Goal: Task Accomplishment & Management: Manage account settings

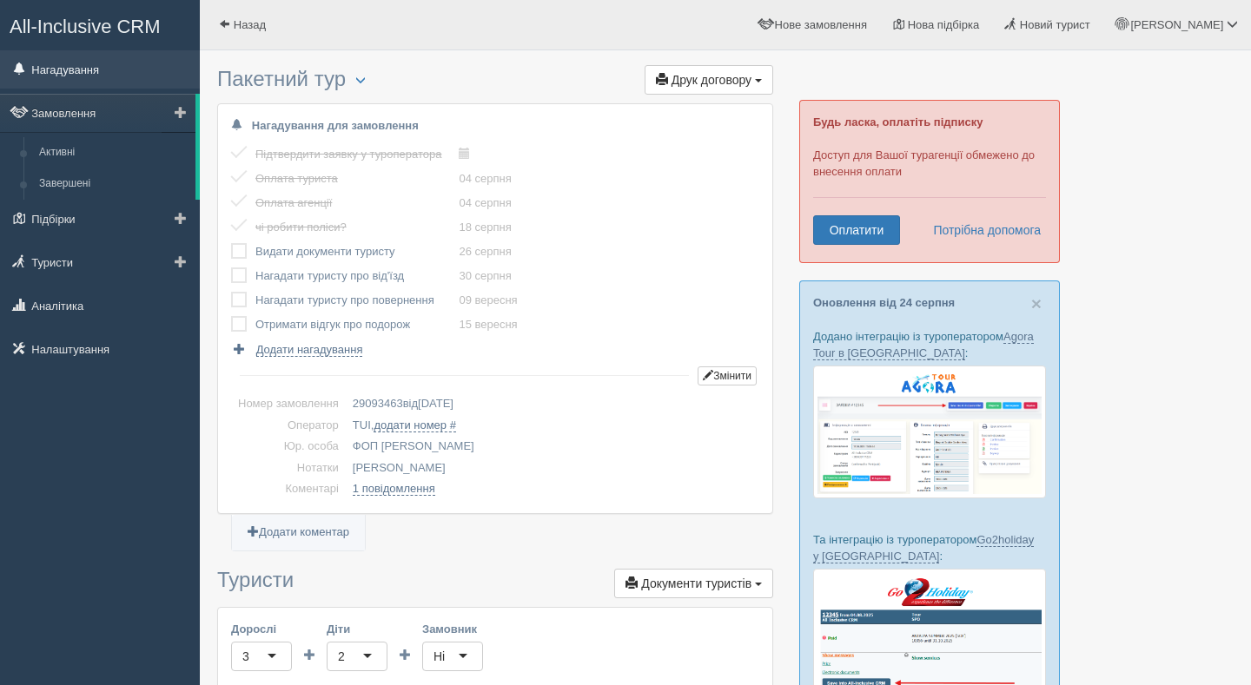
click at [69, 77] on link "Нагадування" at bounding box center [100, 69] width 200 height 38
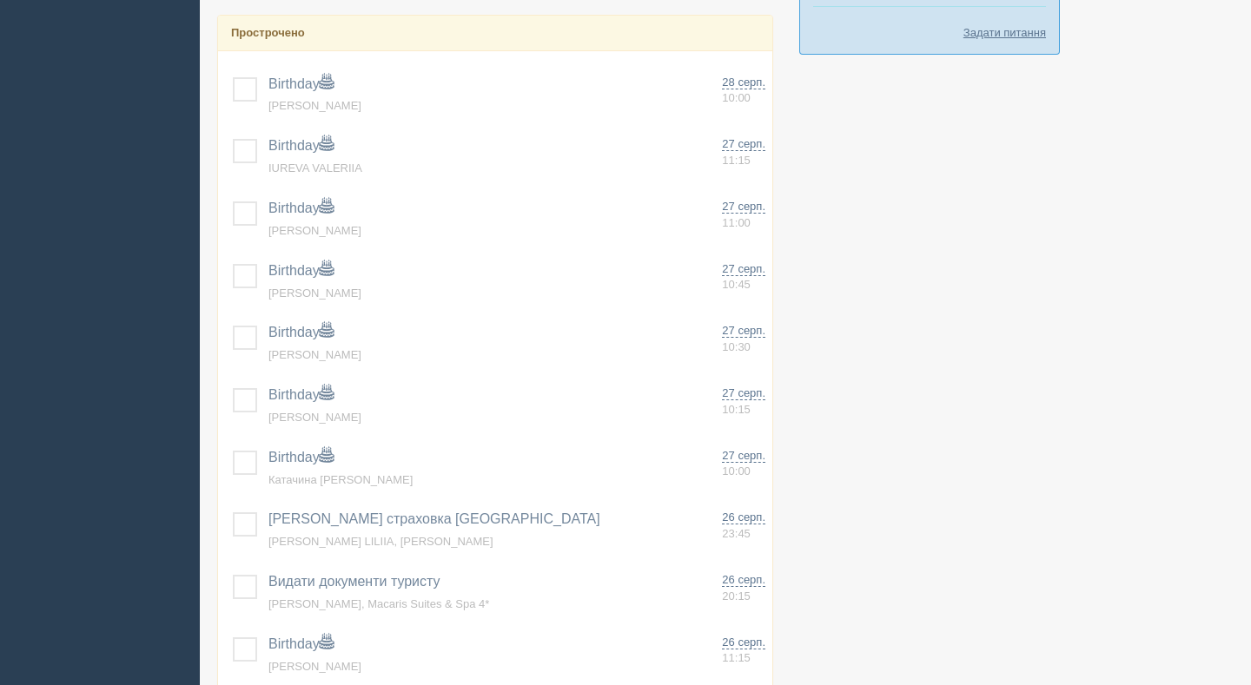
scroll to position [1282, 0]
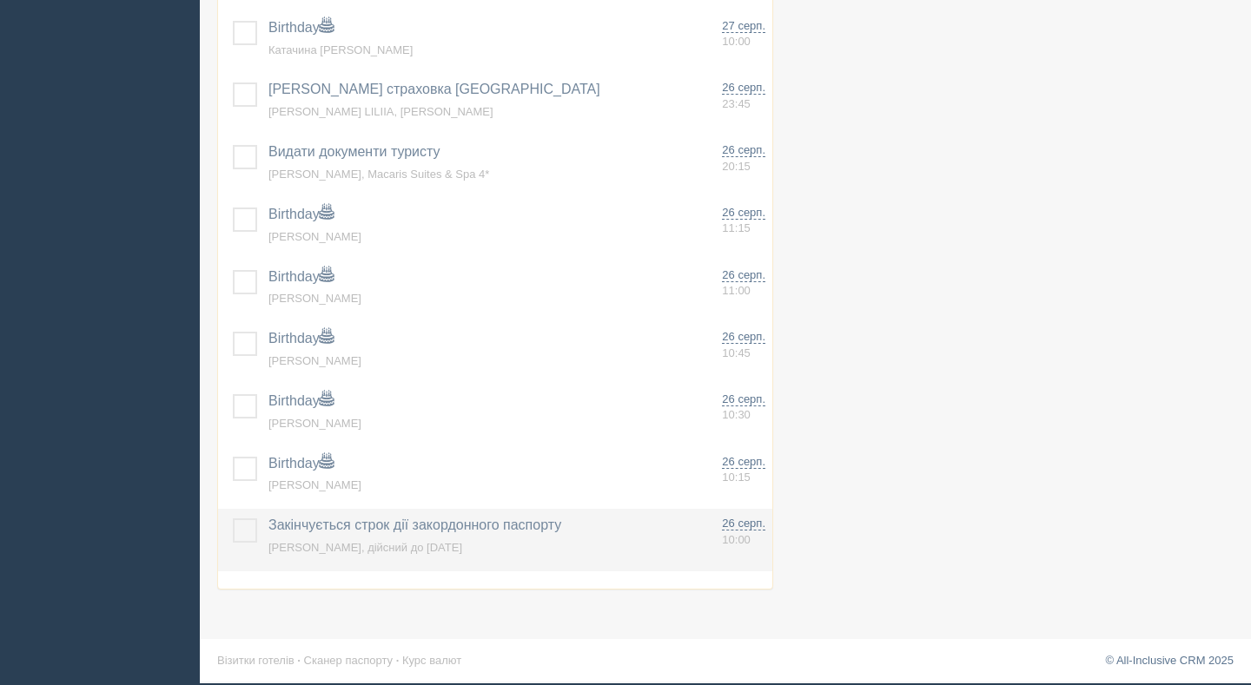
click at [233, 518] on label at bounding box center [233, 518] width 0 height 0
click at [0, 0] on input "checkbox" at bounding box center [0, 0] width 0 height 0
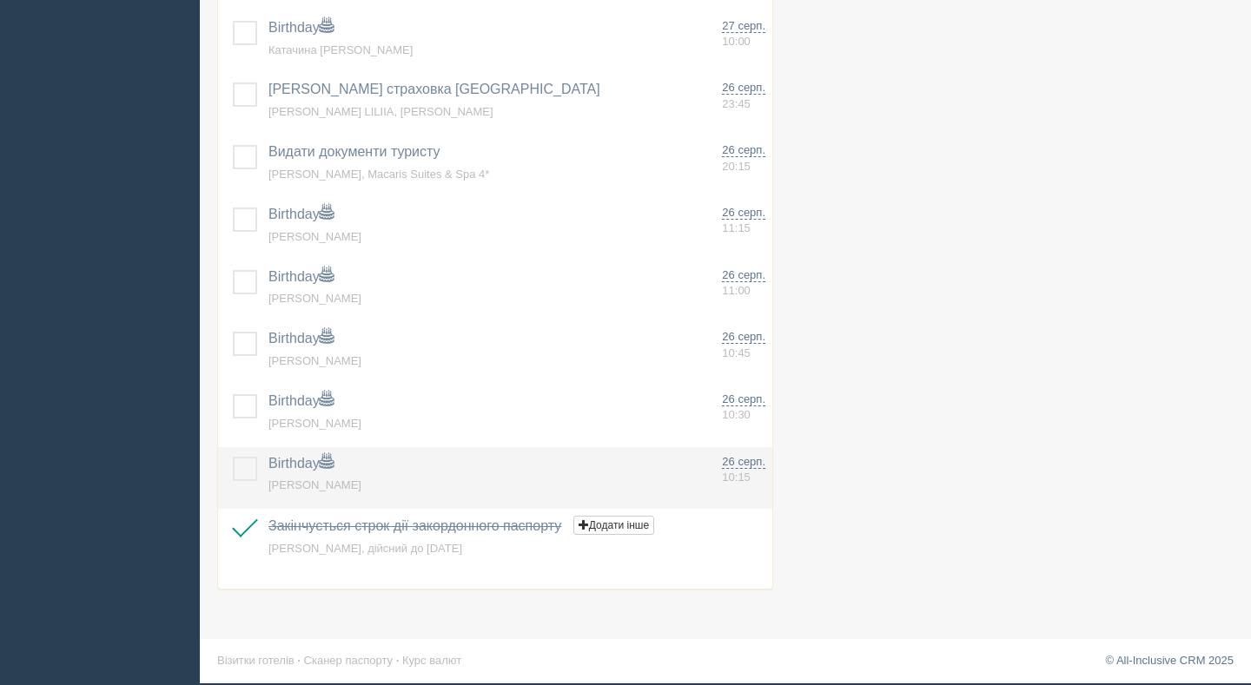
click at [233, 457] on label at bounding box center [233, 457] width 0 height 0
click at [0, 0] on input "checkbox" at bounding box center [0, 0] width 0 height 0
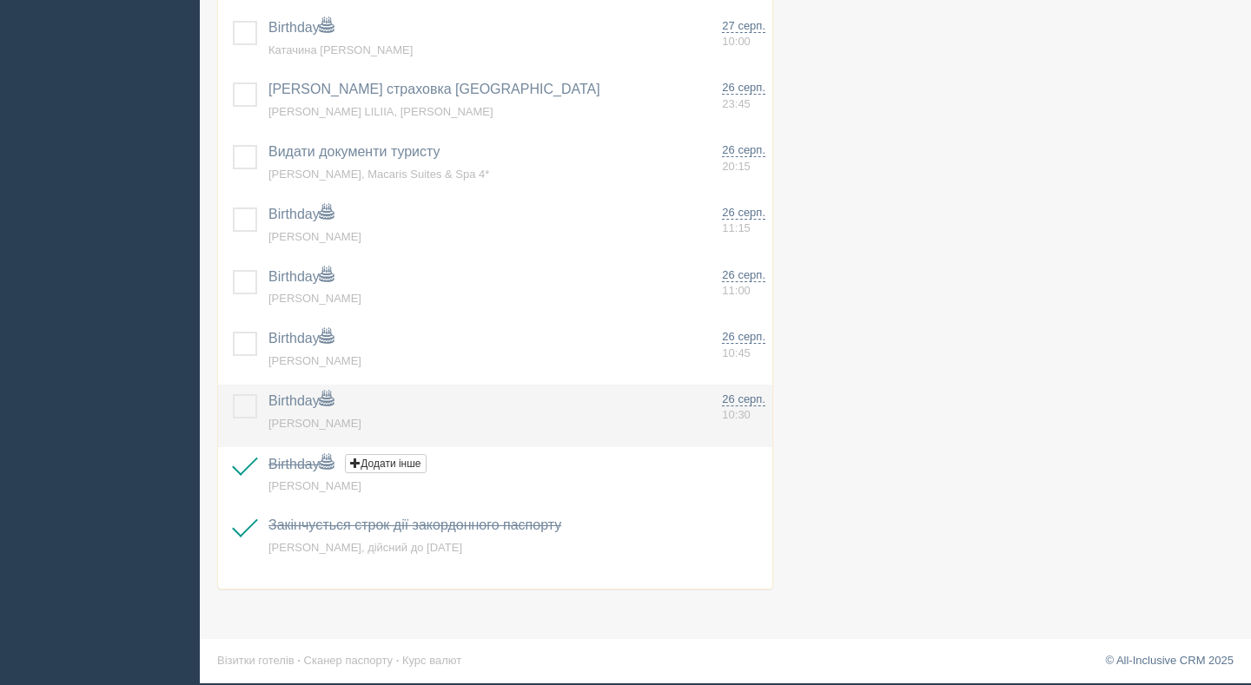
click at [233, 394] on label at bounding box center [233, 394] width 0 height 0
click at [0, 0] on input "checkbox" at bounding box center [0, 0] width 0 height 0
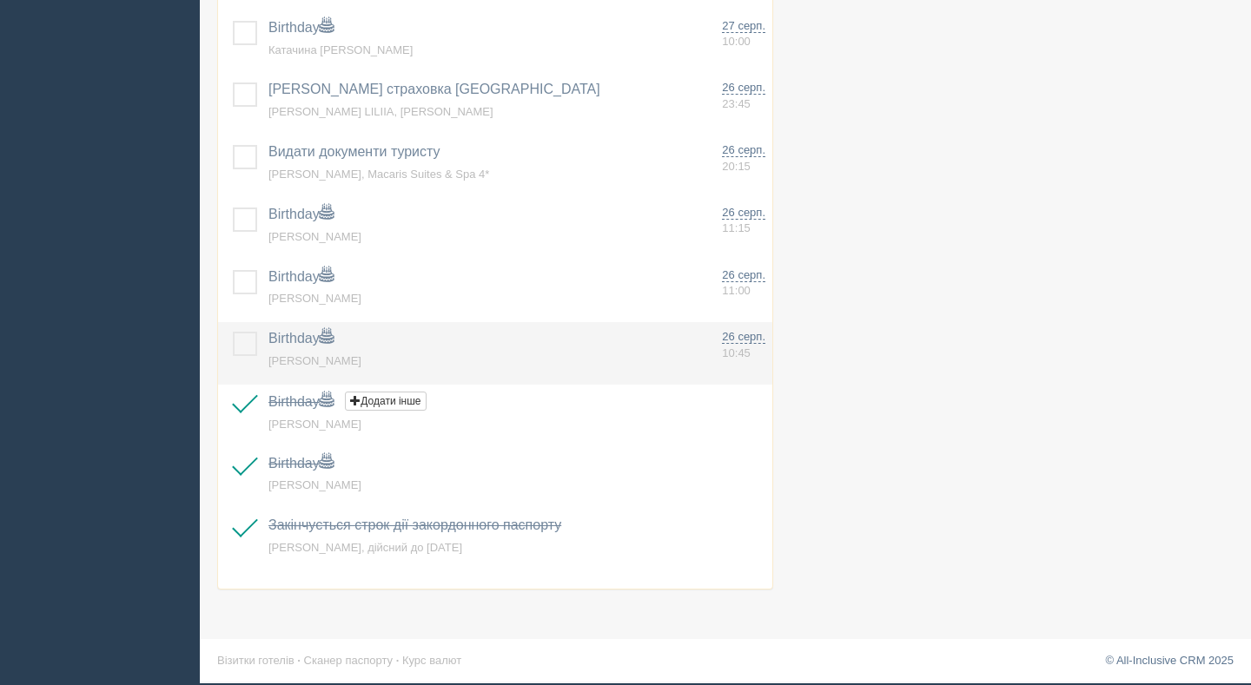
click at [233, 332] on label at bounding box center [233, 332] width 0 height 0
click at [0, 0] on input "checkbox" at bounding box center [0, 0] width 0 height 0
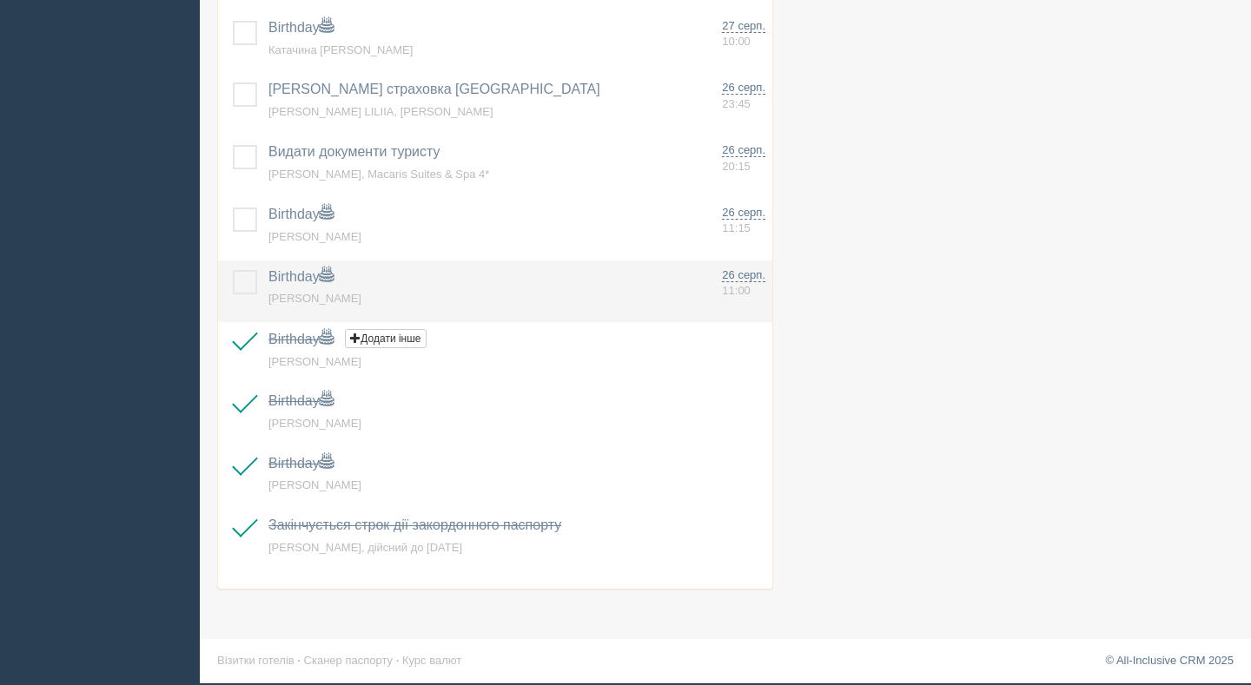
click at [233, 270] on label at bounding box center [233, 270] width 0 height 0
click at [0, 0] on input "checkbox" at bounding box center [0, 0] width 0 height 0
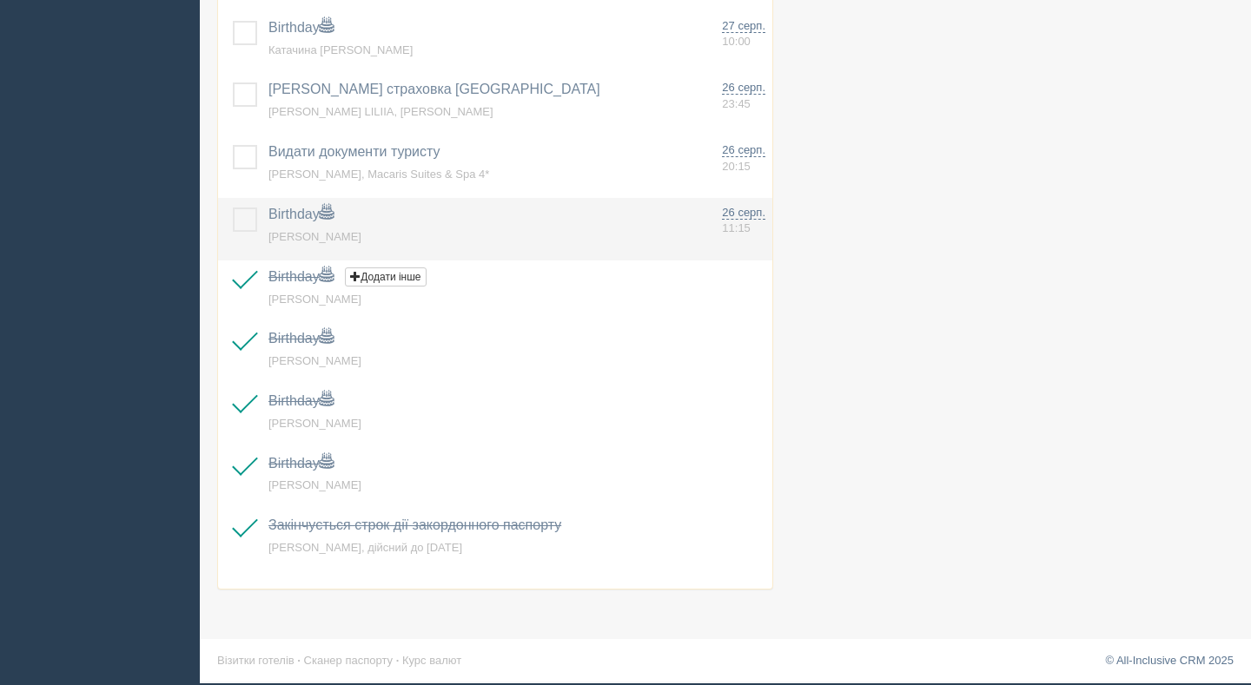
click at [236, 241] on td at bounding box center [239, 229] width 43 height 63
click at [233, 208] on label at bounding box center [233, 208] width 0 height 0
click at [0, 0] on input "checkbox" at bounding box center [0, 0] width 0 height 0
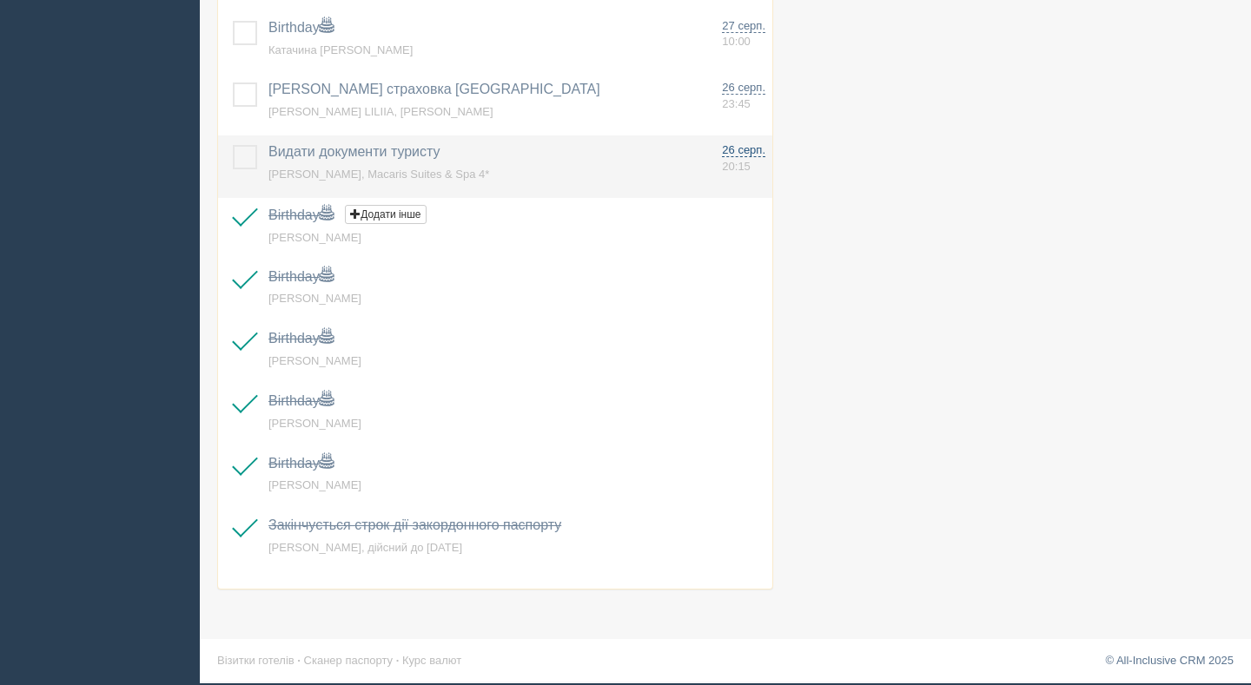
click at [726, 154] on span "26 серп." at bounding box center [743, 150] width 43 height 14
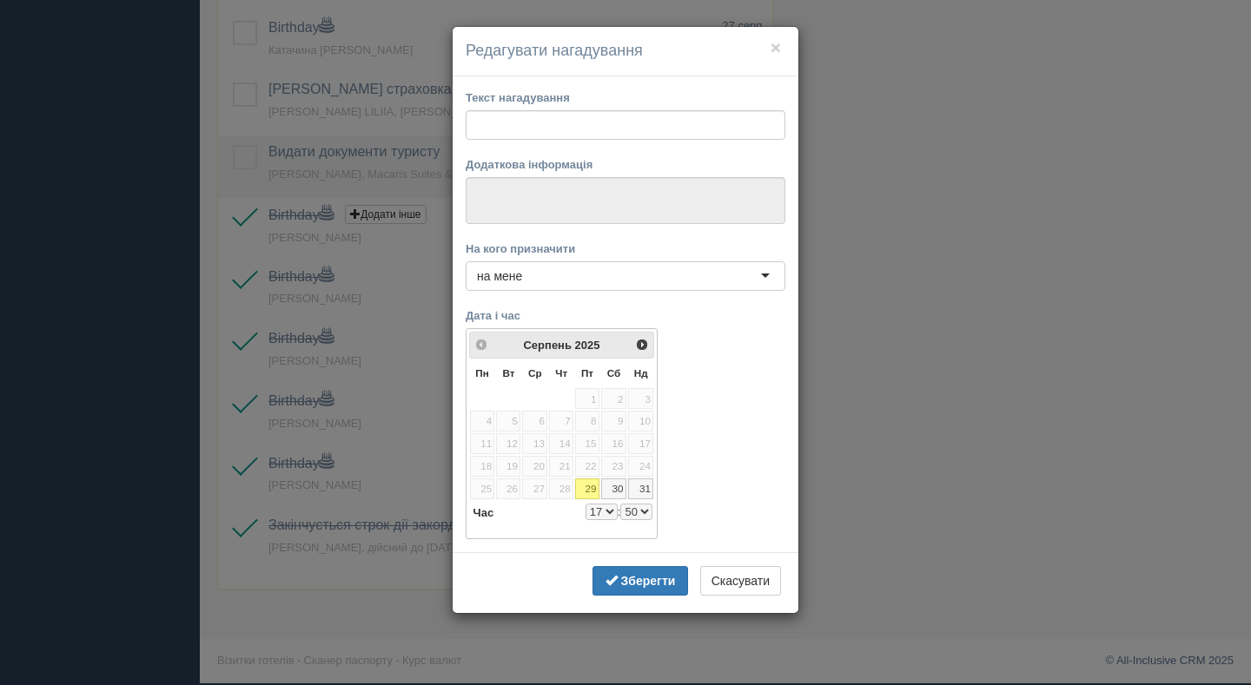
type input "Видати документи туристу"
type textarea "ОЛЕНА ТАРЕЄВА, Macaris Suites & Spa 4*"
select select "20"
select select "15"
click at [642, 350] on span "Наст>" at bounding box center [643, 344] width 14 height 14
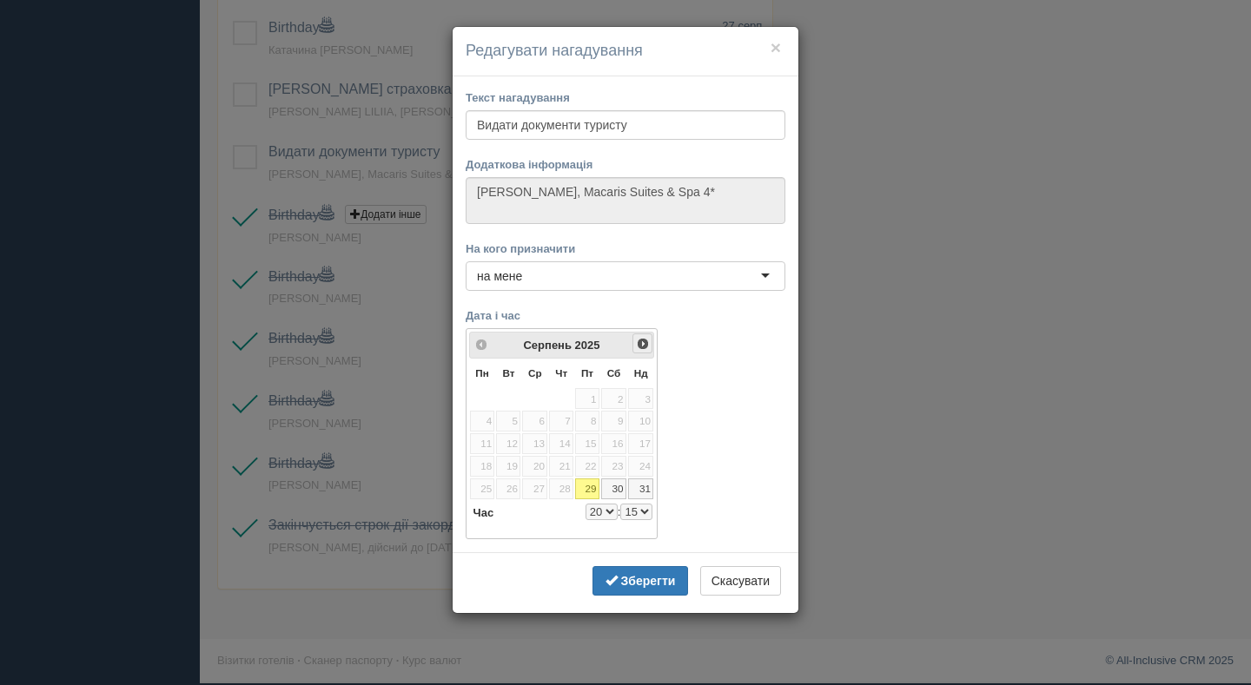
select select "20"
select select "15"
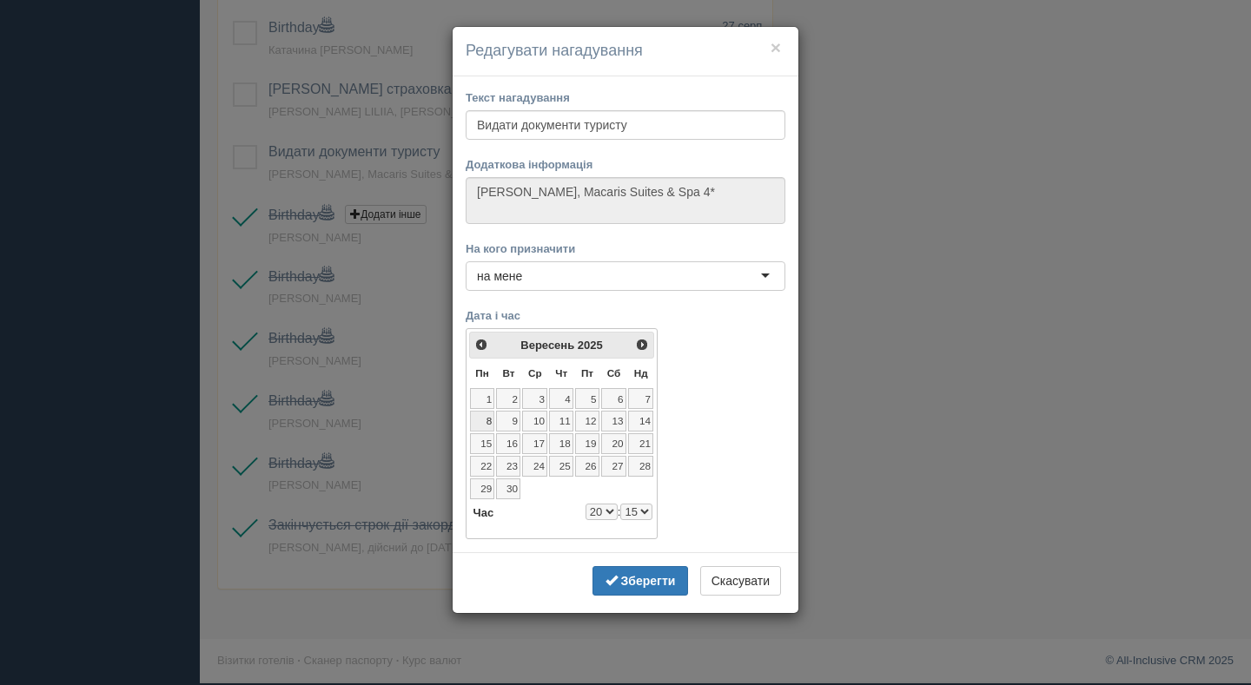
click at [487, 419] on link "8" at bounding box center [482, 421] width 25 height 21
select select "20"
select select "15"
click at [637, 583] on b "Зберегти" at bounding box center [648, 581] width 55 height 14
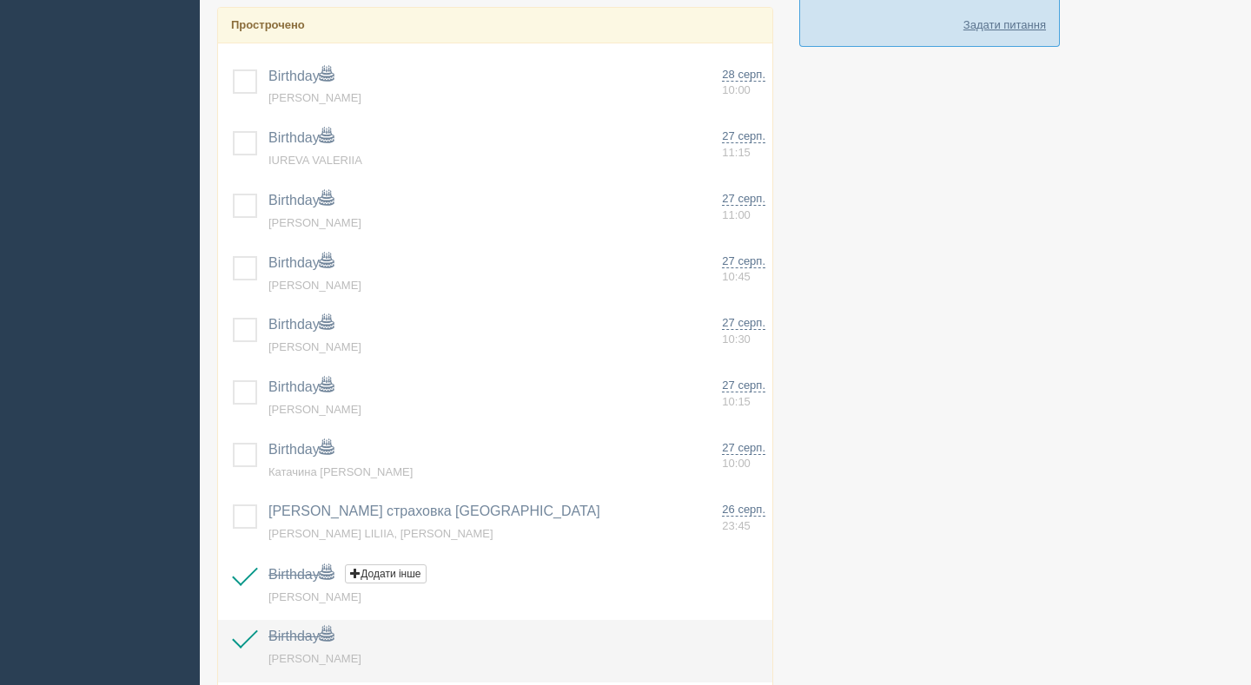
scroll to position [857, 0]
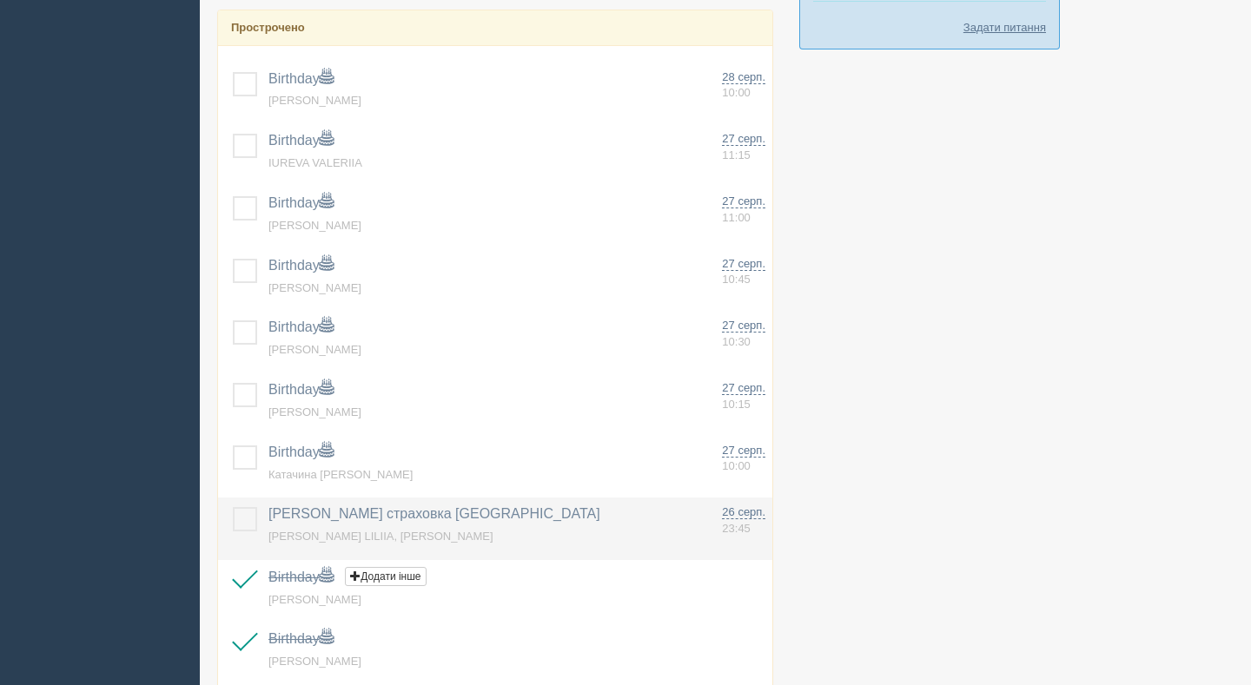
click at [233, 507] on label at bounding box center [233, 507] width 0 height 0
click at [0, 0] on input "checkbox" at bounding box center [0, 0] width 0 height 0
click at [233, 507] on label at bounding box center [233, 507] width 0 height 0
click at [0, 0] on input "checkbox" at bounding box center [0, 0] width 0 height 0
click at [737, 514] on span "26 серп." at bounding box center [743, 512] width 43 height 14
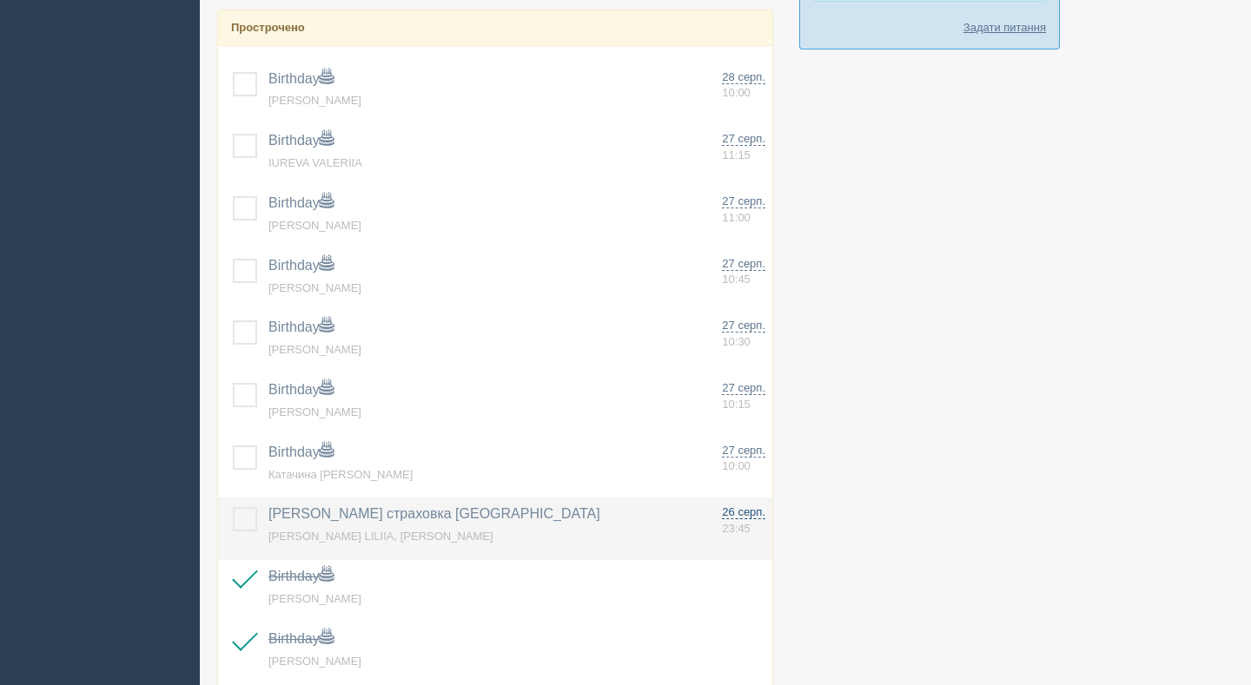
type input "лілі страховка польща"
type textarea "[PERSON_NAME] LILIIA, [PERSON_NAME]"
select select "23"
select select "45"
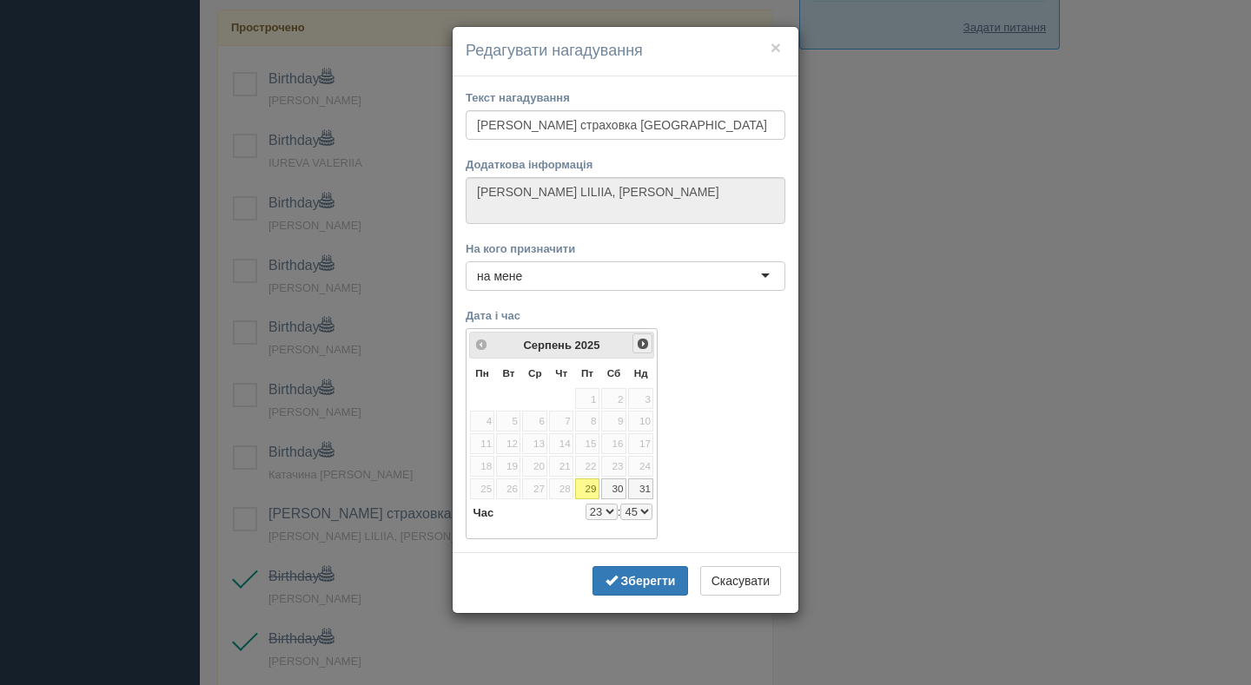
click at [646, 349] on span "Наст>" at bounding box center [643, 344] width 14 height 14
select select "23"
select select "45"
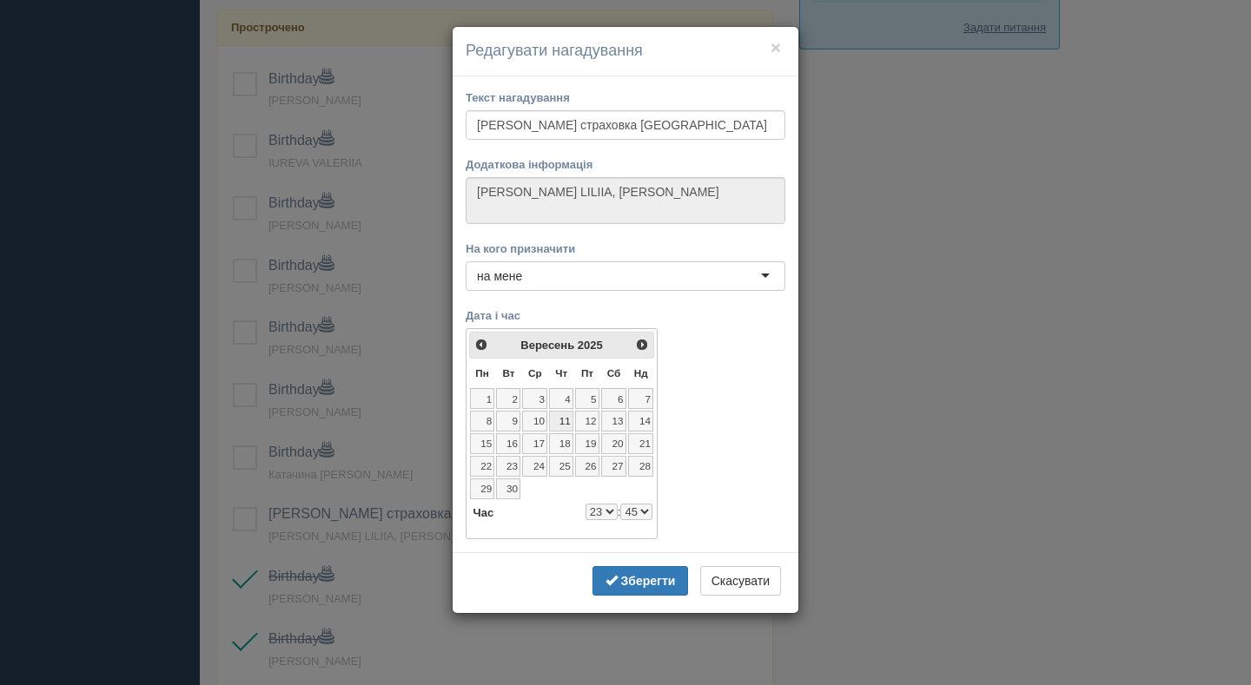
click at [551, 423] on link "11" at bounding box center [561, 421] width 24 height 21
select select "23"
select select "45"
click at [647, 585] on b "Зберегти" at bounding box center [648, 581] width 55 height 14
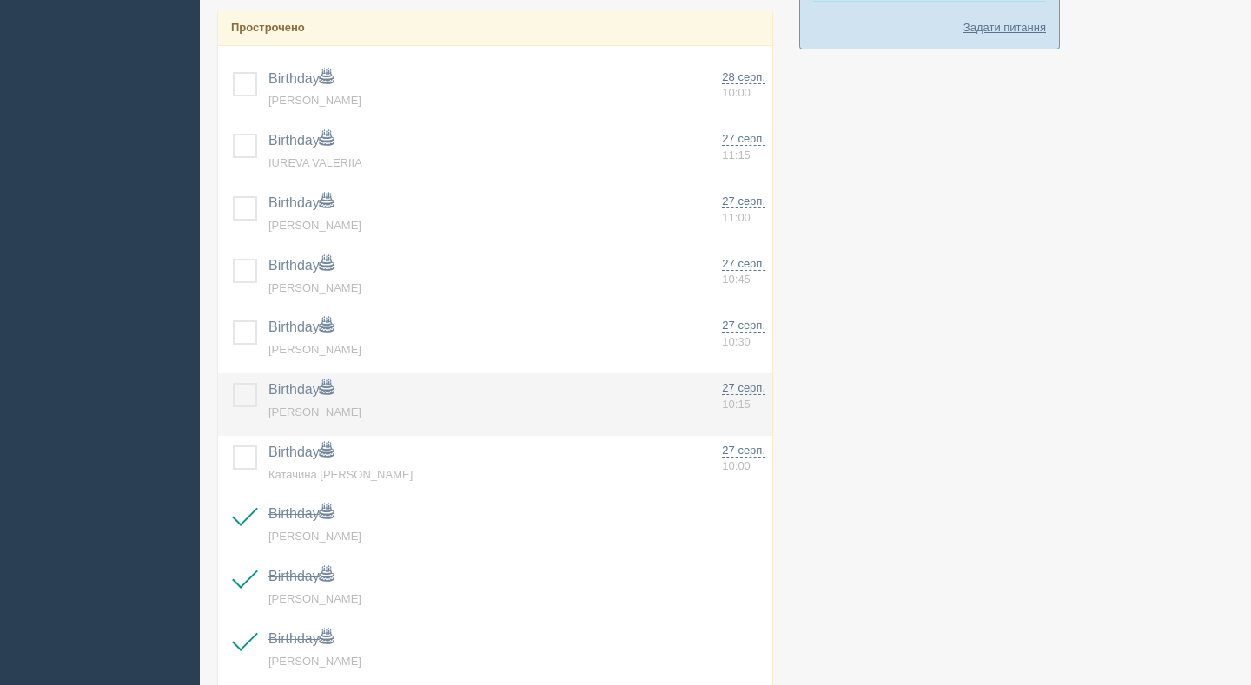
click at [233, 383] on label at bounding box center [233, 383] width 0 height 0
click at [0, 0] on input "checkbox" at bounding box center [0, 0] width 0 height 0
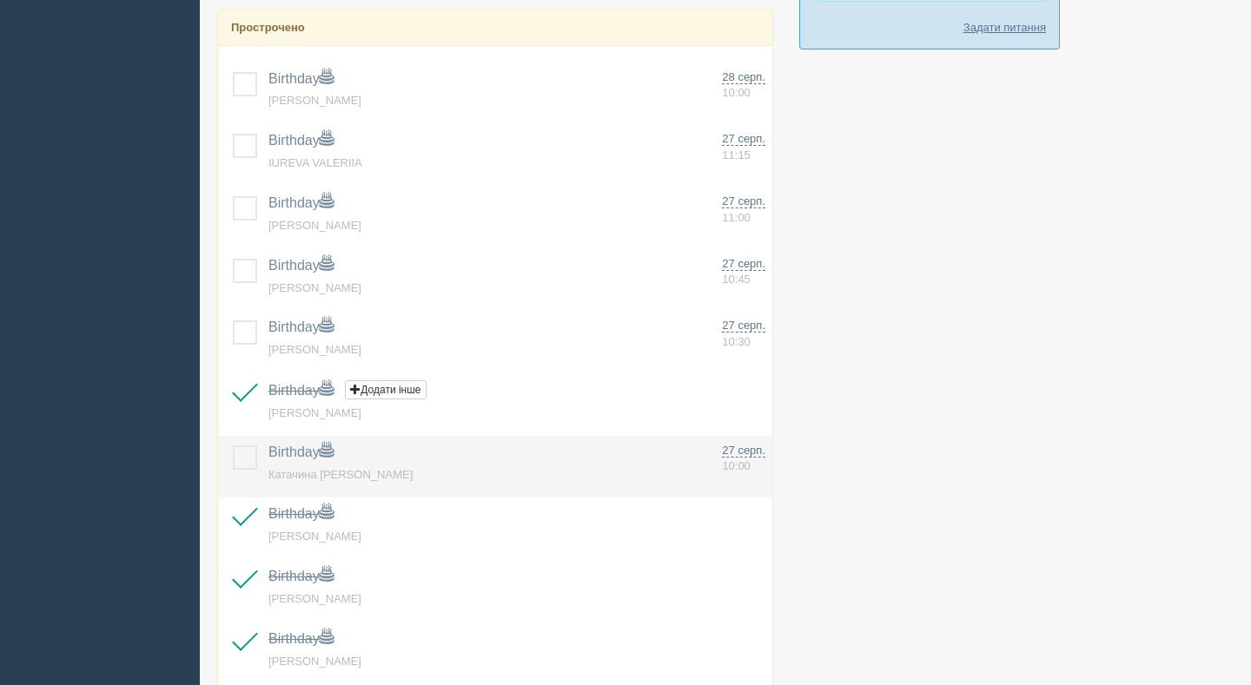
click at [233, 446] on label at bounding box center [233, 446] width 0 height 0
click at [0, 0] on input "checkbox" at bounding box center [0, 0] width 0 height 0
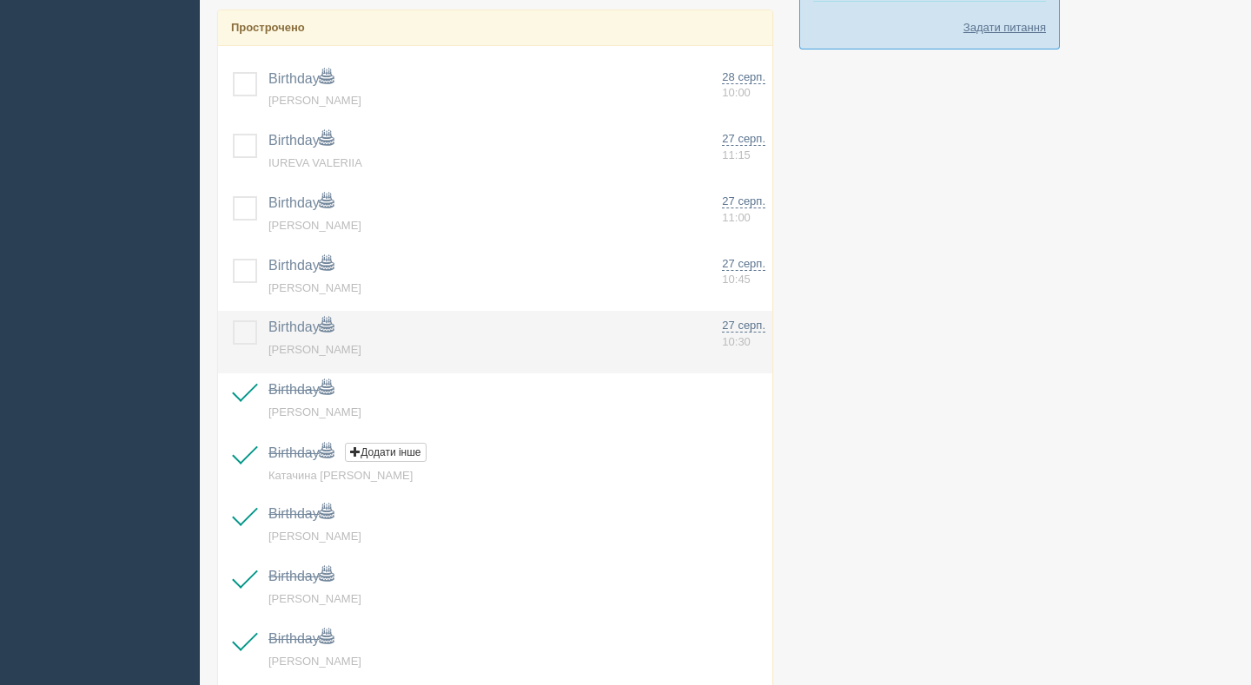
click at [233, 320] on label at bounding box center [233, 320] width 0 height 0
click at [0, 0] on input "checkbox" at bounding box center [0, 0] width 0 height 0
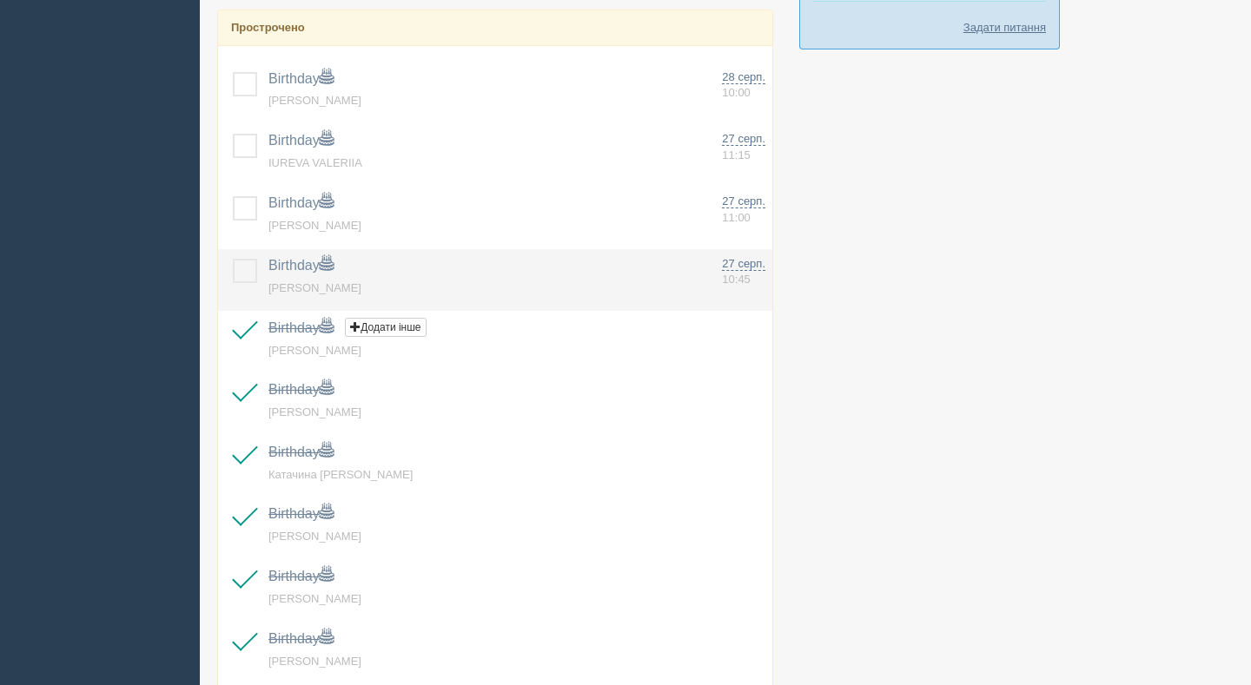
click at [233, 259] on label at bounding box center [233, 259] width 0 height 0
click at [0, 0] on input "checkbox" at bounding box center [0, 0] width 0 height 0
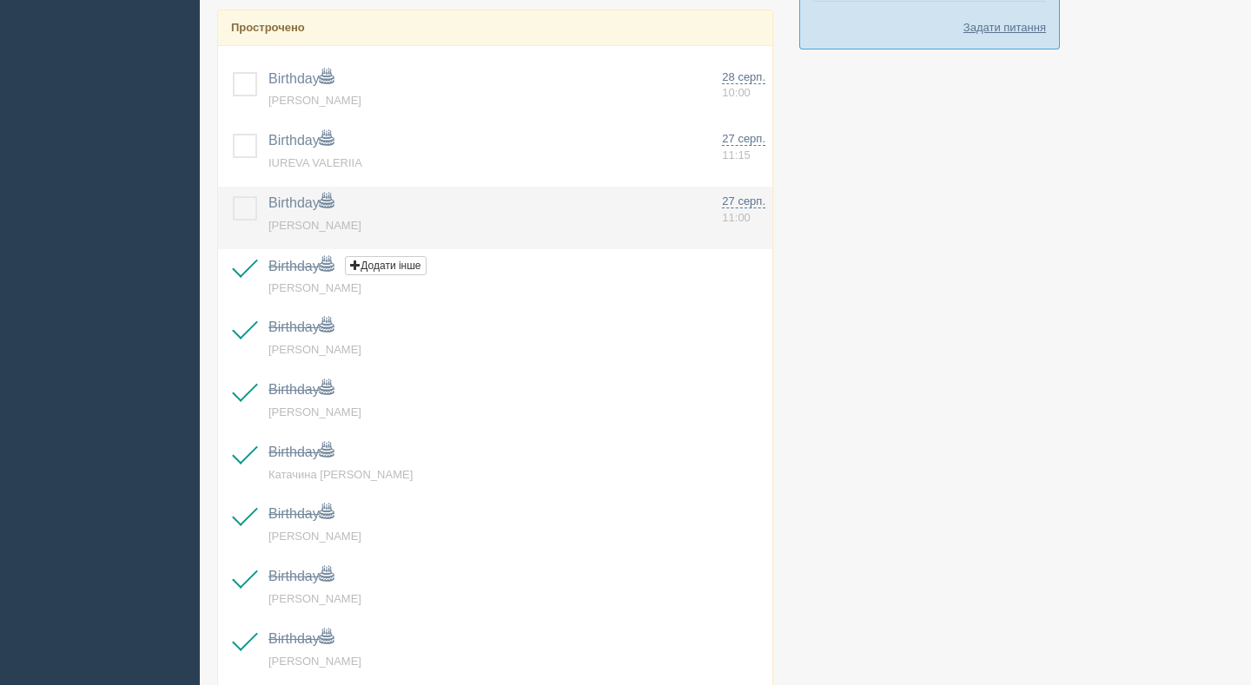
click at [233, 196] on label at bounding box center [233, 196] width 0 height 0
click at [0, 0] on input "checkbox" at bounding box center [0, 0] width 0 height 0
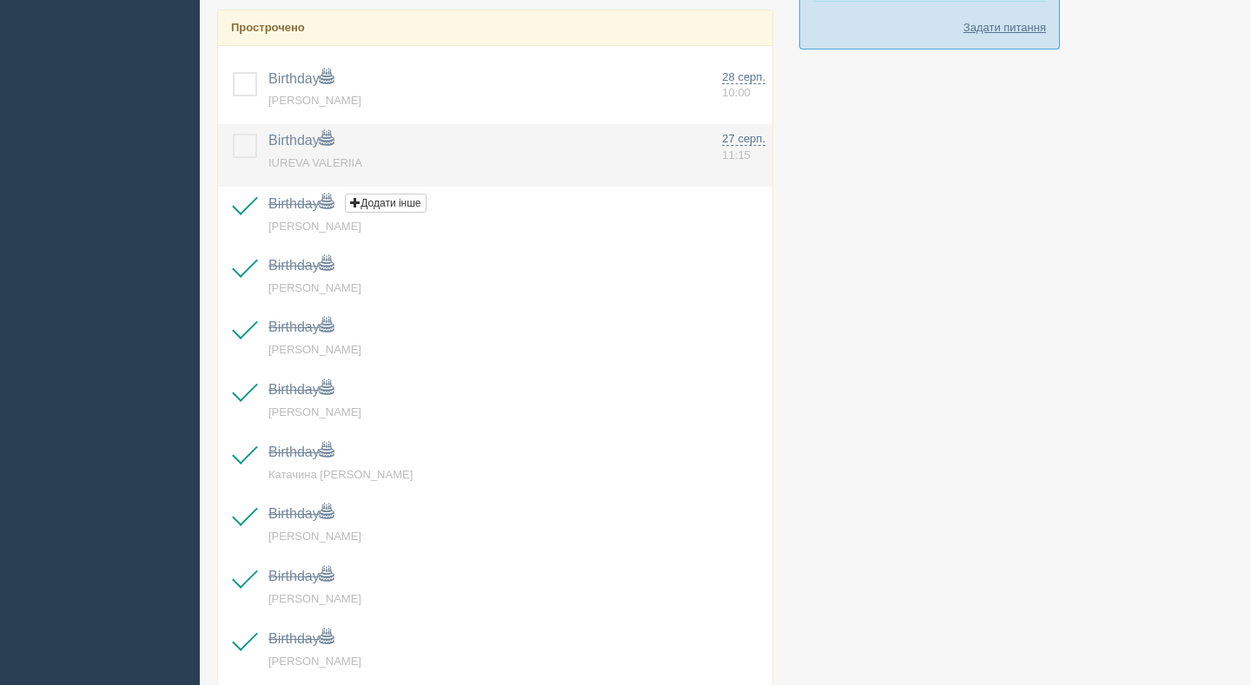
click at [233, 134] on label at bounding box center [233, 134] width 0 height 0
click at [0, 0] on input "checkbox" at bounding box center [0, 0] width 0 height 0
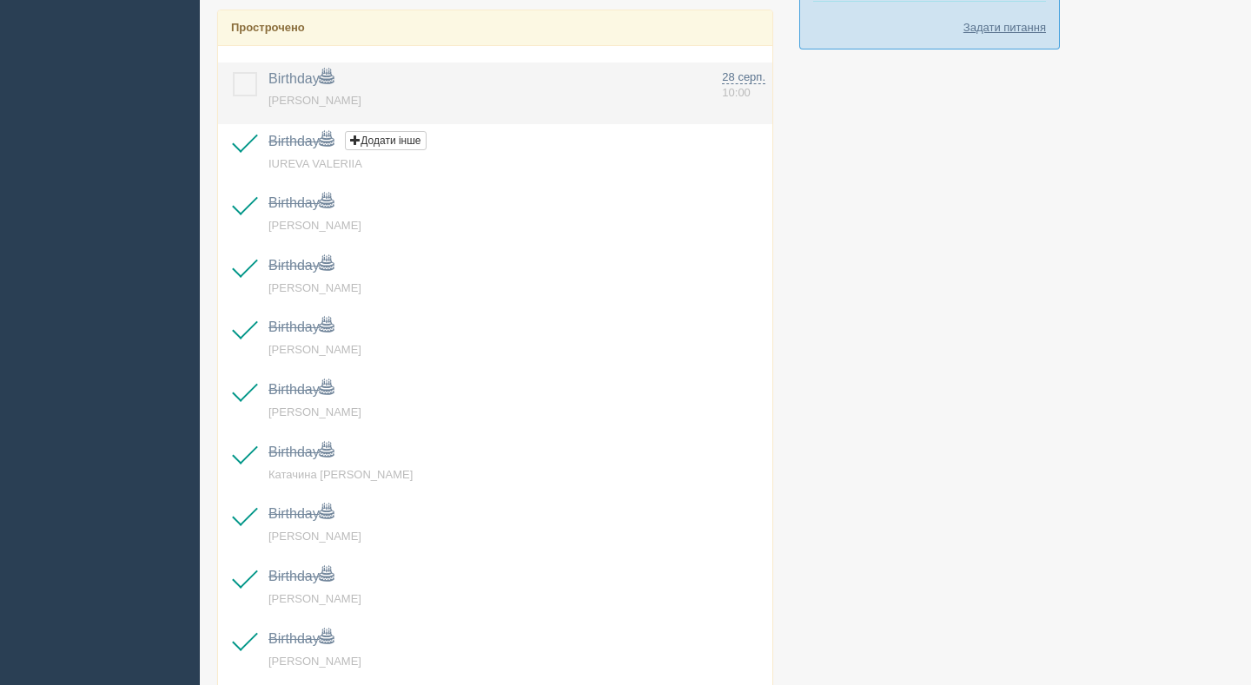
click at [233, 72] on label at bounding box center [233, 72] width 0 height 0
click at [0, 0] on input "checkbox" at bounding box center [0, 0] width 0 height 0
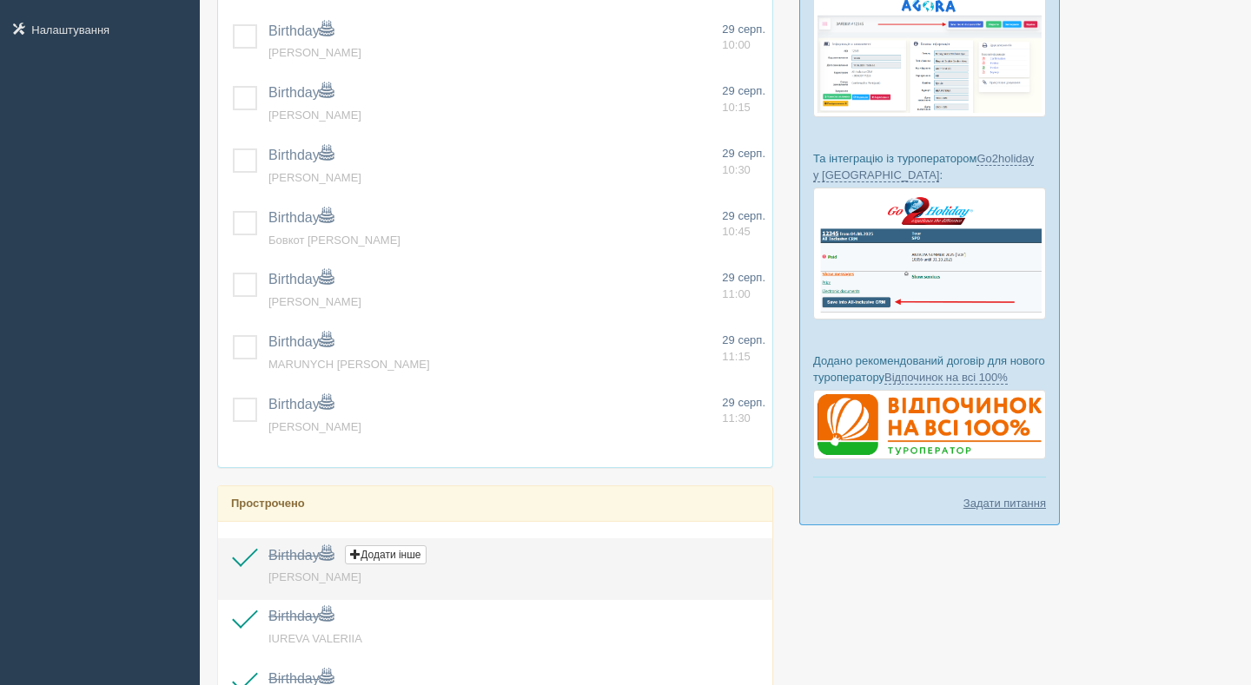
scroll to position [380, 0]
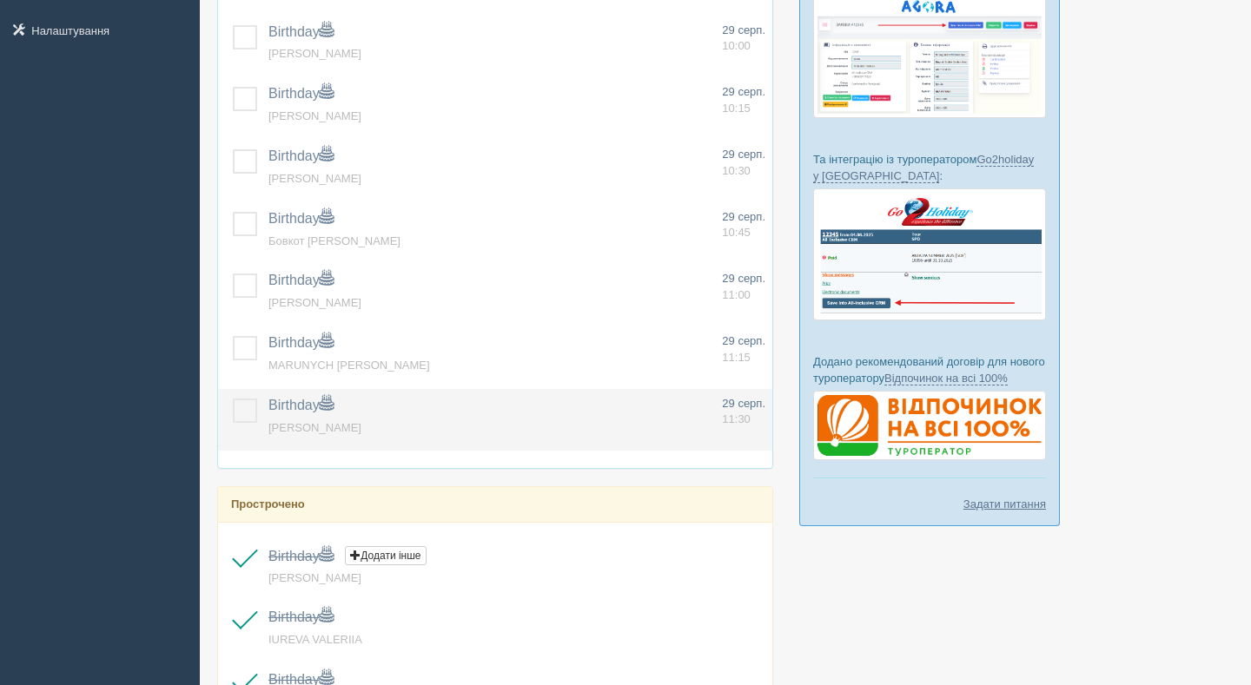
click at [233, 399] on label at bounding box center [233, 399] width 0 height 0
click at [0, 0] on input "checkbox" at bounding box center [0, 0] width 0 height 0
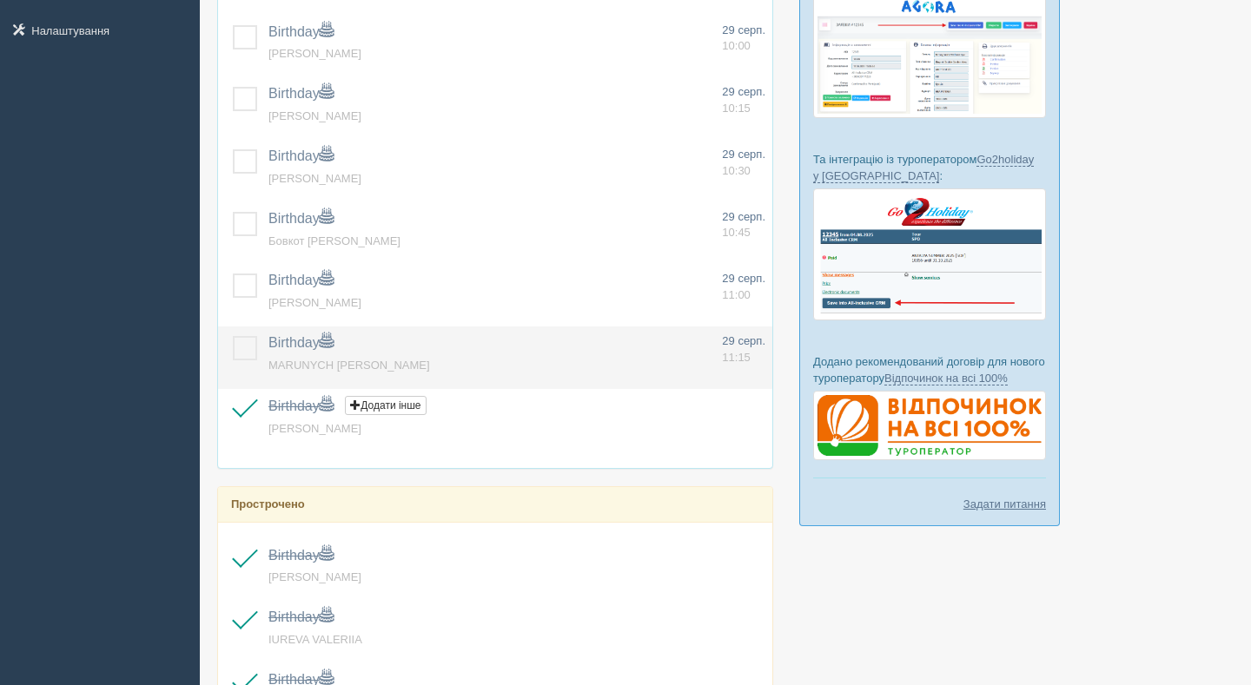
click at [241, 327] on td at bounding box center [239, 358] width 43 height 63
click at [233, 336] on label at bounding box center [233, 336] width 0 height 0
click at [0, 0] on input "checkbox" at bounding box center [0, 0] width 0 height 0
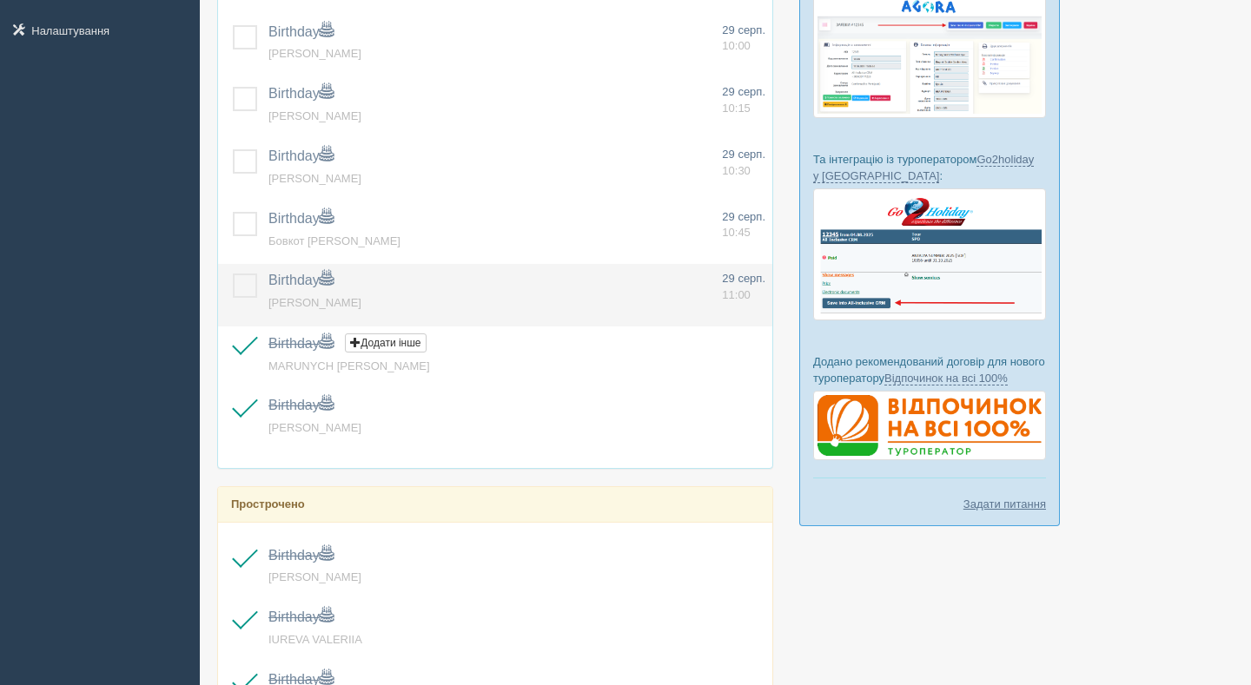
click at [233, 274] on label at bounding box center [233, 274] width 0 height 0
click at [0, 0] on input "checkbox" at bounding box center [0, 0] width 0 height 0
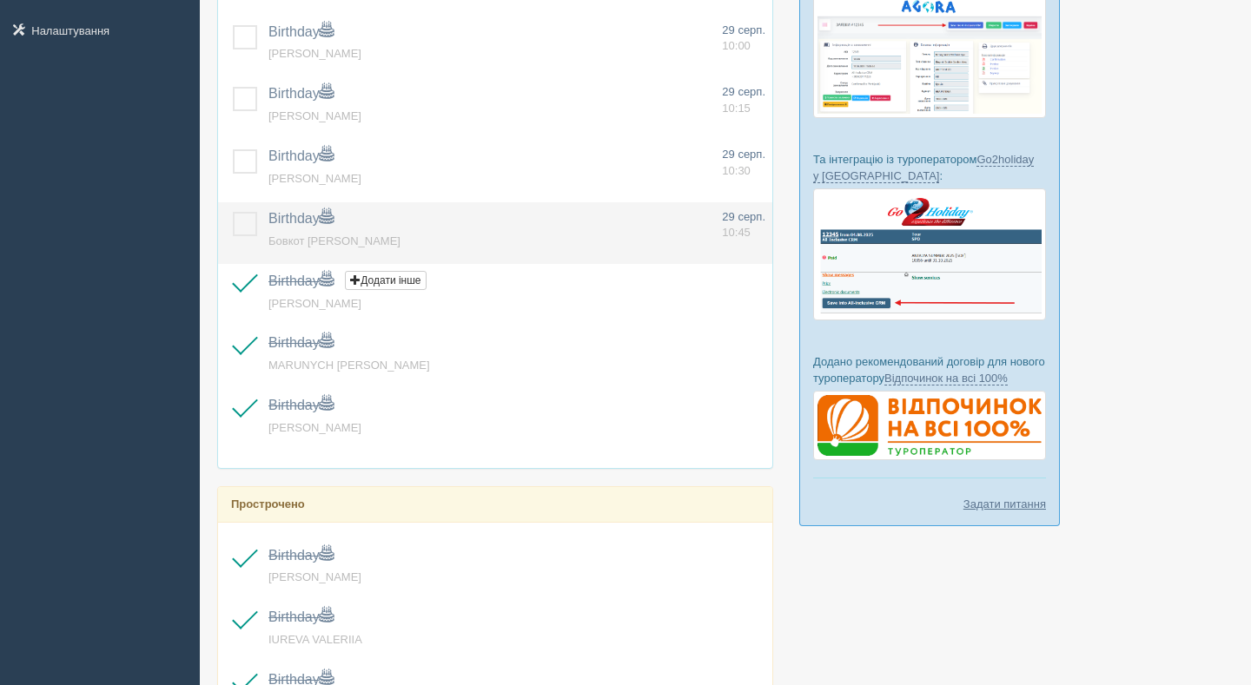
click at [233, 212] on label at bounding box center [233, 212] width 0 height 0
click at [0, 0] on input "checkbox" at bounding box center [0, 0] width 0 height 0
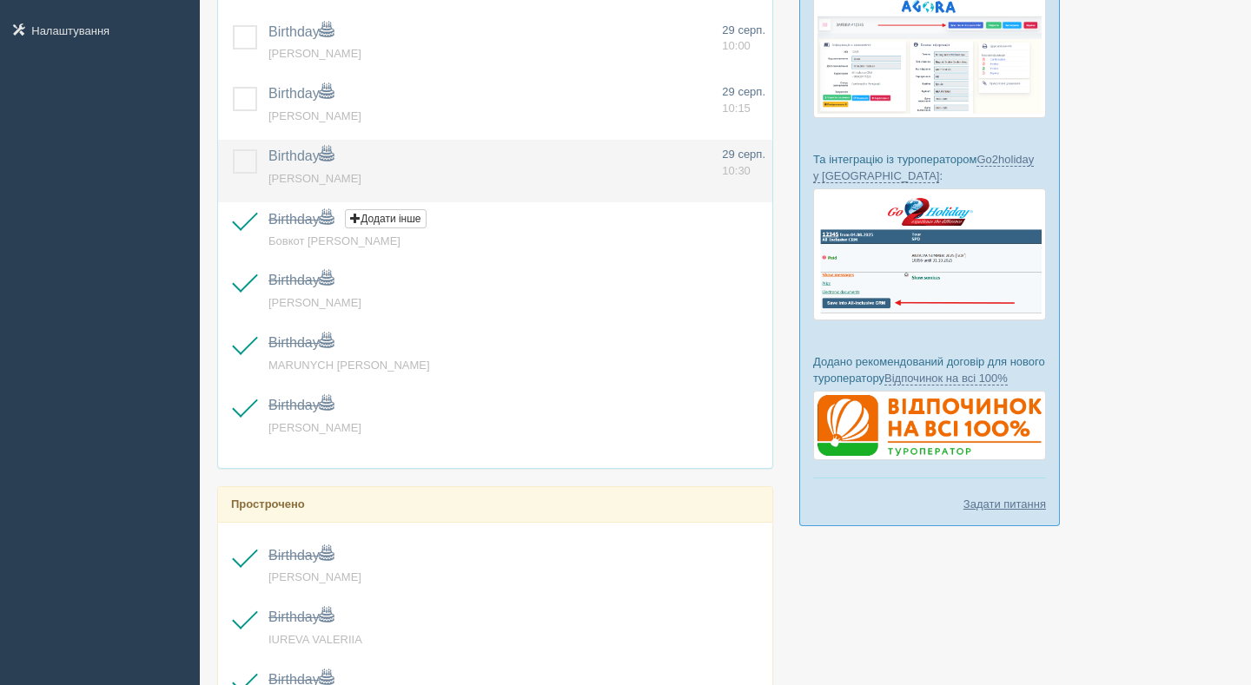
click at [233, 149] on label at bounding box center [233, 149] width 0 height 0
click at [0, 0] on input "checkbox" at bounding box center [0, 0] width 0 height 0
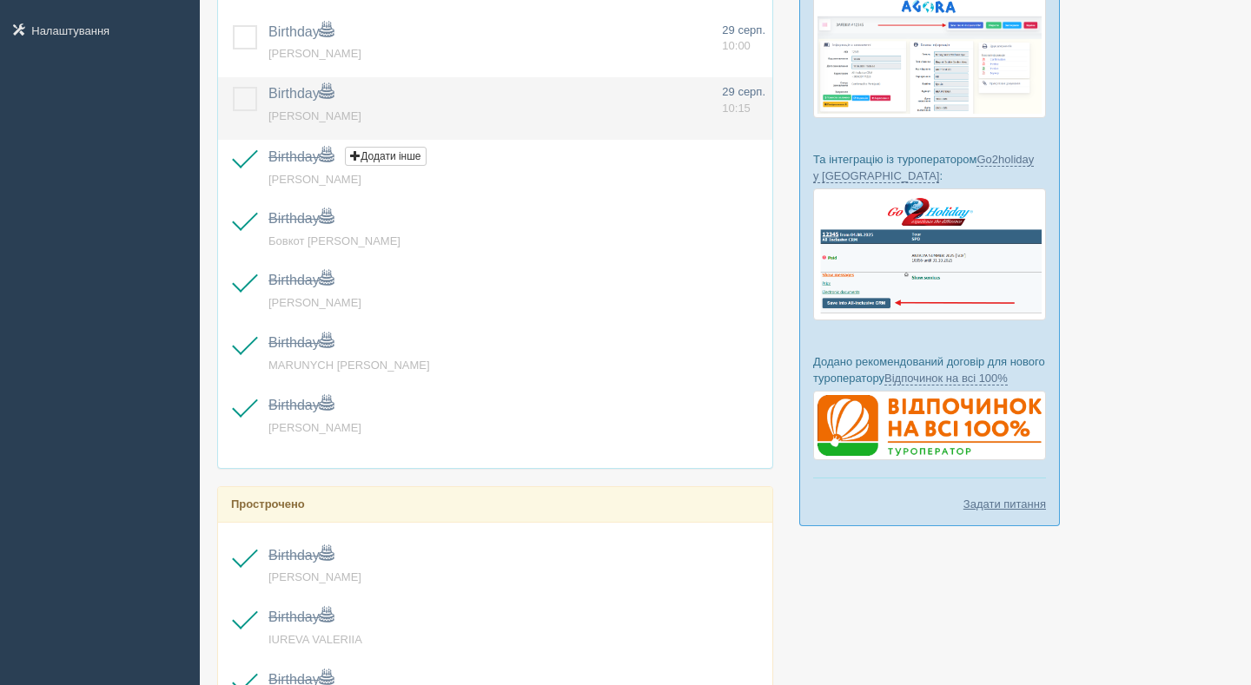
click at [233, 87] on label at bounding box center [233, 87] width 0 height 0
click at [0, 0] on input "checkbox" at bounding box center [0, 0] width 0 height 0
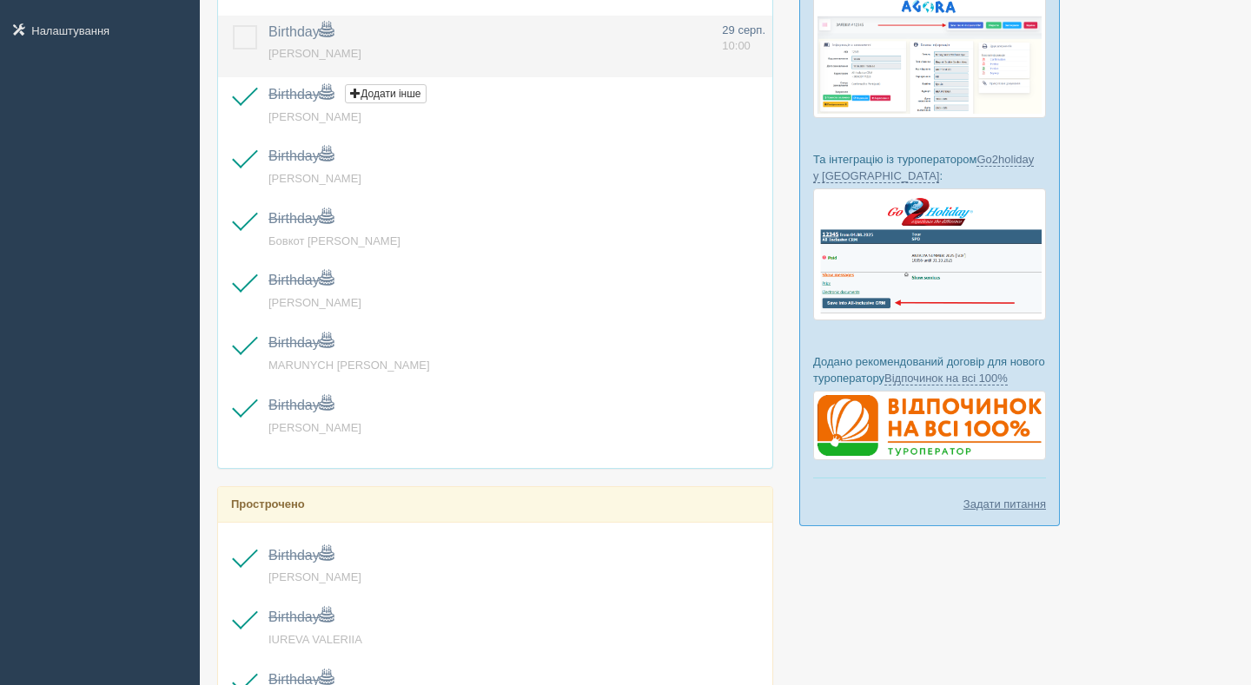
click at [233, 25] on label at bounding box center [233, 25] width 0 height 0
click at [0, 0] on input "checkbox" at bounding box center [0, 0] width 0 height 0
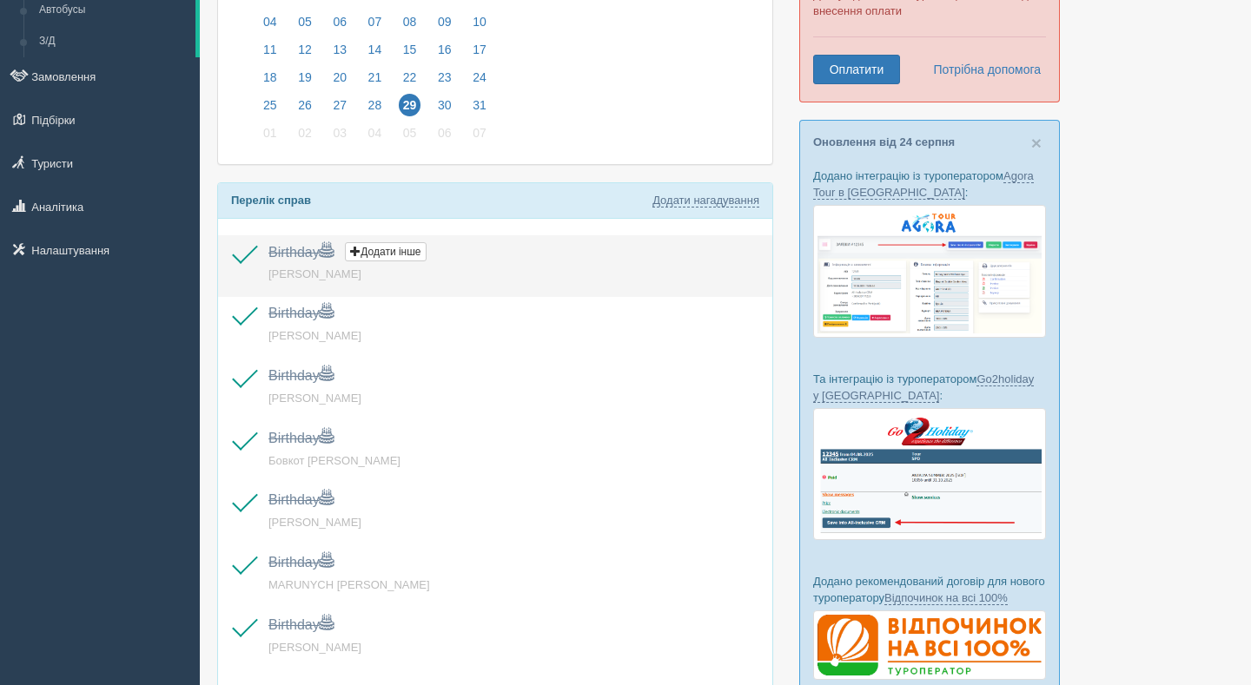
scroll to position [144, 0]
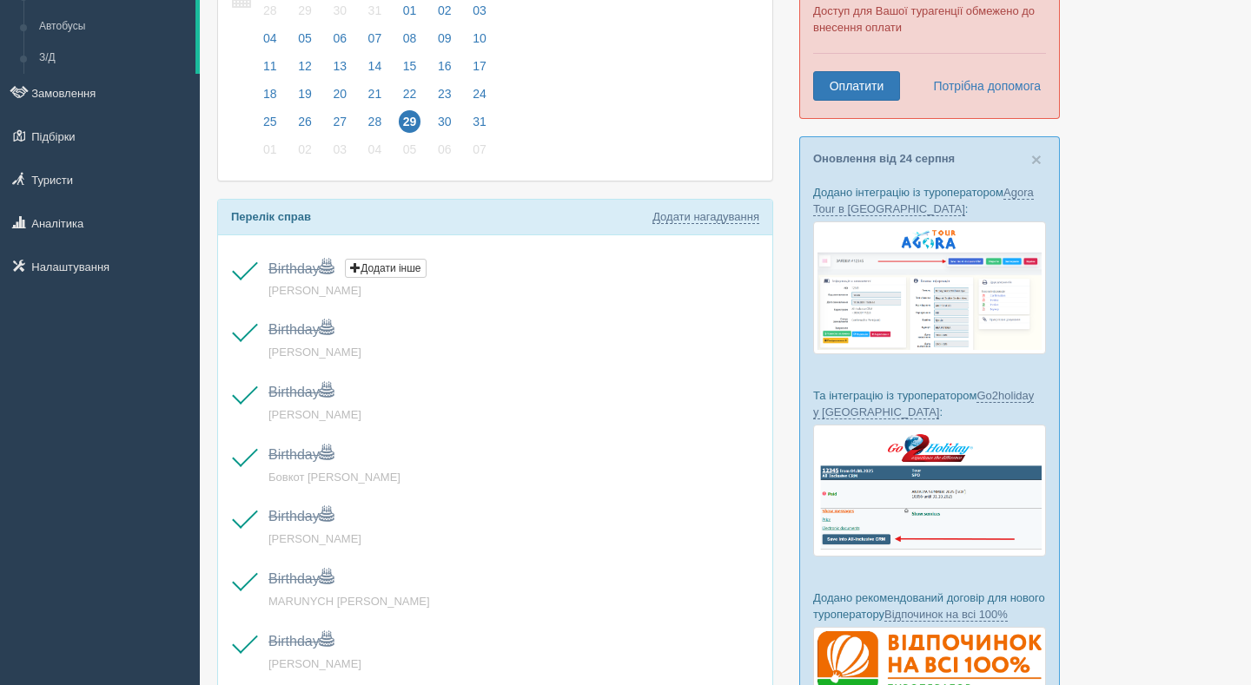
click at [418, 115] on span "29" at bounding box center [410, 121] width 23 height 23
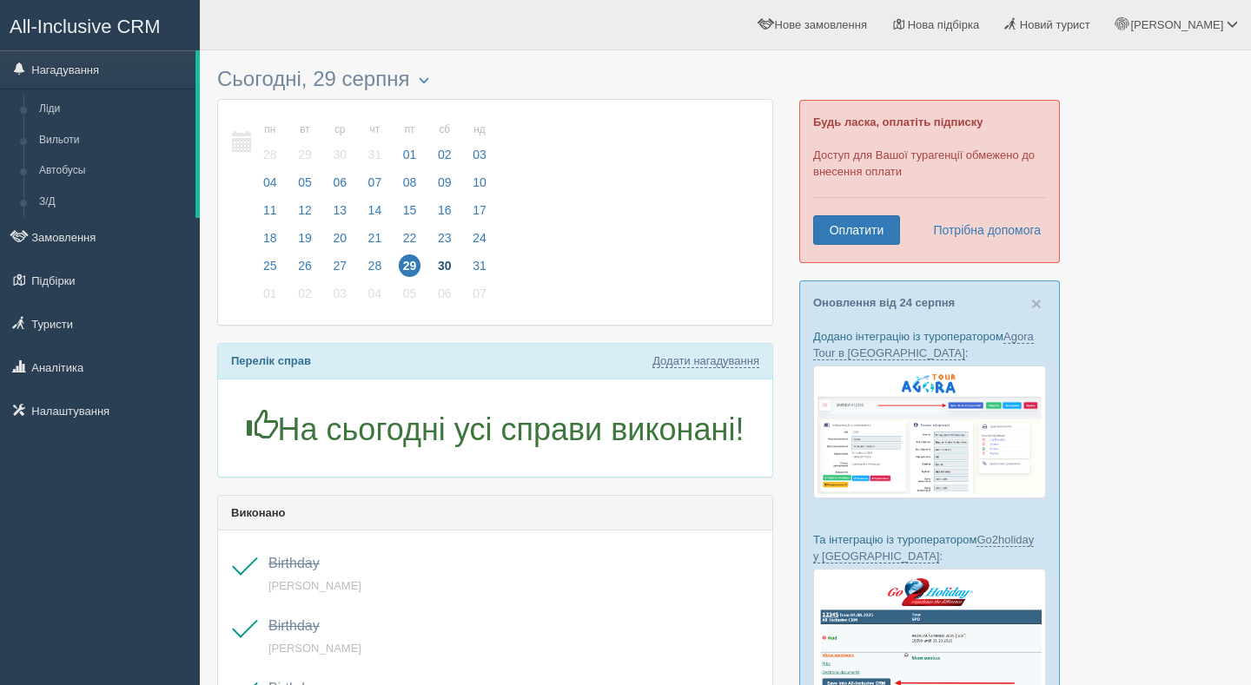
click at [448, 258] on span "30" at bounding box center [444, 265] width 23 height 23
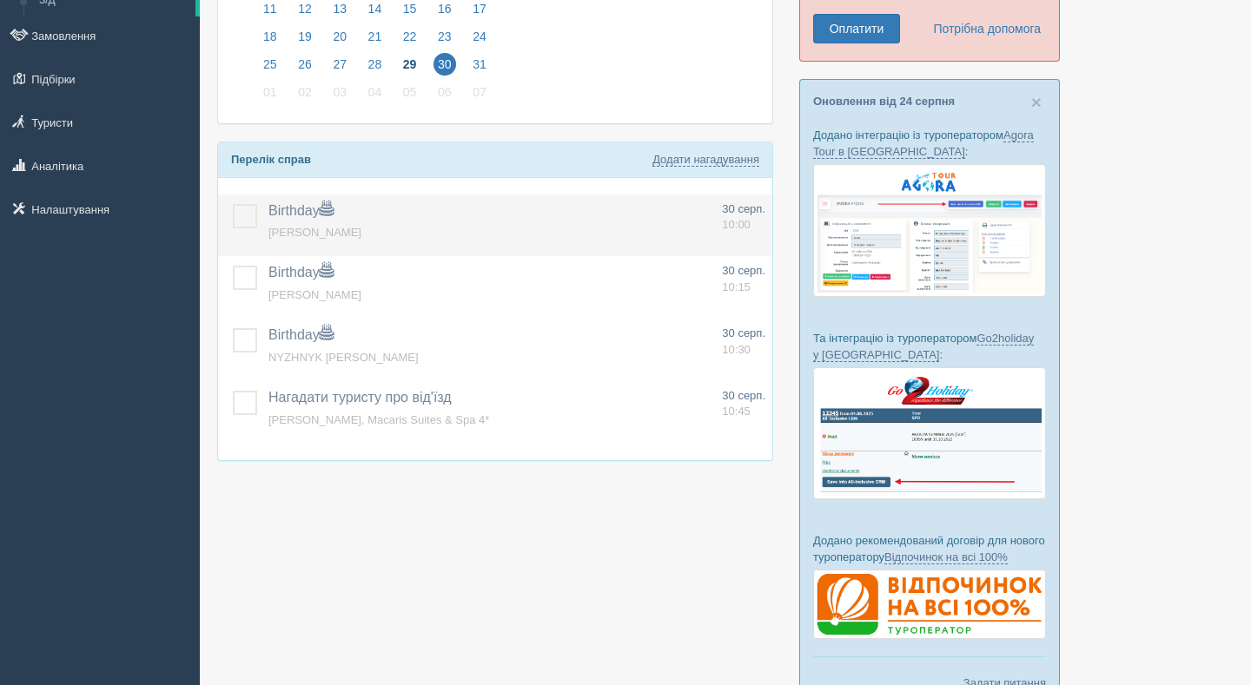
scroll to position [204, 0]
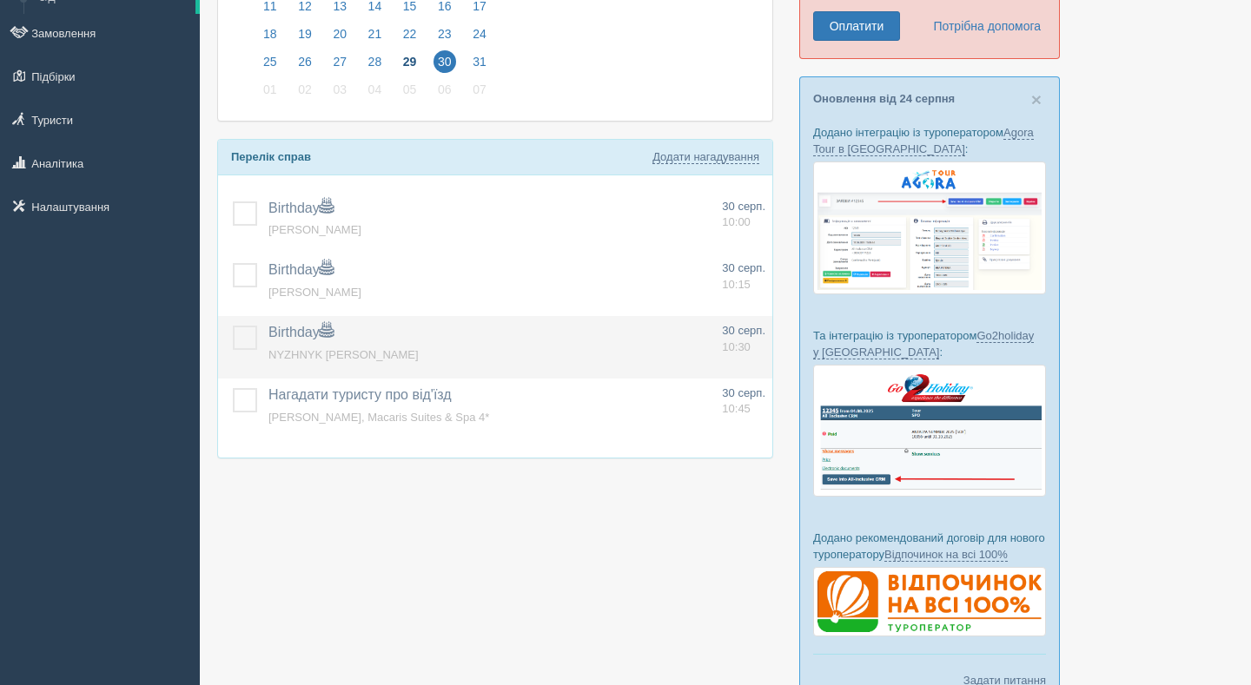
click at [233, 326] on label at bounding box center [233, 326] width 0 height 0
click at [0, 0] on input "checkbox" at bounding box center [0, 0] width 0 height 0
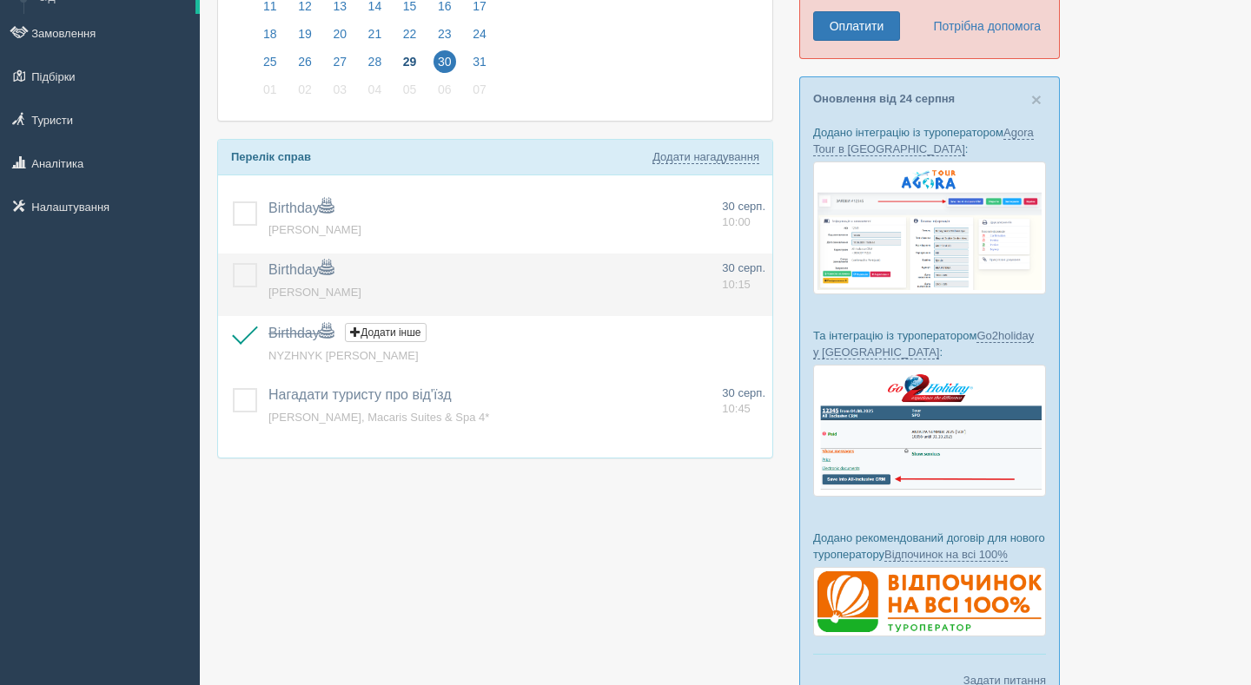
click at [233, 263] on label at bounding box center [233, 263] width 0 height 0
click at [0, 0] on input "checkbox" at bounding box center [0, 0] width 0 height 0
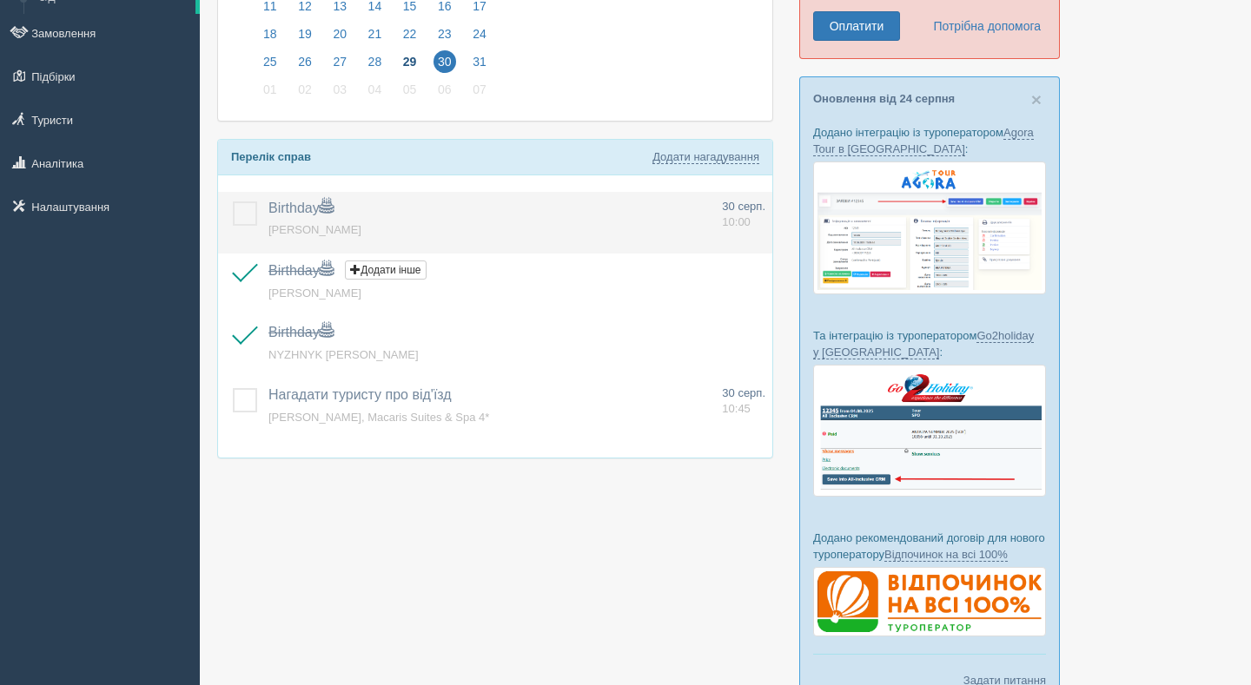
click at [233, 201] on label at bounding box center [233, 201] width 0 height 0
click at [0, 0] on input "checkbox" at bounding box center [0, 0] width 0 height 0
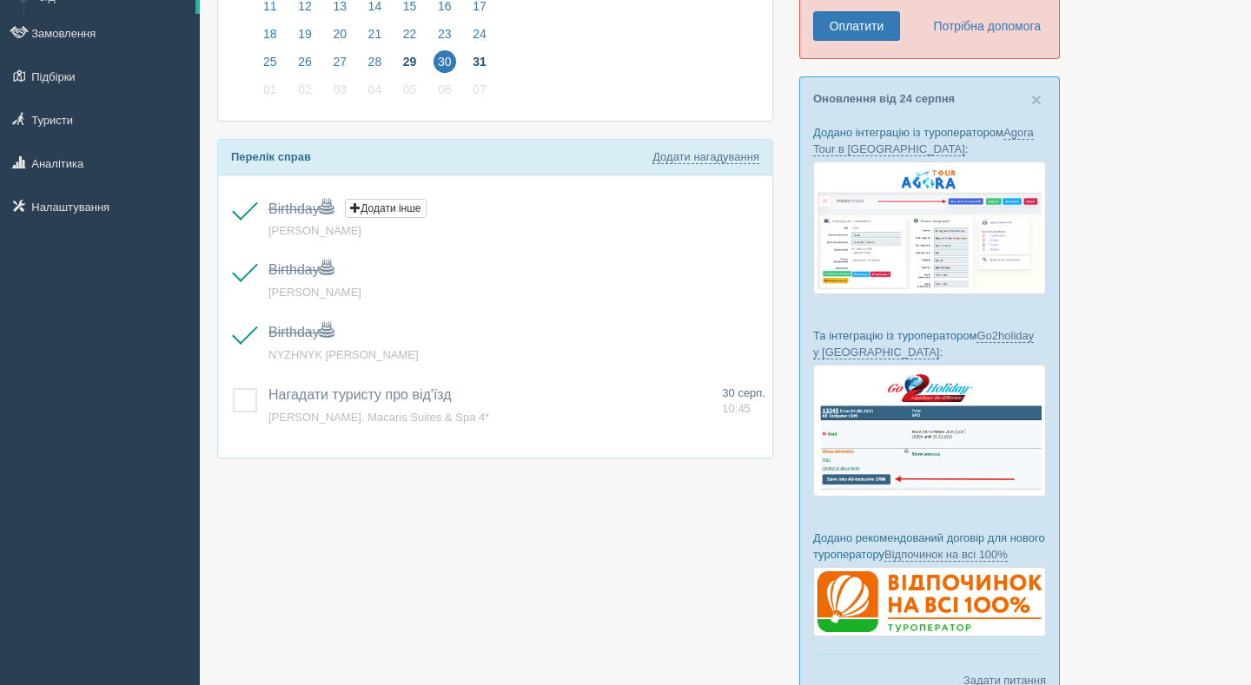
click at [486, 56] on span "31" at bounding box center [479, 61] width 23 height 23
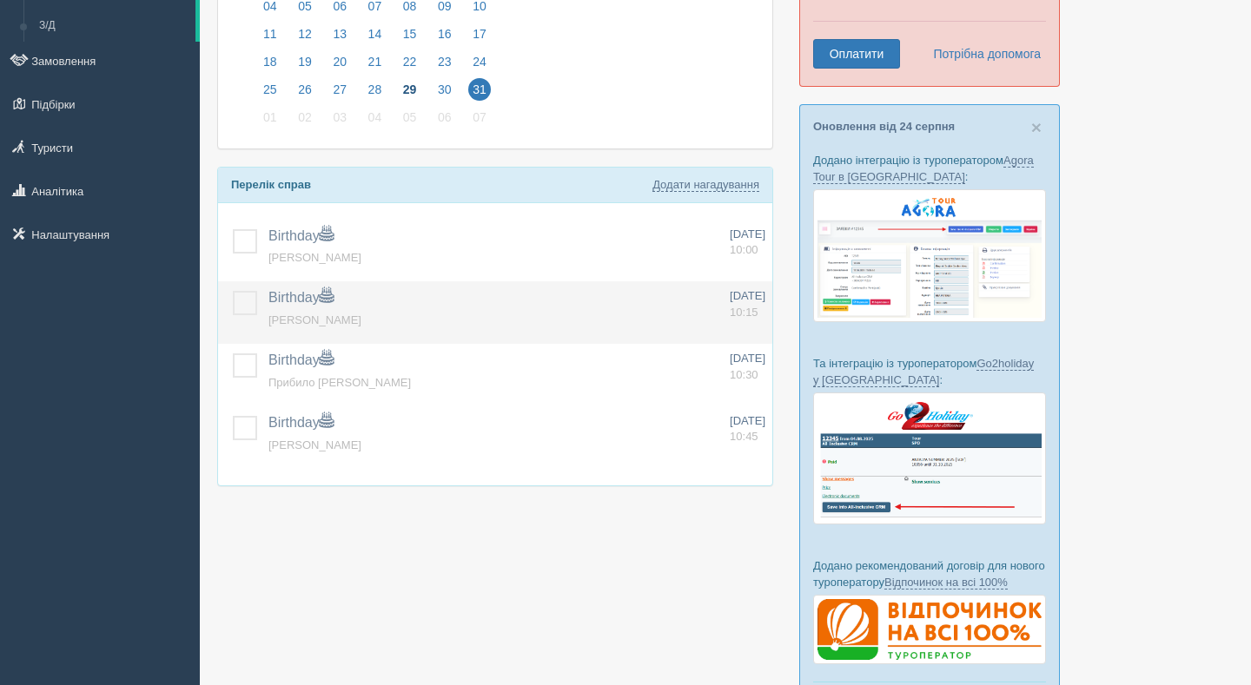
scroll to position [178, 0]
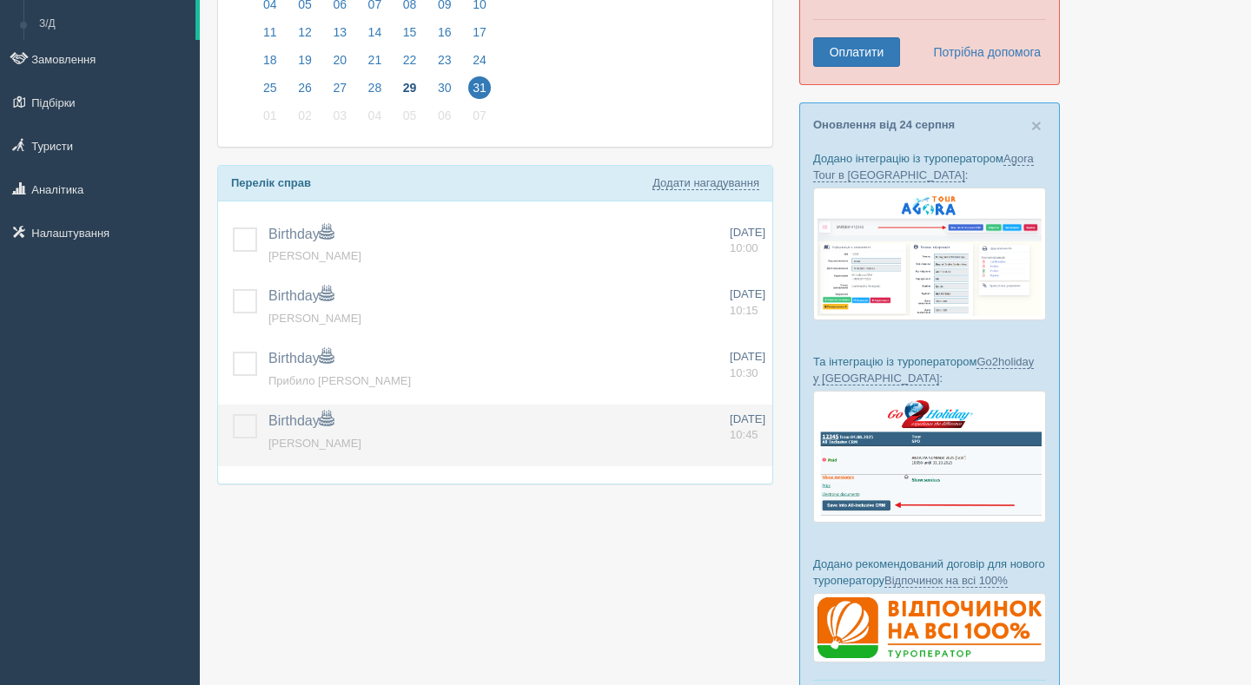
click at [233, 414] on label at bounding box center [233, 414] width 0 height 0
click at [0, 0] on input "checkbox" at bounding box center [0, 0] width 0 height 0
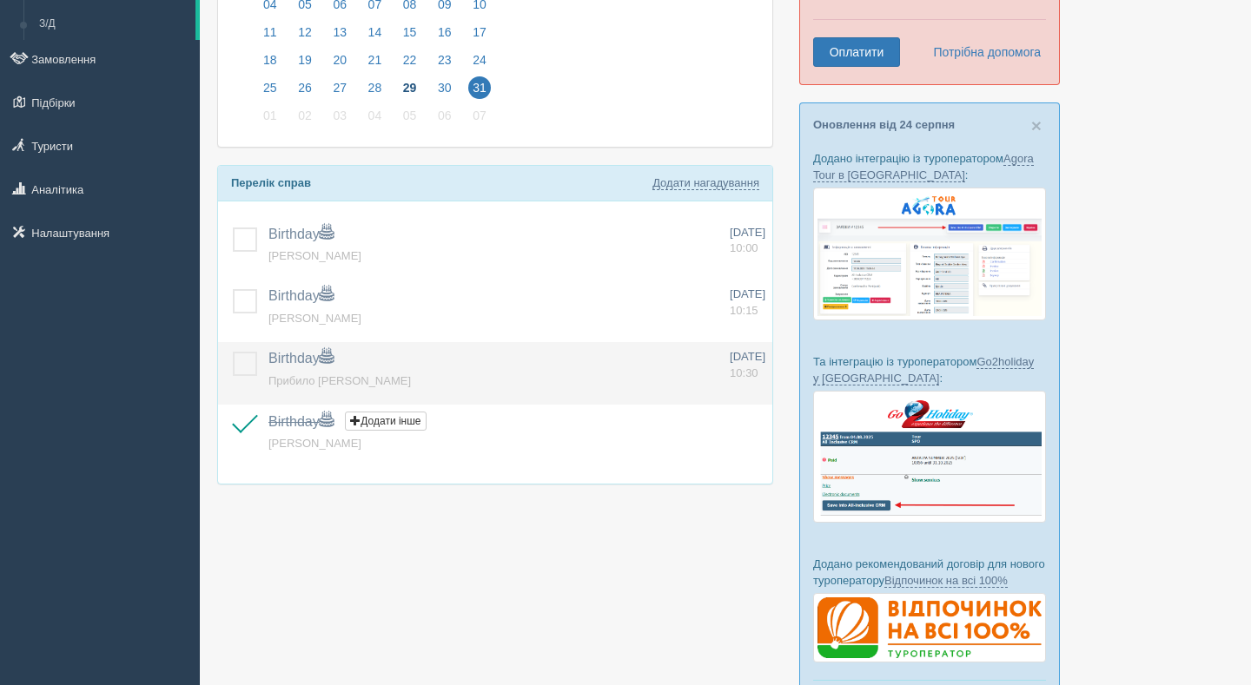
click at [243, 377] on td at bounding box center [239, 373] width 43 height 63
click at [233, 352] on label at bounding box center [233, 352] width 0 height 0
click at [0, 0] on input "checkbox" at bounding box center [0, 0] width 0 height 0
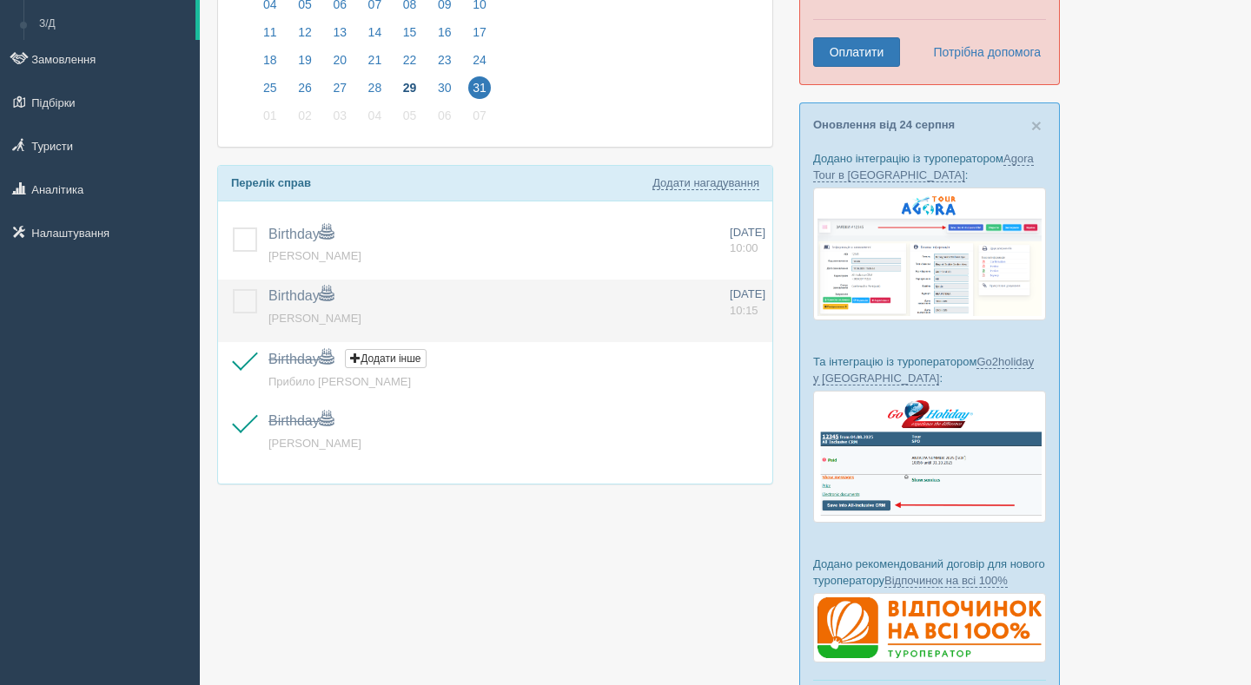
click at [233, 289] on label at bounding box center [233, 289] width 0 height 0
click at [0, 0] on input "checkbox" at bounding box center [0, 0] width 0 height 0
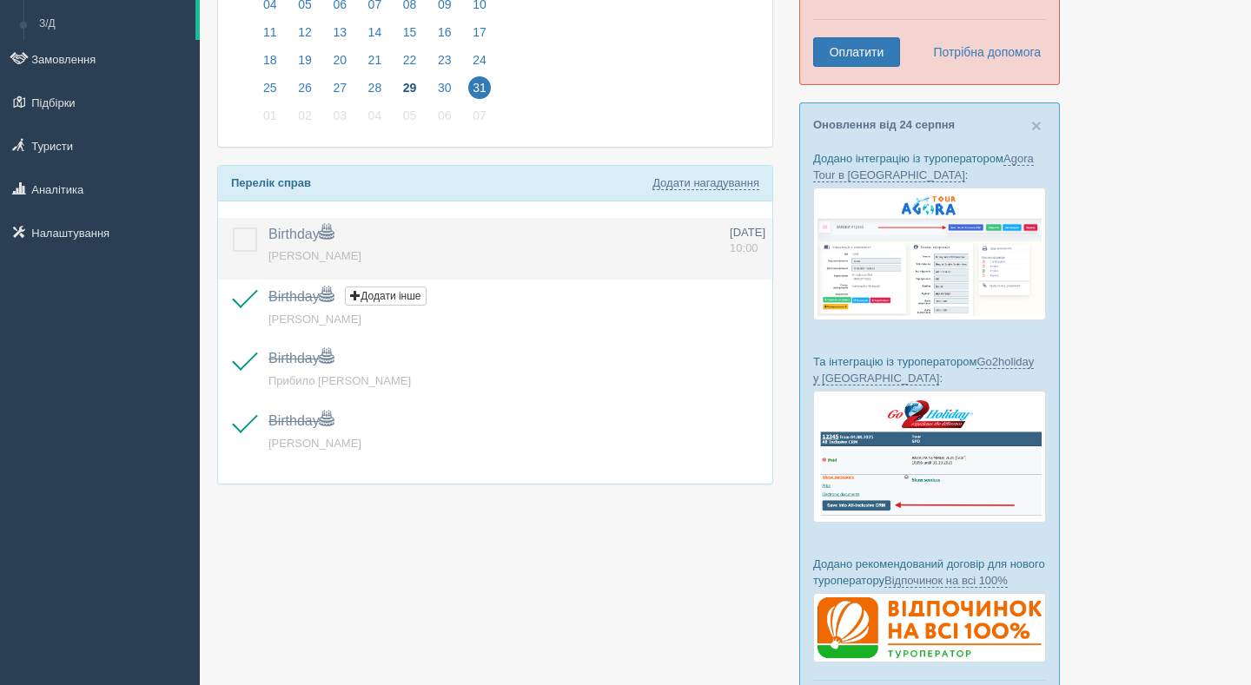
click at [233, 228] on label at bounding box center [233, 228] width 0 height 0
click at [0, 0] on input "checkbox" at bounding box center [0, 0] width 0 height 0
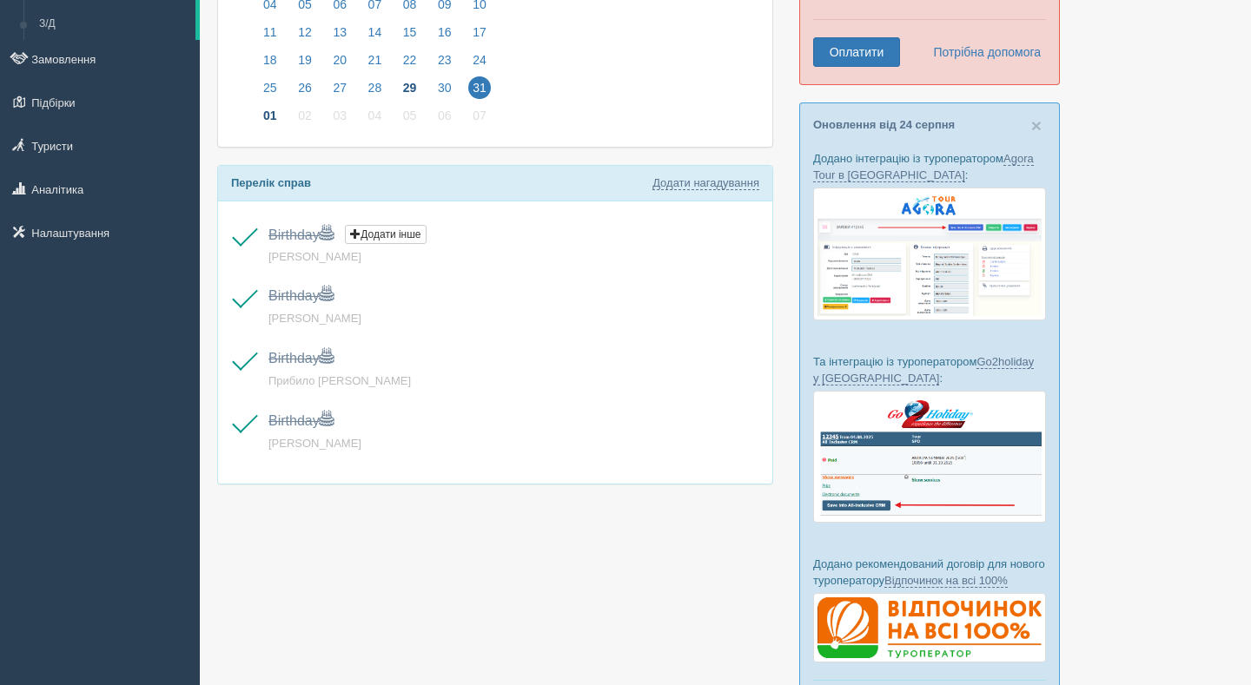
click at [263, 119] on span "01" at bounding box center [270, 115] width 23 height 23
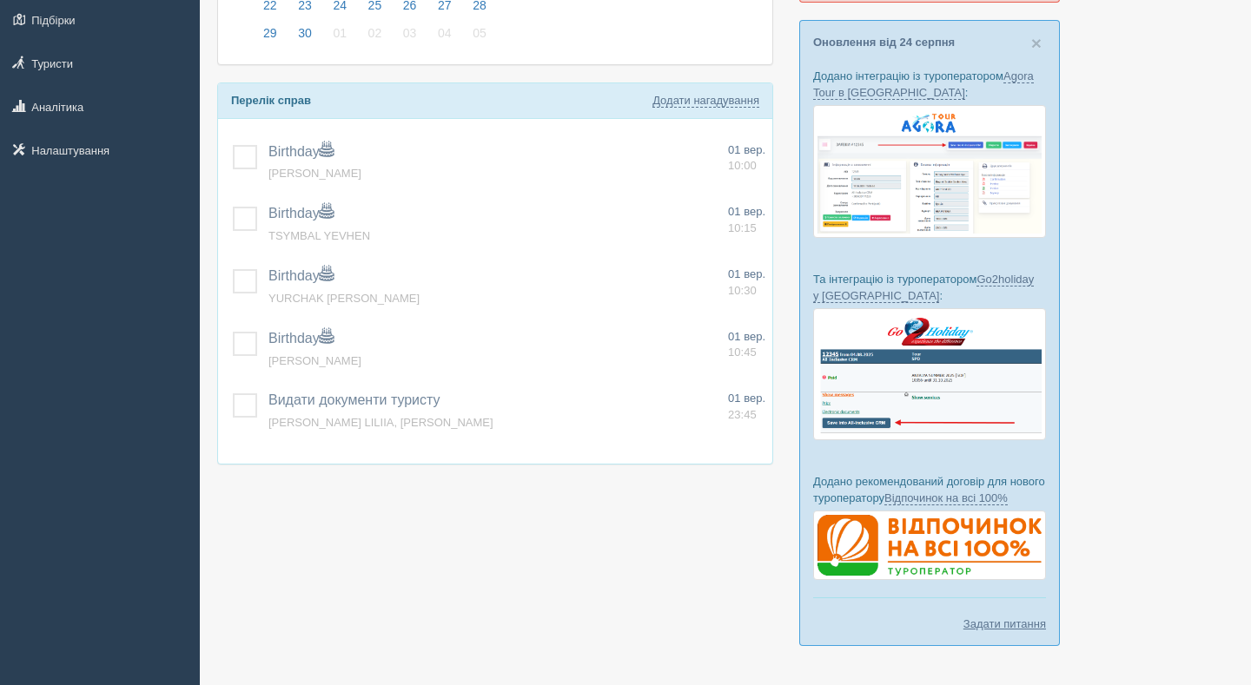
scroll to position [278, 0]
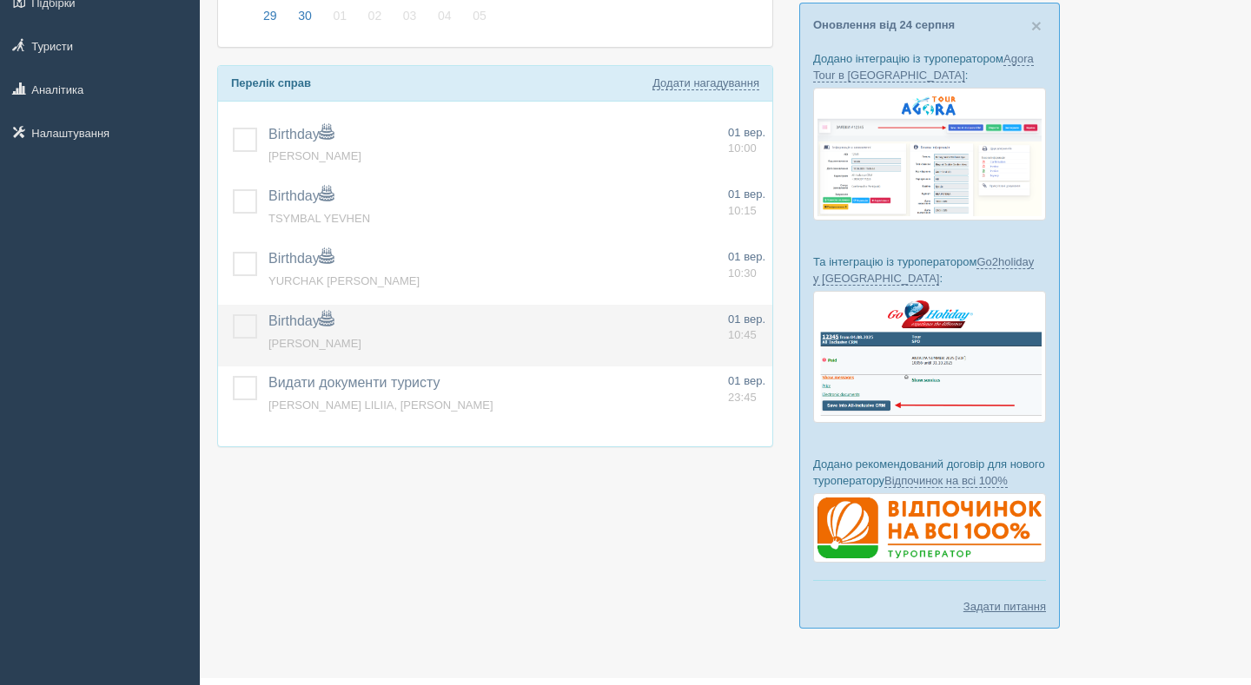
click at [233, 314] on label at bounding box center [233, 314] width 0 height 0
click at [0, 0] on input "checkbox" at bounding box center [0, 0] width 0 height 0
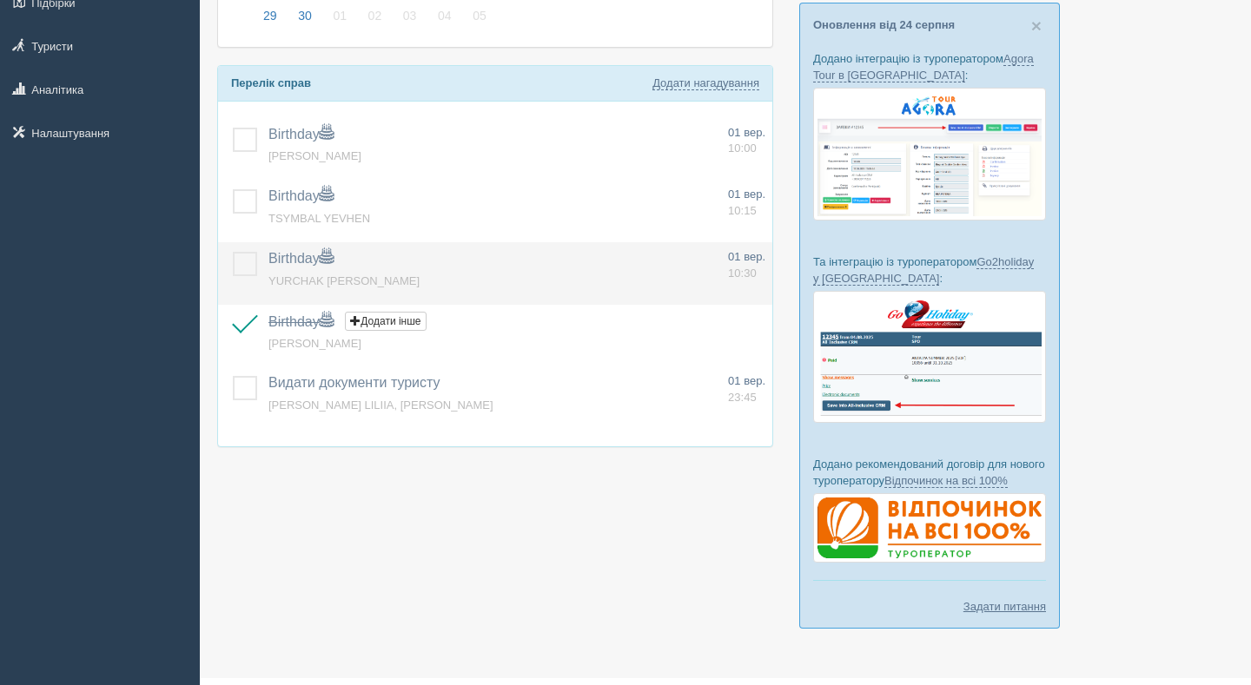
click at [233, 252] on label at bounding box center [233, 252] width 0 height 0
click at [0, 0] on input "checkbox" at bounding box center [0, 0] width 0 height 0
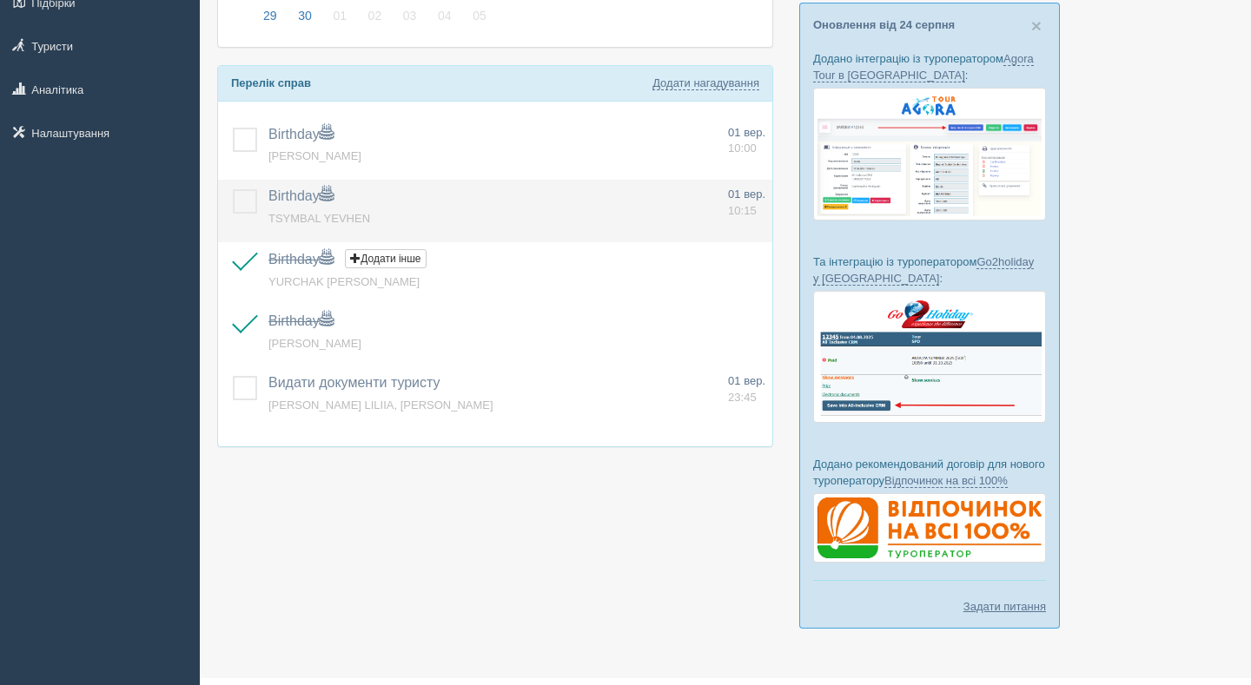
click at [233, 189] on label at bounding box center [233, 189] width 0 height 0
click at [0, 0] on input "checkbox" at bounding box center [0, 0] width 0 height 0
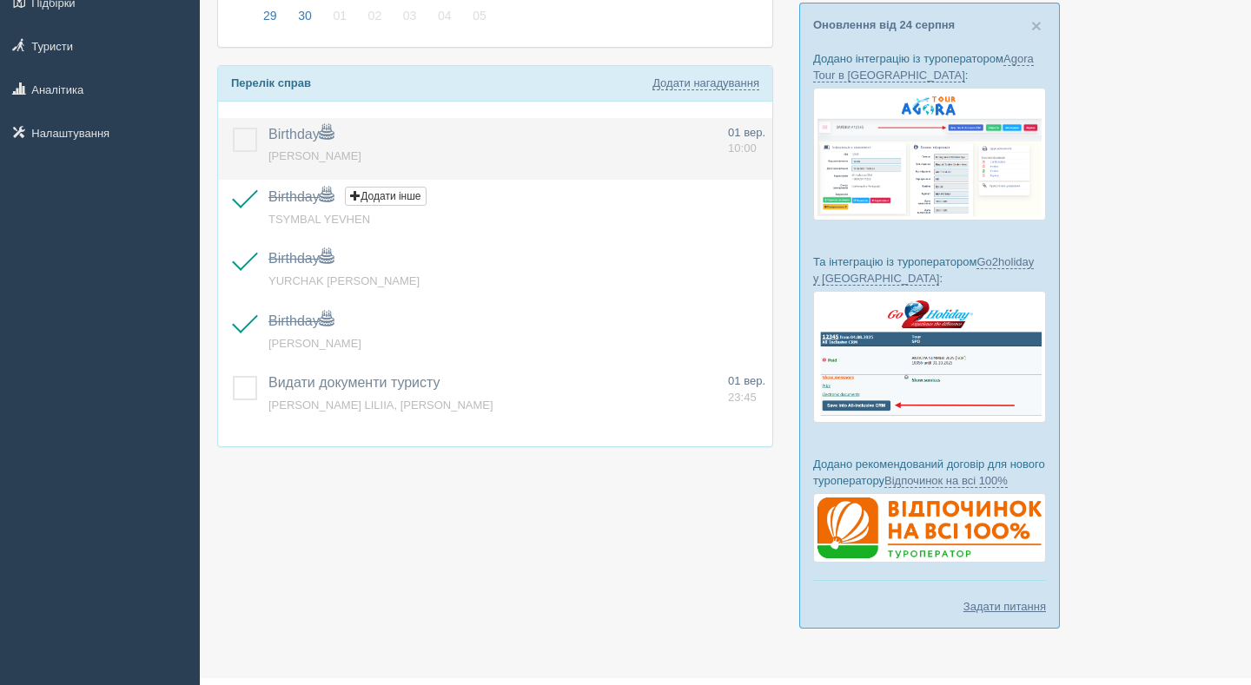
click at [240, 158] on td at bounding box center [239, 149] width 43 height 63
click at [233, 128] on label at bounding box center [233, 128] width 0 height 0
click at [0, 0] on input "checkbox" at bounding box center [0, 0] width 0 height 0
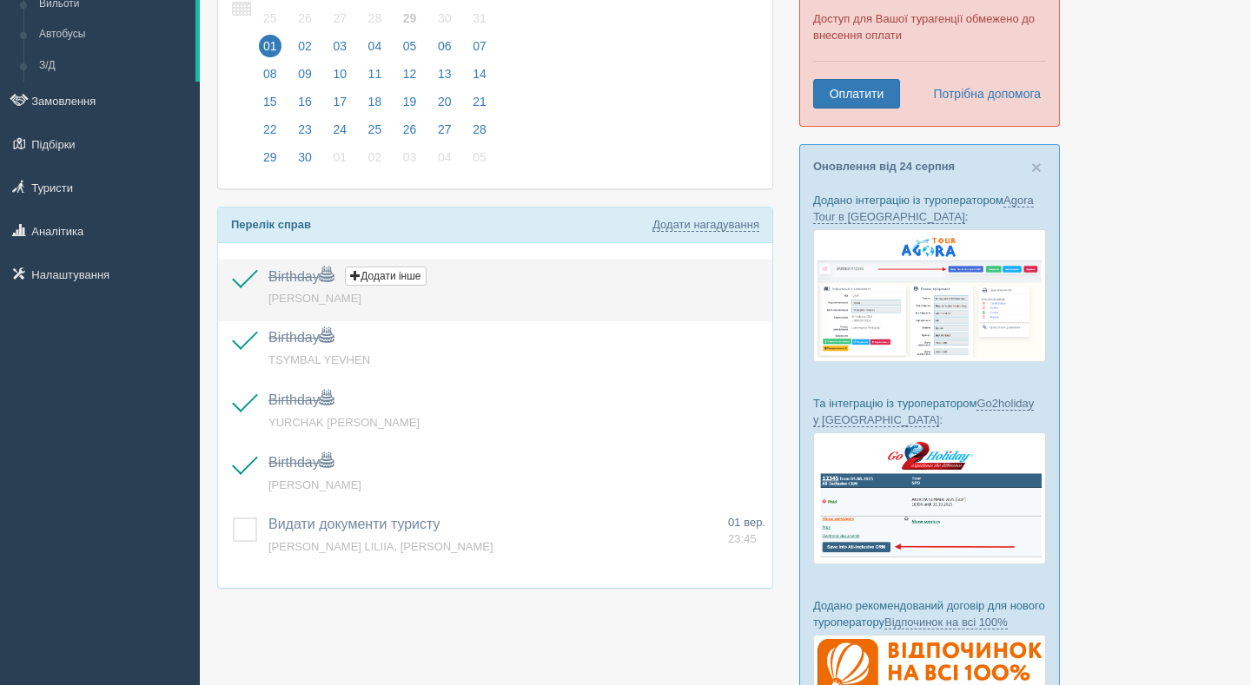
scroll to position [0, 0]
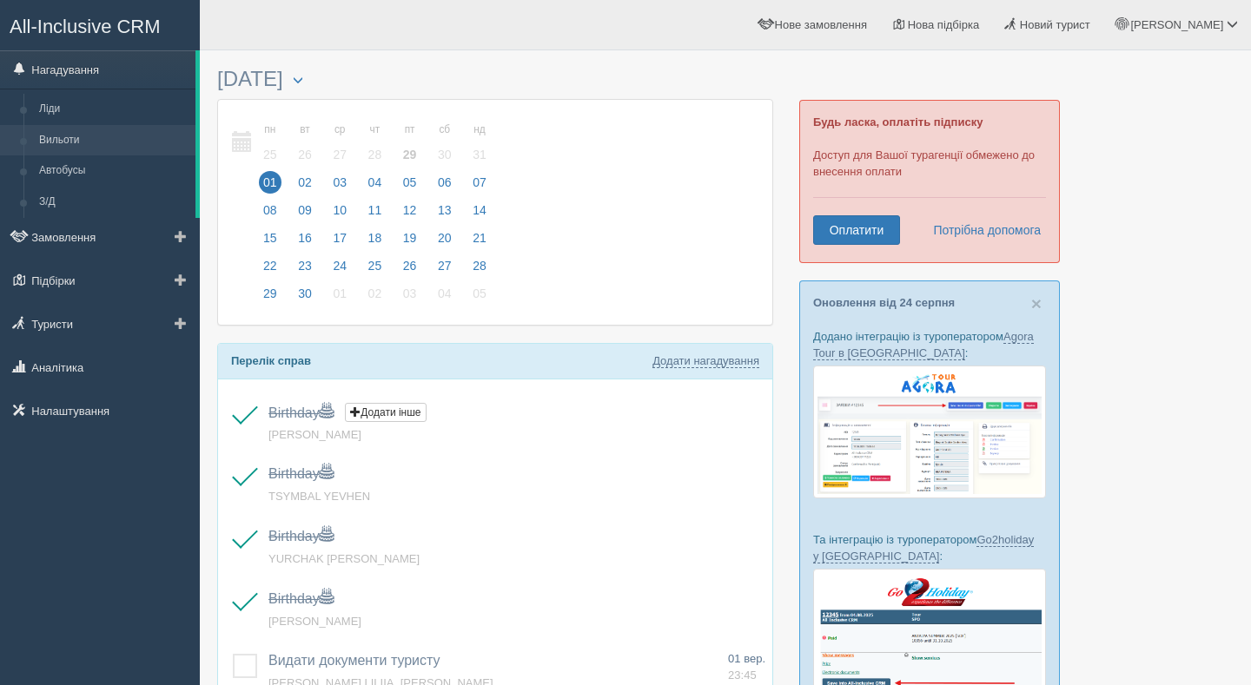
click at [103, 144] on link "Вильоти" at bounding box center [113, 140] width 164 height 31
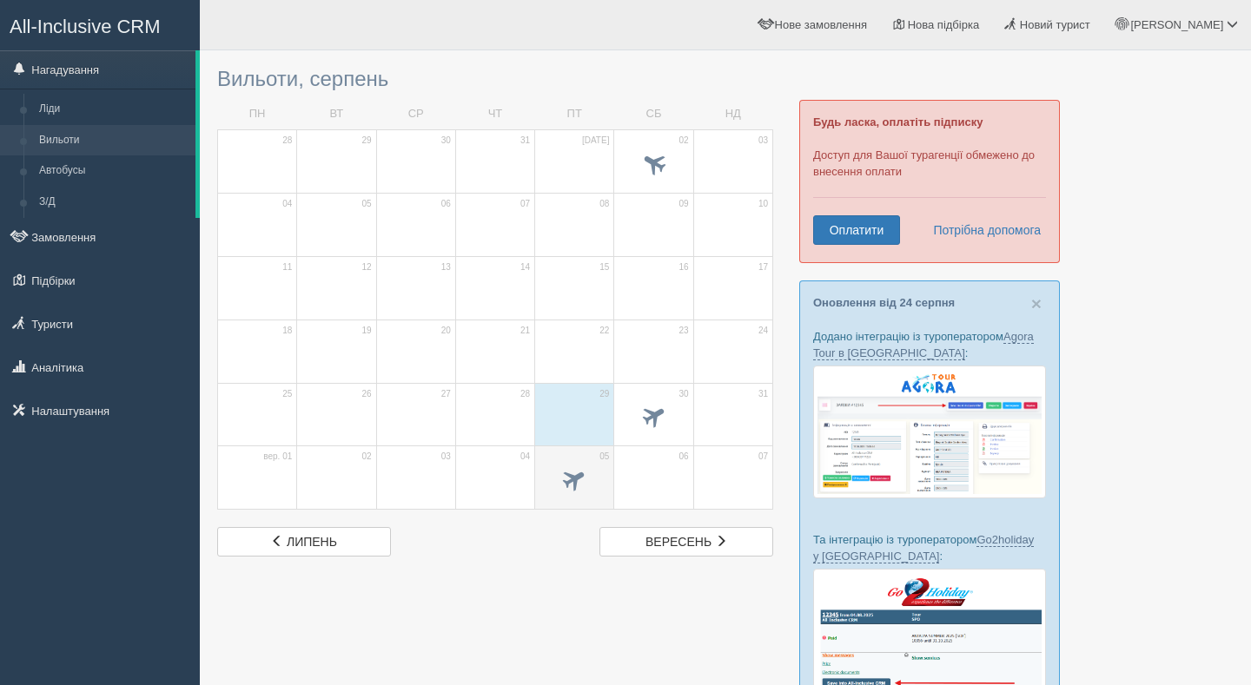
click at [592, 478] on span at bounding box center [574, 482] width 61 height 30
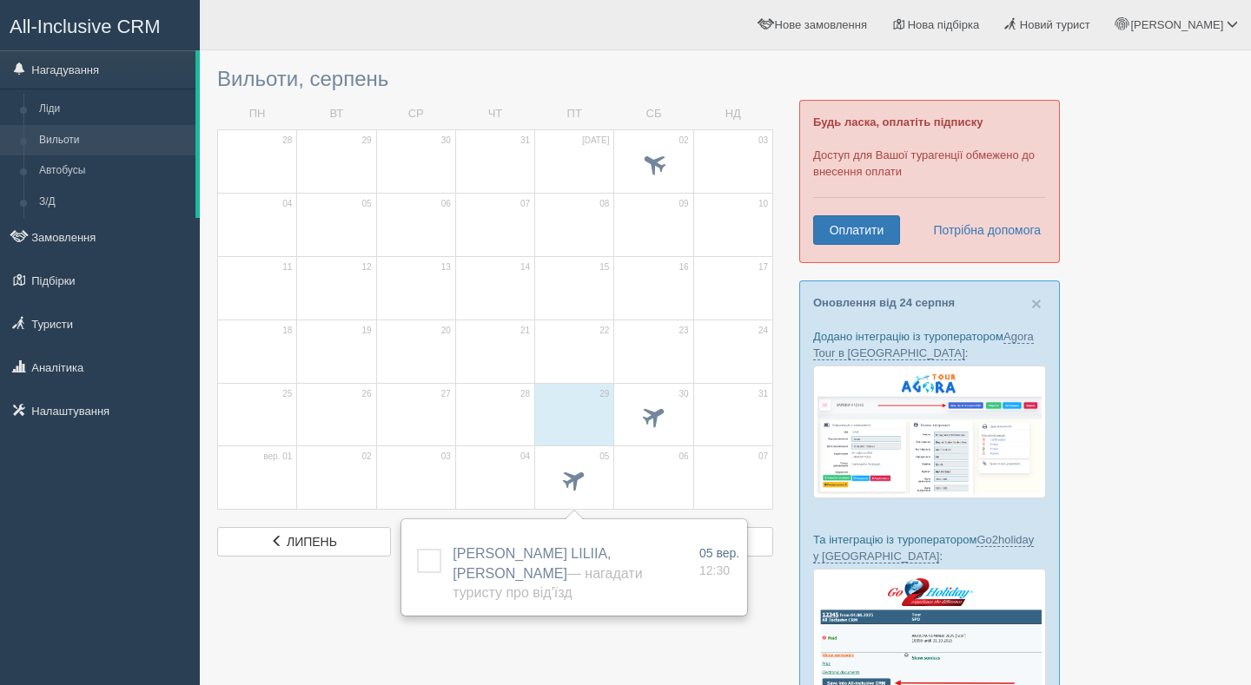
click at [574, 653] on div at bounding box center [725, 491] width 1016 height 865
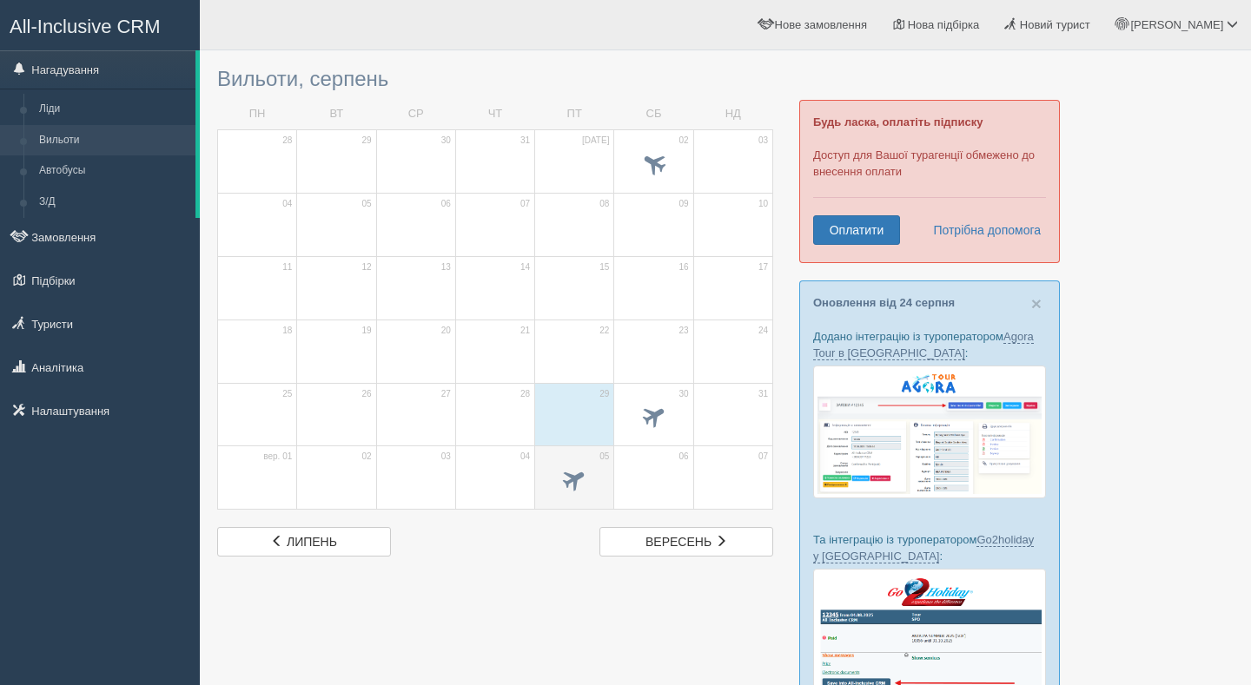
click at [571, 460] on td "05" at bounding box center [574, 477] width 79 height 63
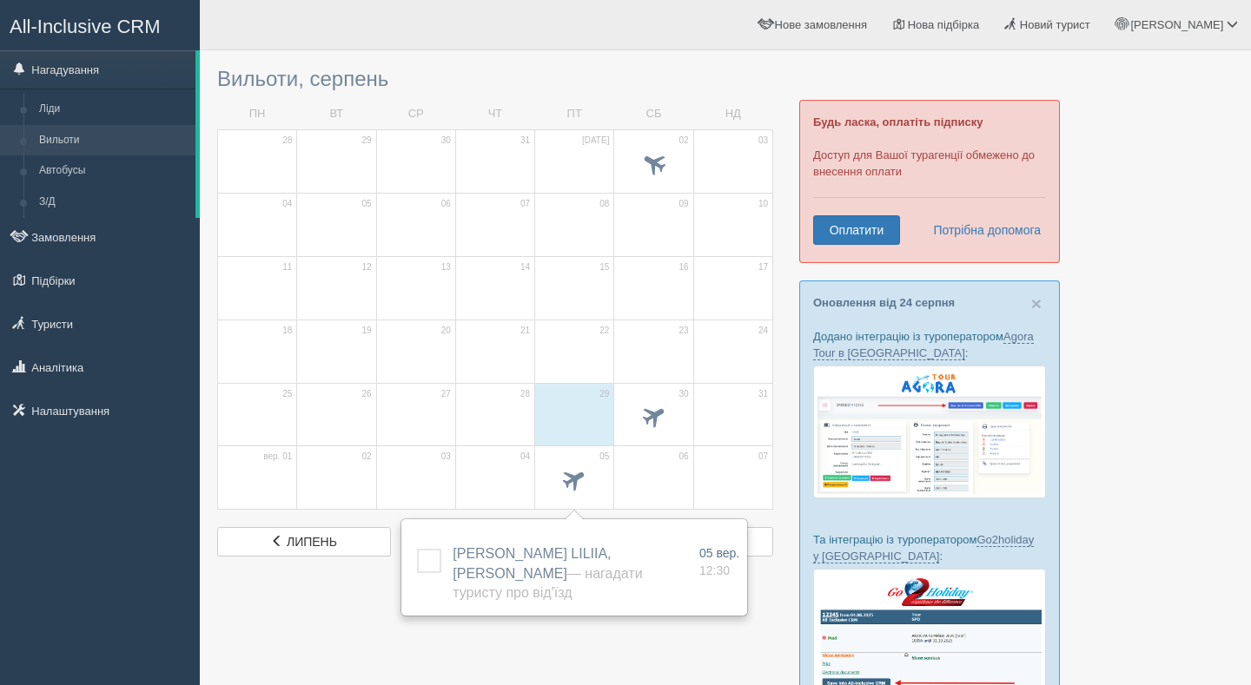
click at [564, 668] on div at bounding box center [725, 491] width 1016 height 865
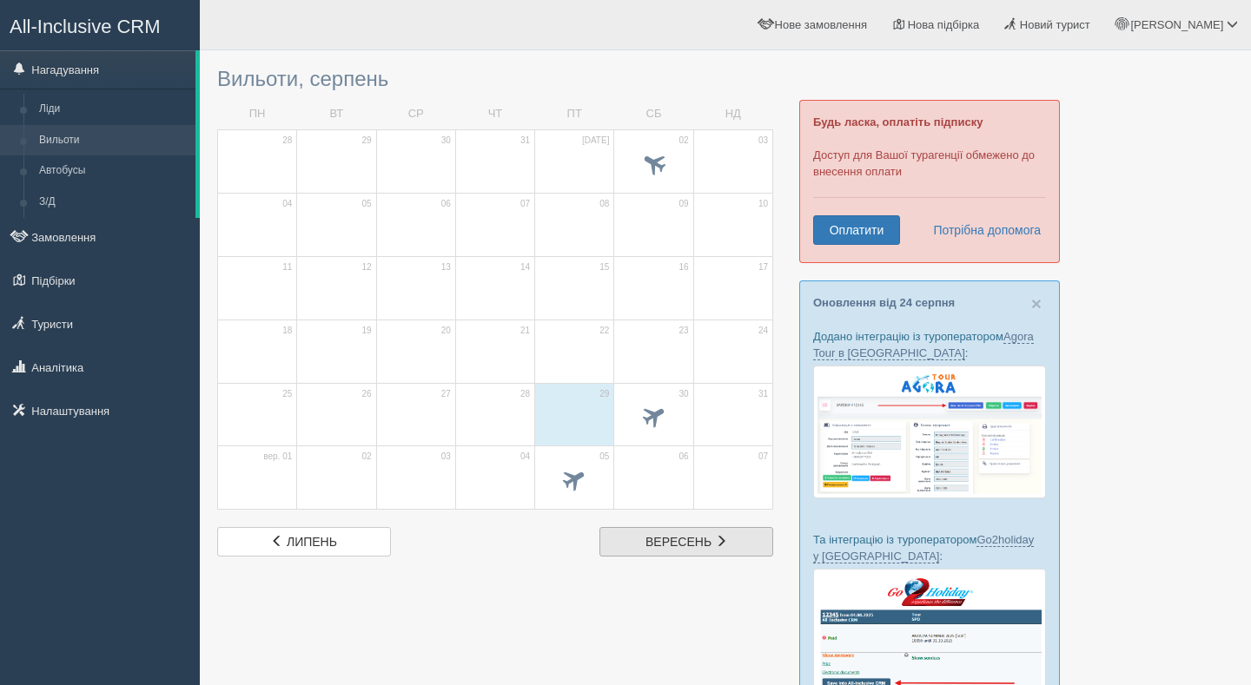
click at [710, 543] on span "вересень" at bounding box center [678, 542] width 66 height 14
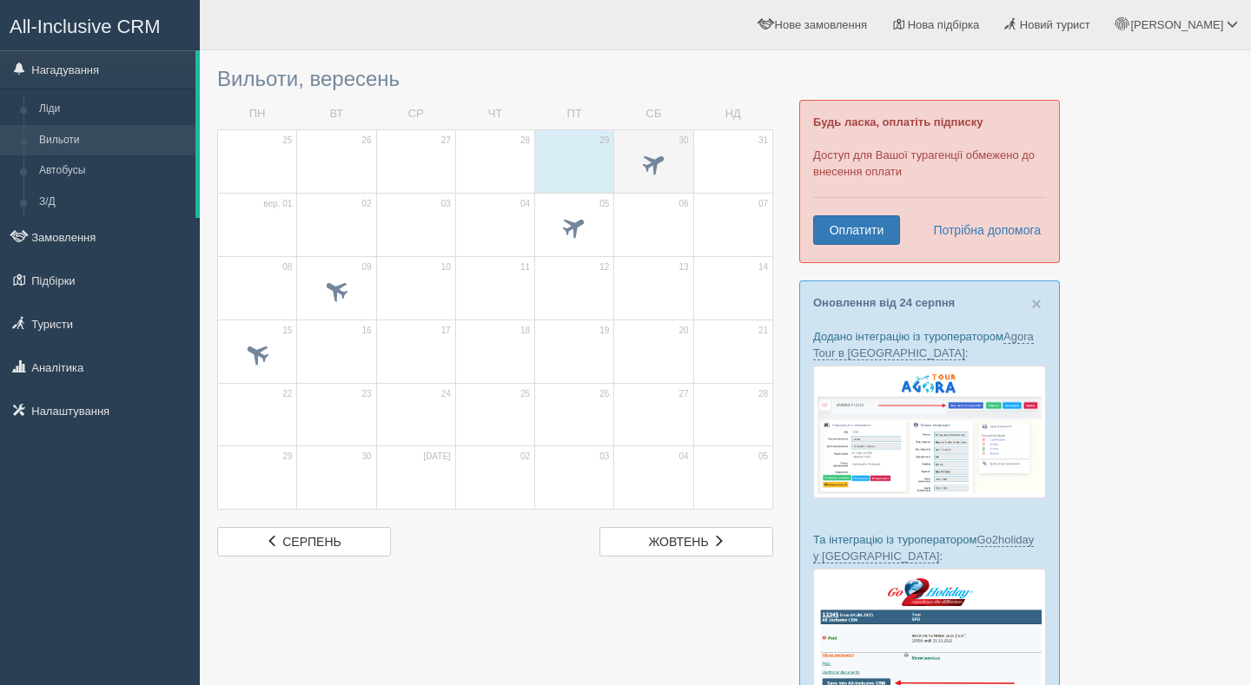
click at [650, 165] on span at bounding box center [653, 163] width 29 height 29
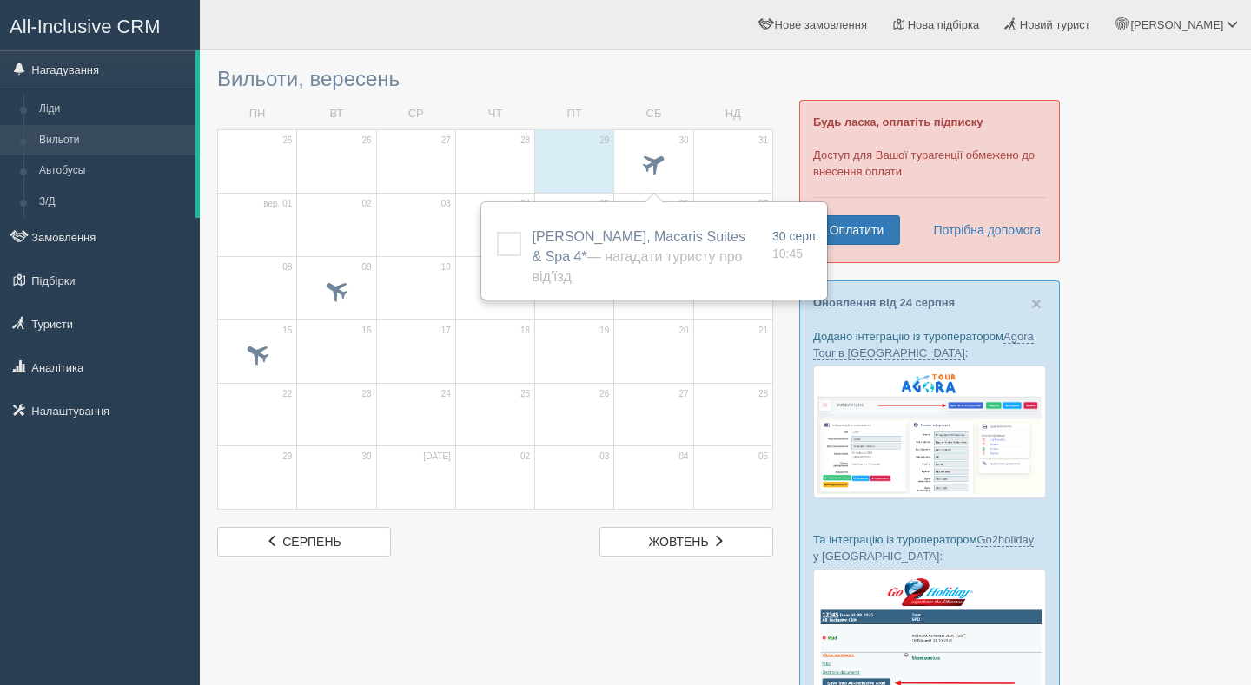
click at [579, 209] on div "ОЛЕНА ТАРЕЄВА, Macaris Suites & Spa 4* — Нагадати туристу про від'їзд Додати ін…" at bounding box center [654, 251] width 344 height 96
click at [403, 327] on td "17" at bounding box center [415, 351] width 79 height 63
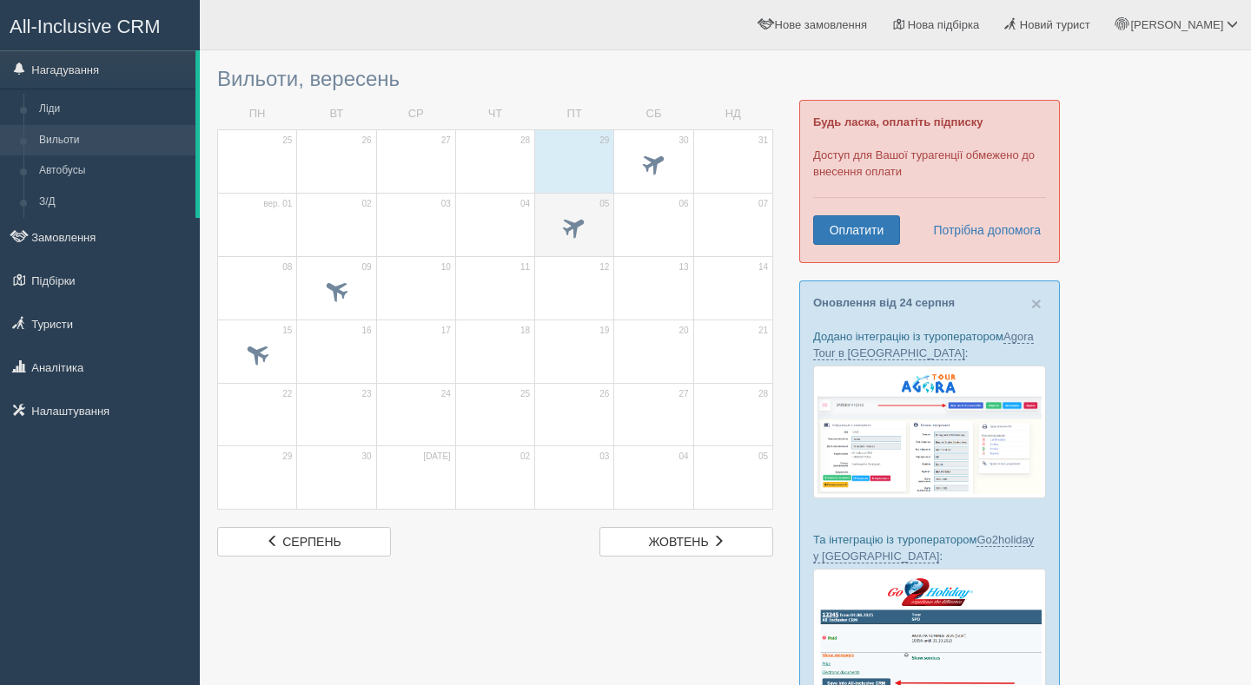
click at [573, 230] on span at bounding box center [574, 226] width 29 height 29
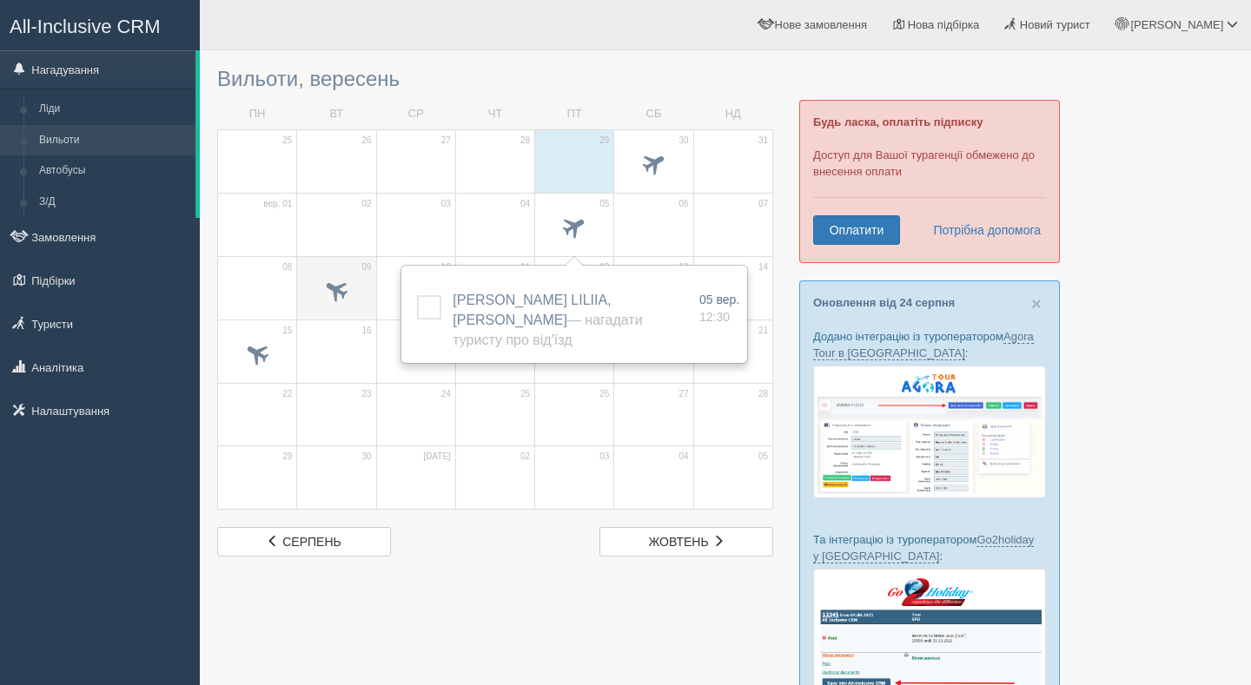
click at [314, 300] on span at bounding box center [336, 293] width 61 height 30
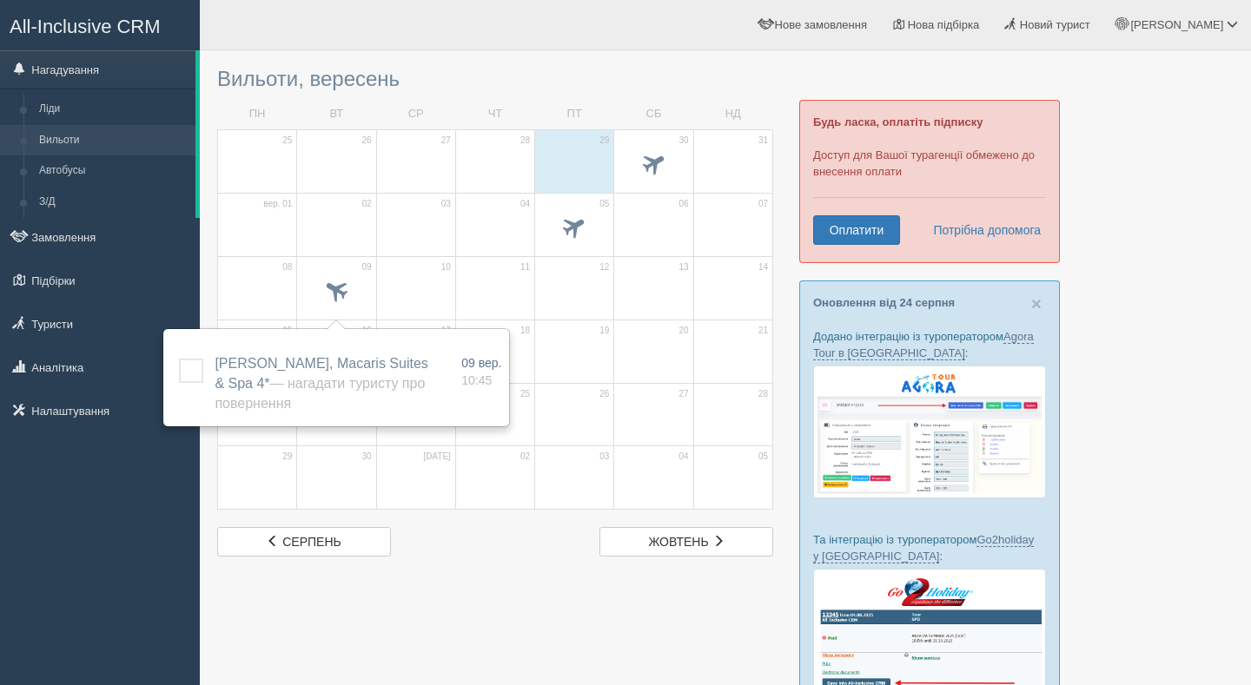
click at [264, 271] on td "08" at bounding box center [257, 287] width 79 height 63
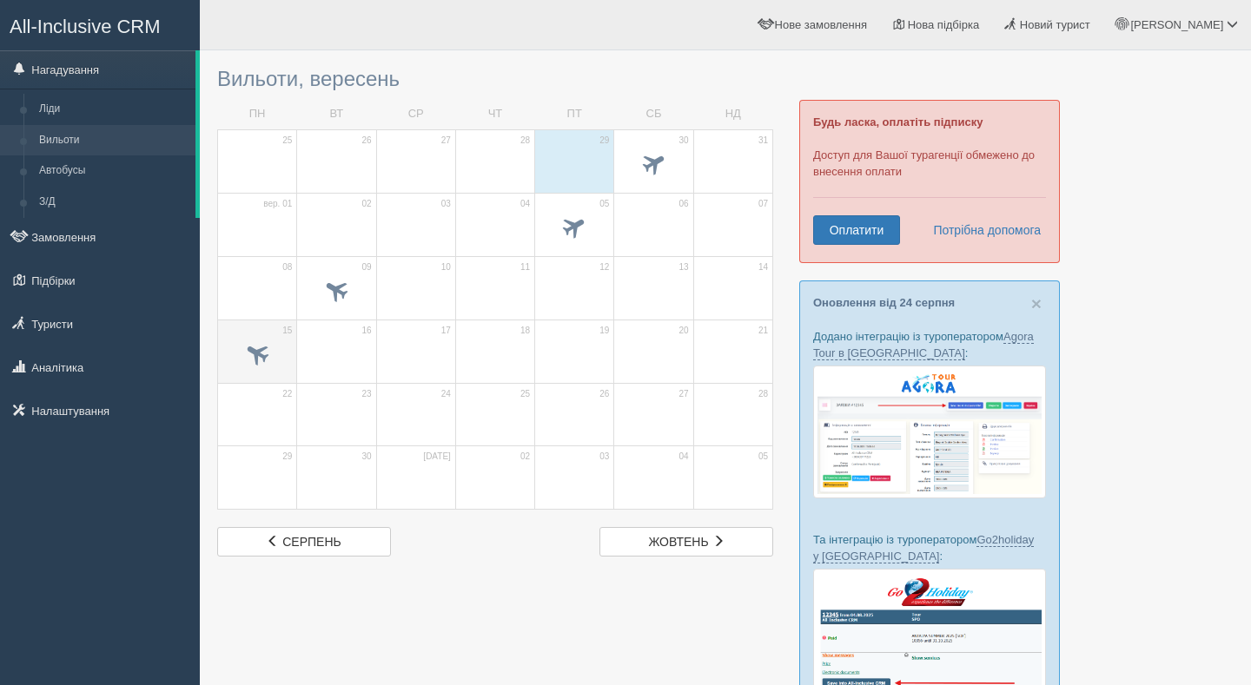
click at [251, 347] on span at bounding box center [257, 353] width 29 height 29
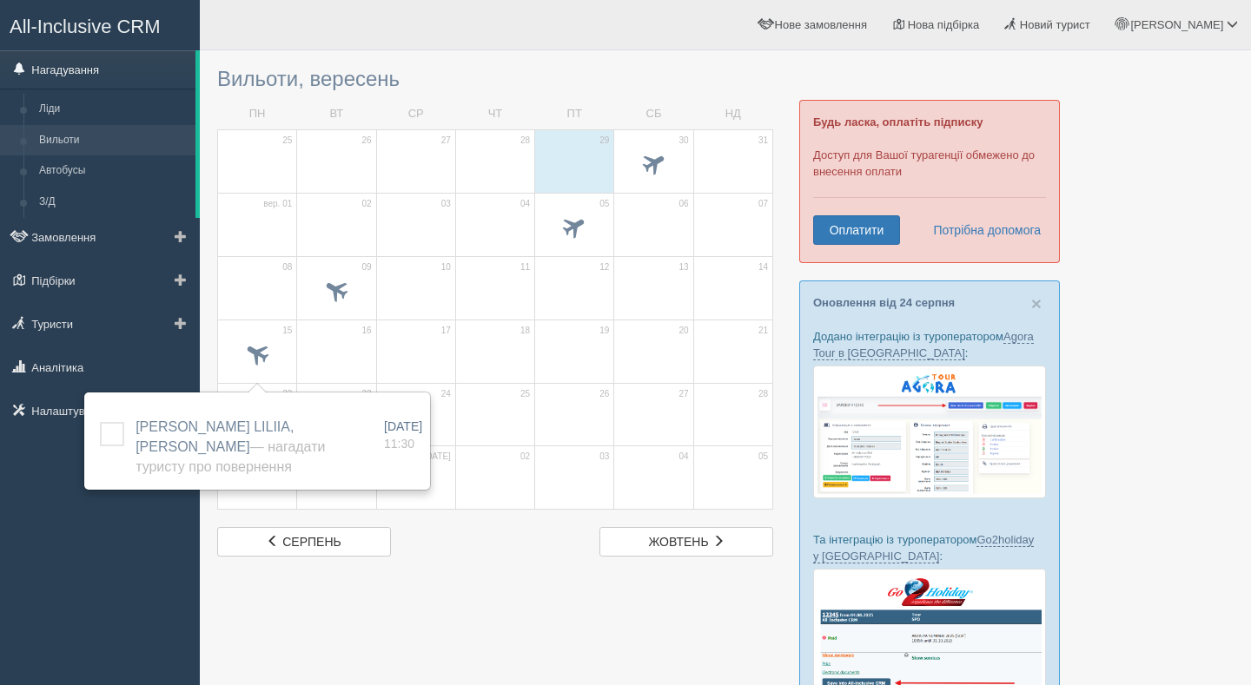
click at [101, 67] on link "Нагадування" at bounding box center [97, 69] width 195 height 38
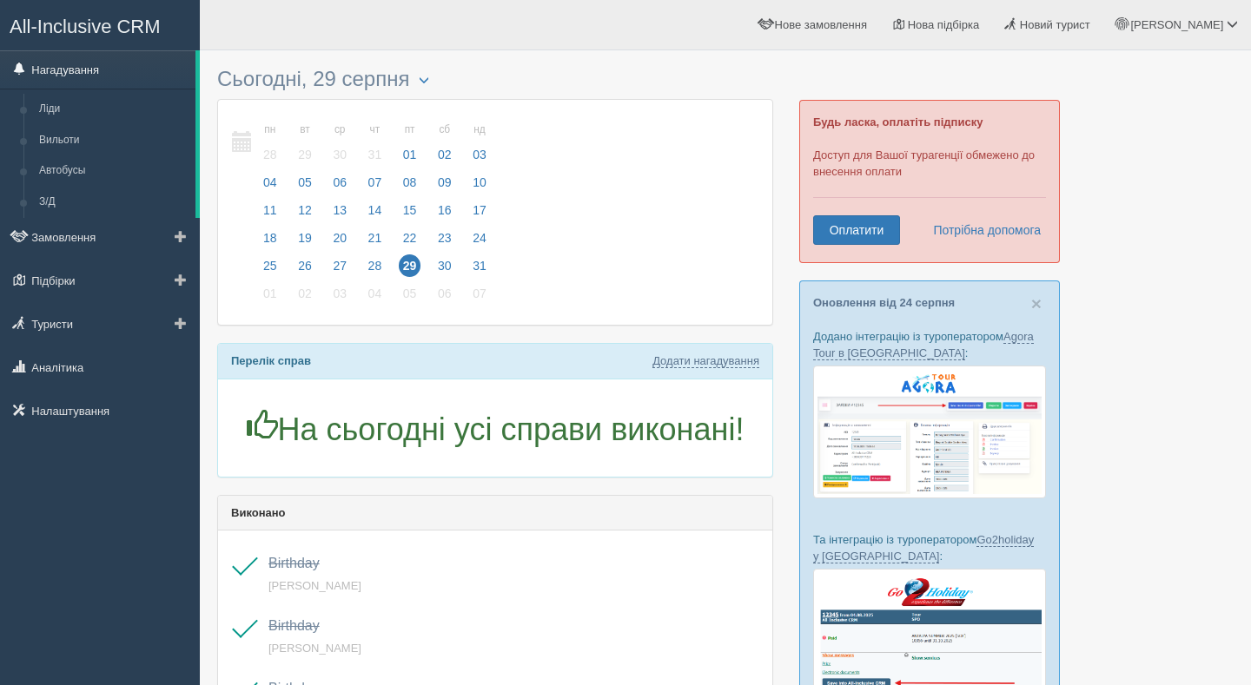
click at [56, 63] on link "Нагадування" at bounding box center [97, 69] width 195 height 38
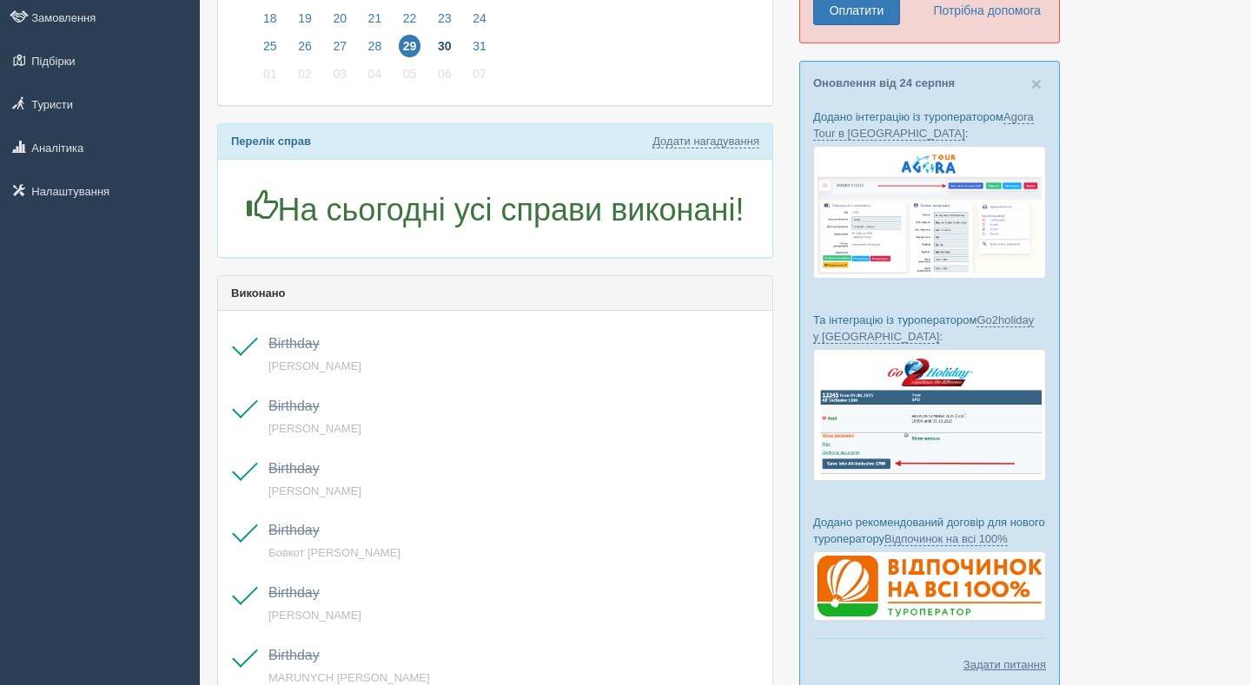
click at [456, 44] on span "30" at bounding box center [444, 46] width 23 height 23
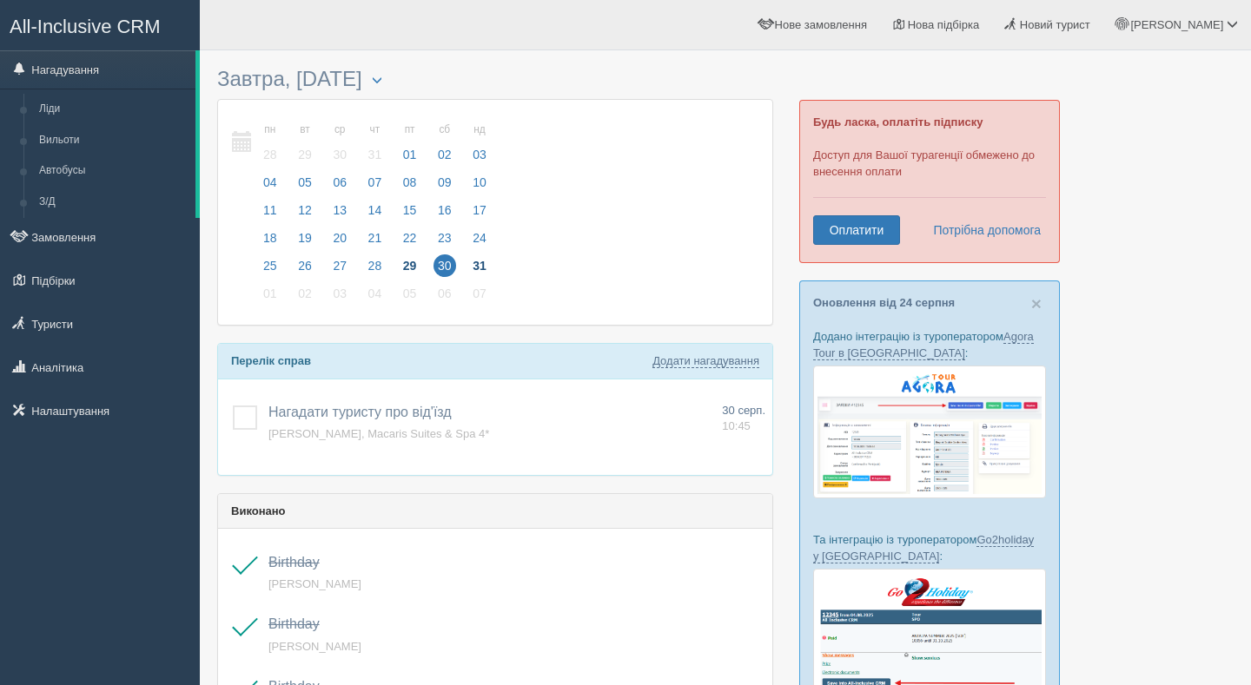
click at [481, 265] on span "31" at bounding box center [479, 265] width 23 height 23
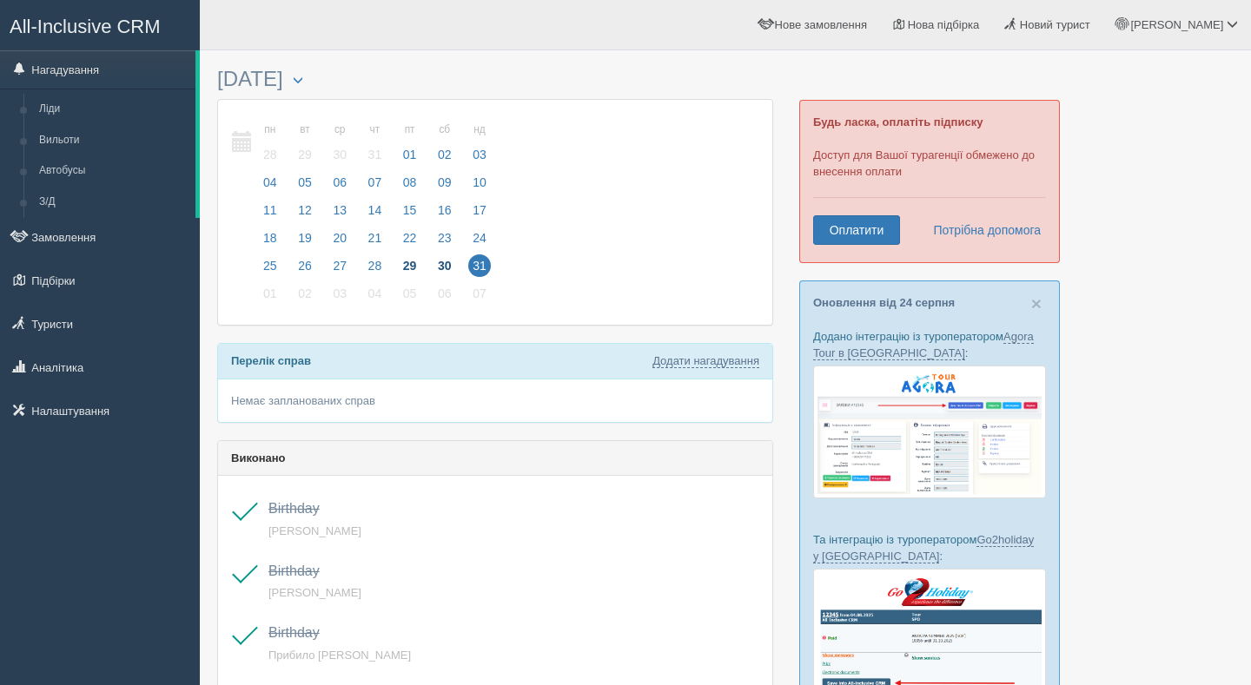
click at [446, 263] on span "30" at bounding box center [444, 265] width 23 height 23
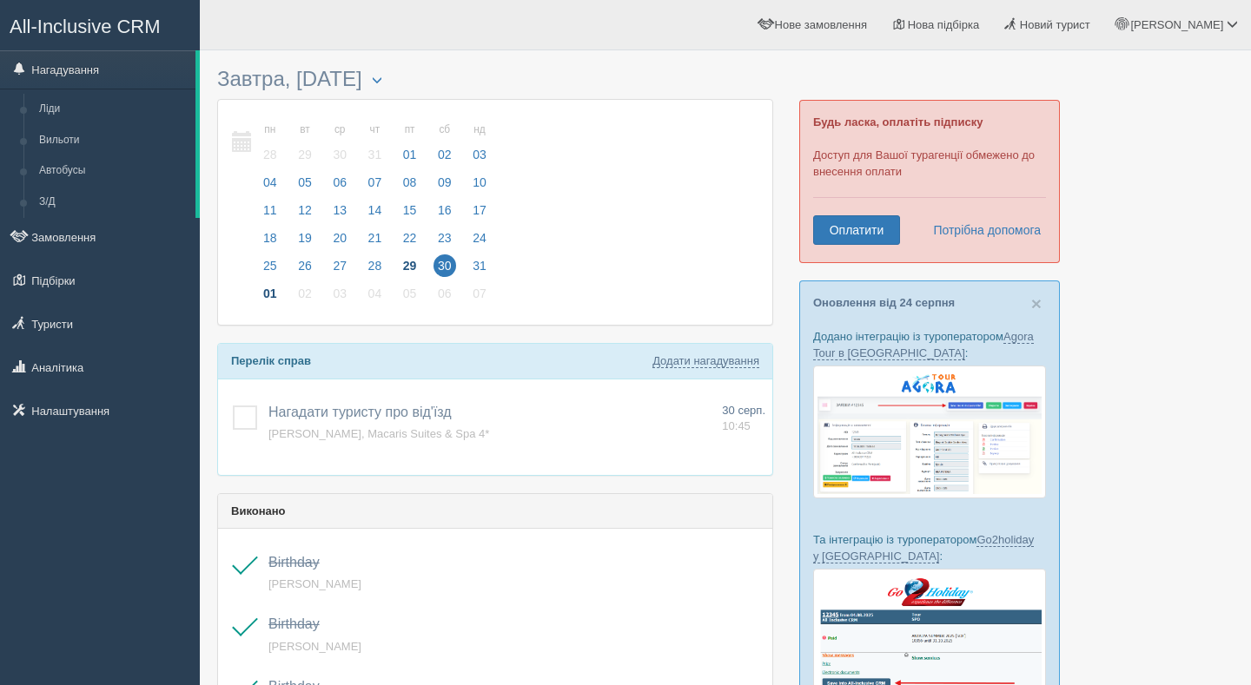
click at [270, 288] on span "01" at bounding box center [270, 293] width 23 height 23
click at [449, 264] on span "27" at bounding box center [444, 265] width 23 height 23
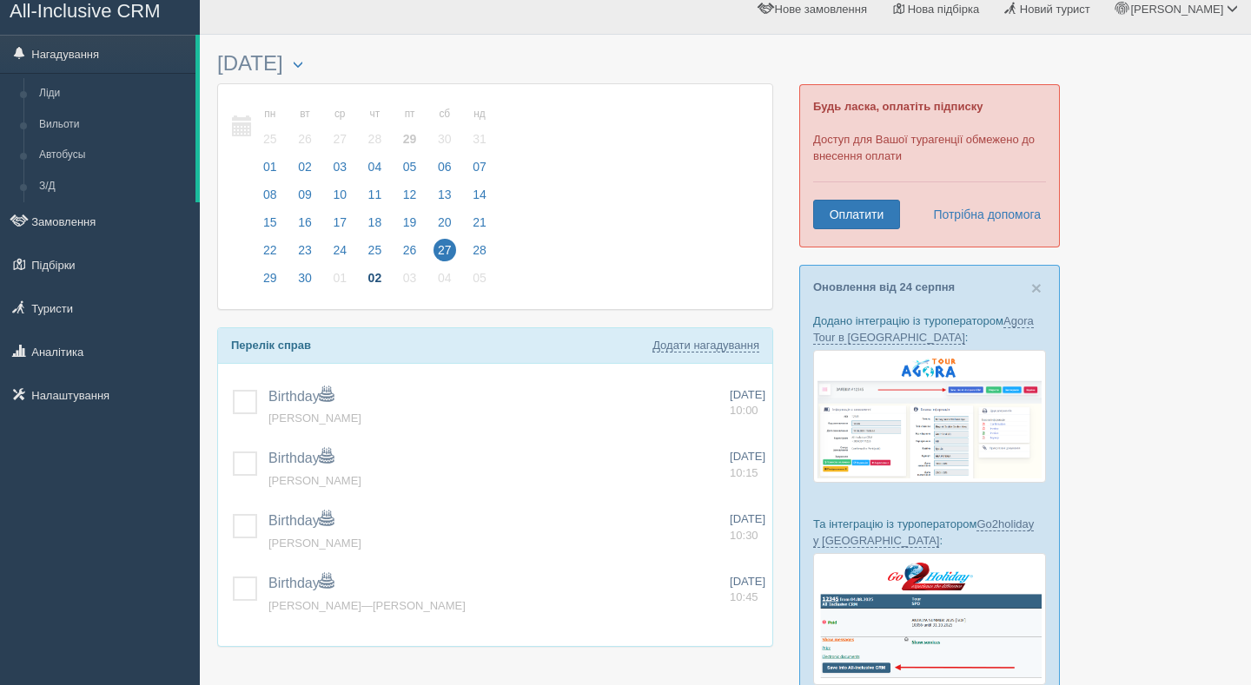
scroll to position [3, 0]
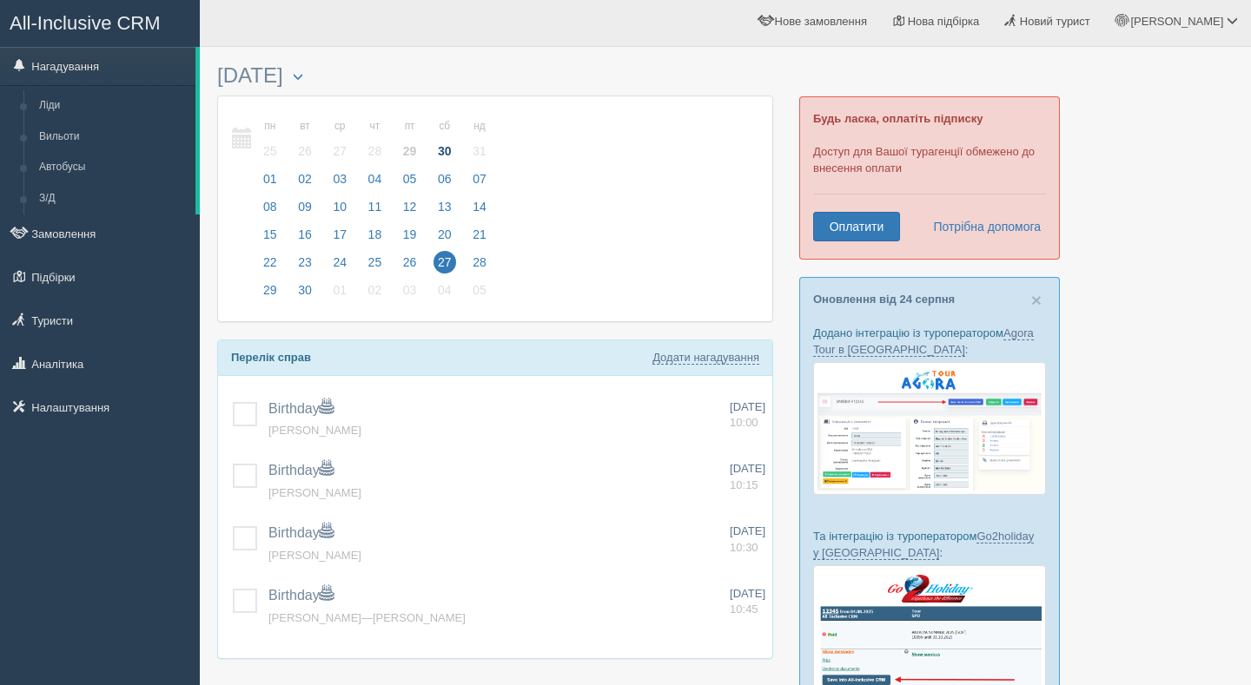
click at [443, 146] on span "30" at bounding box center [444, 151] width 23 height 23
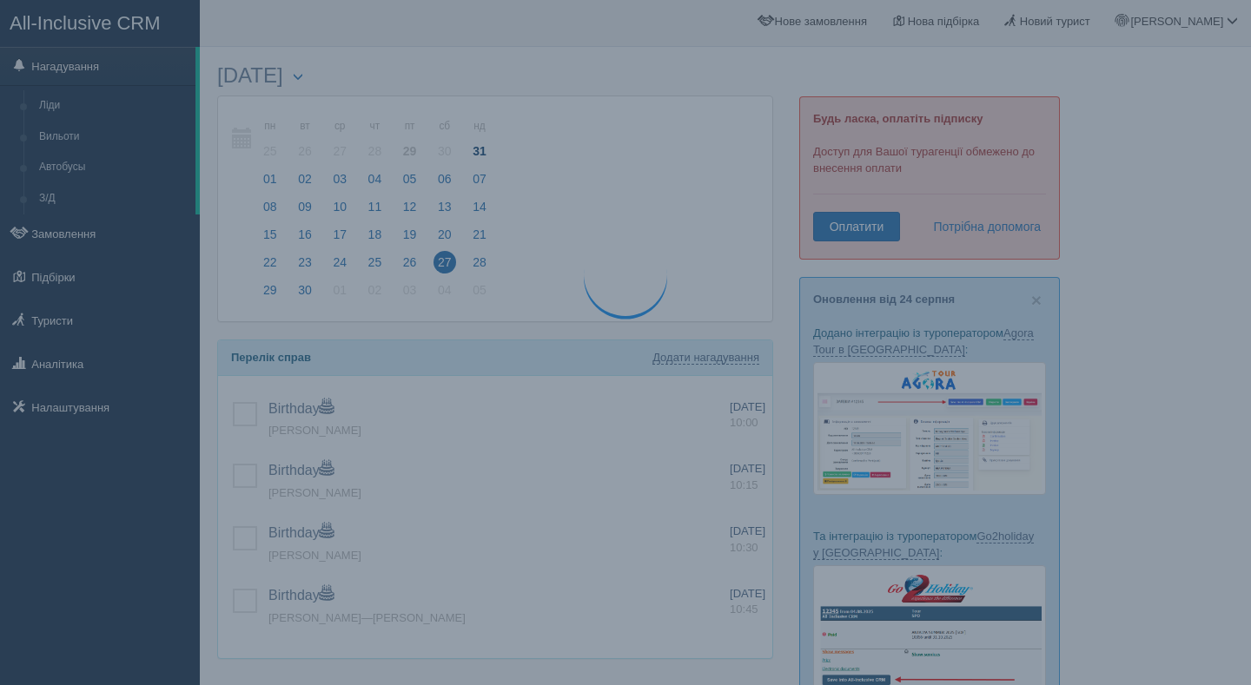
click at [489, 147] on span "31" at bounding box center [479, 151] width 23 height 23
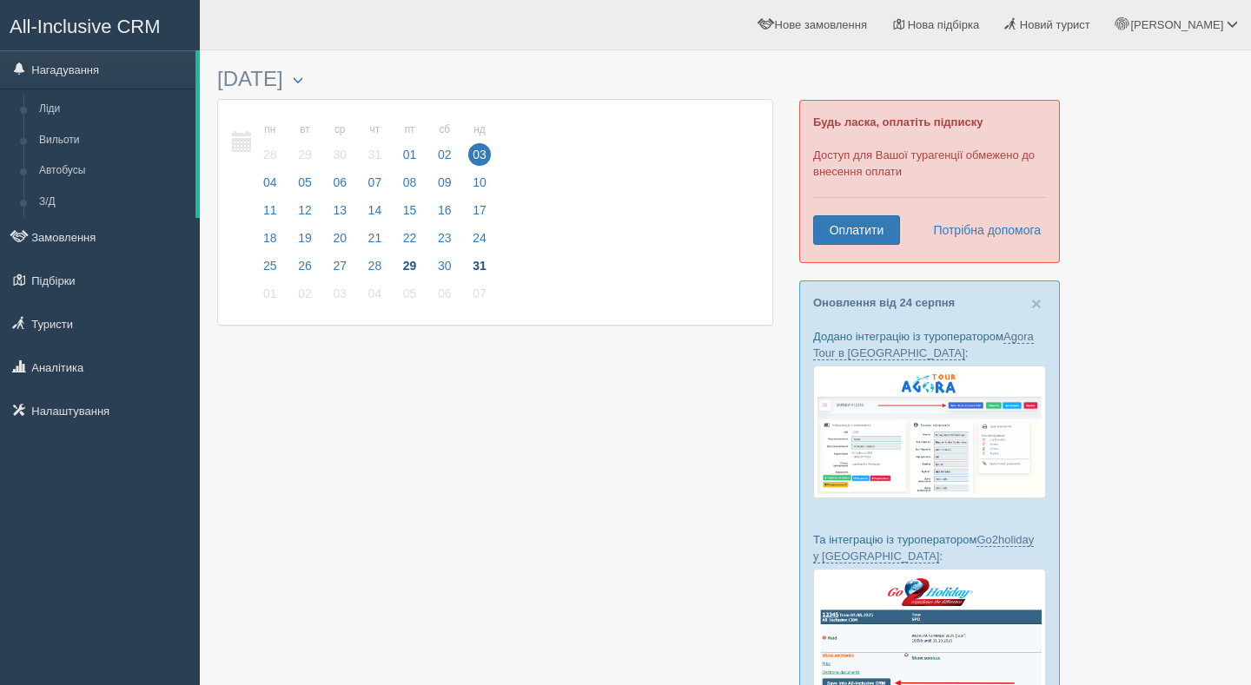
click at [489, 261] on span "31" at bounding box center [479, 265] width 23 height 23
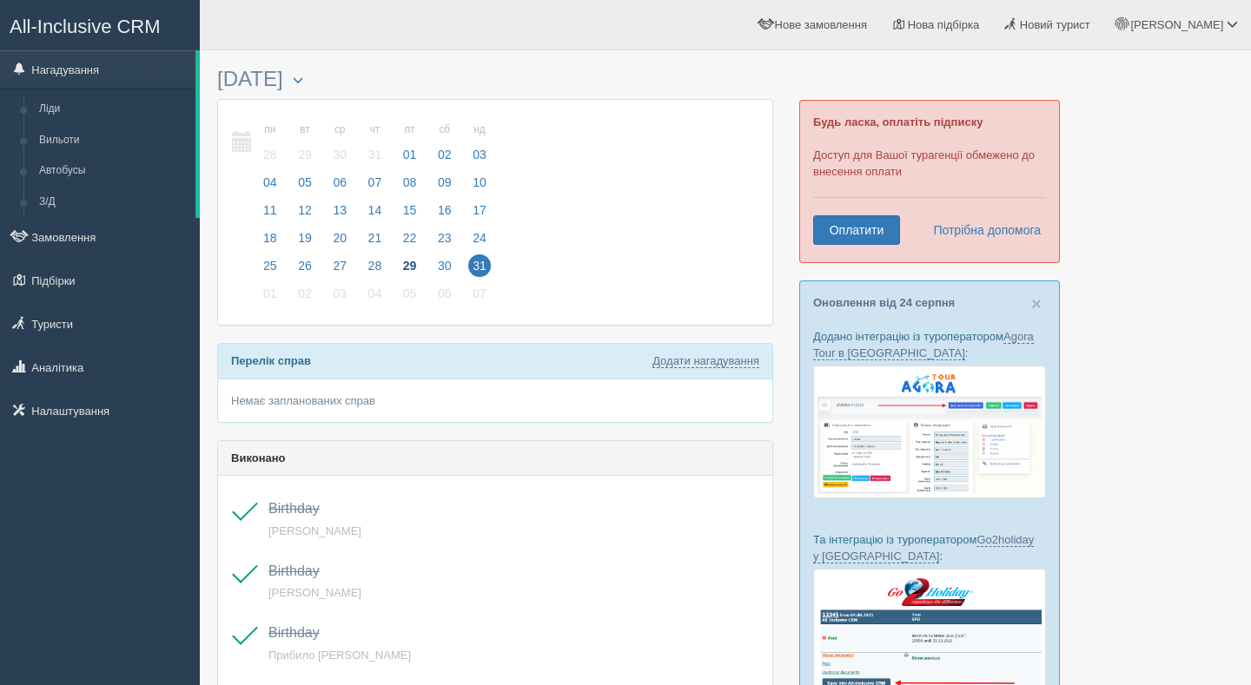
scroll to position [1, 0]
click at [450, 254] on span "30" at bounding box center [444, 265] width 23 height 23
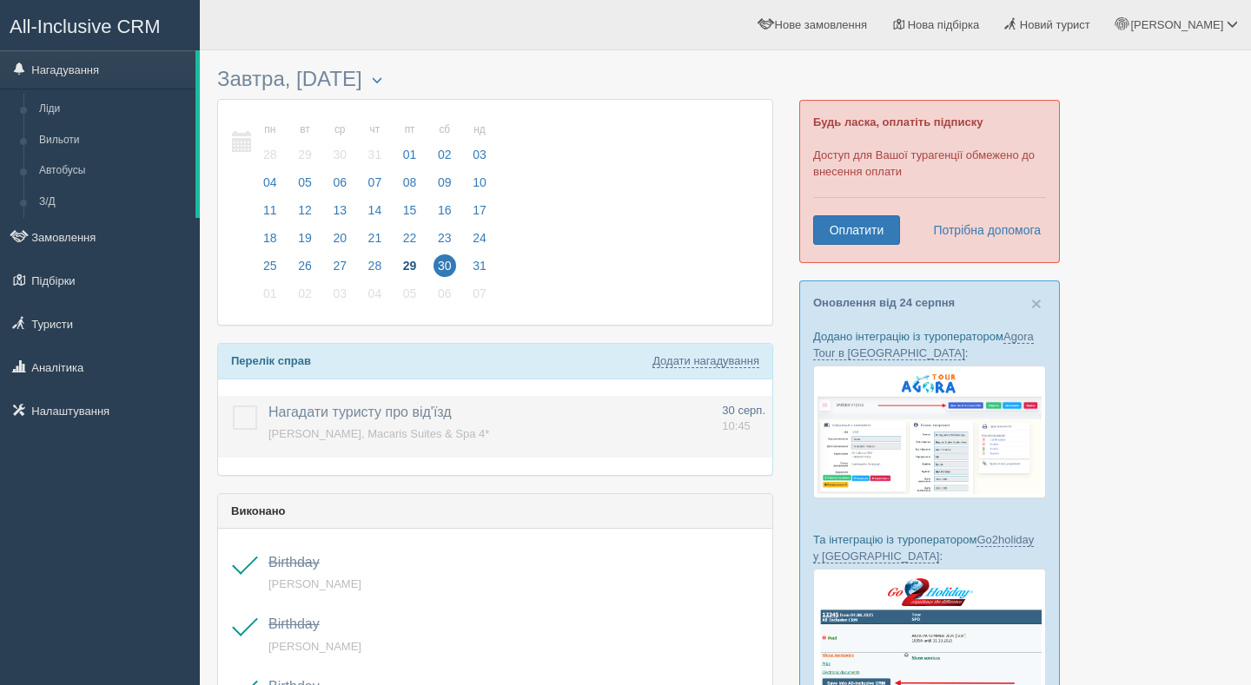
click at [396, 437] on span "[PERSON_NAME], Macaris Suites & Spa 4*" at bounding box center [378, 433] width 221 height 13
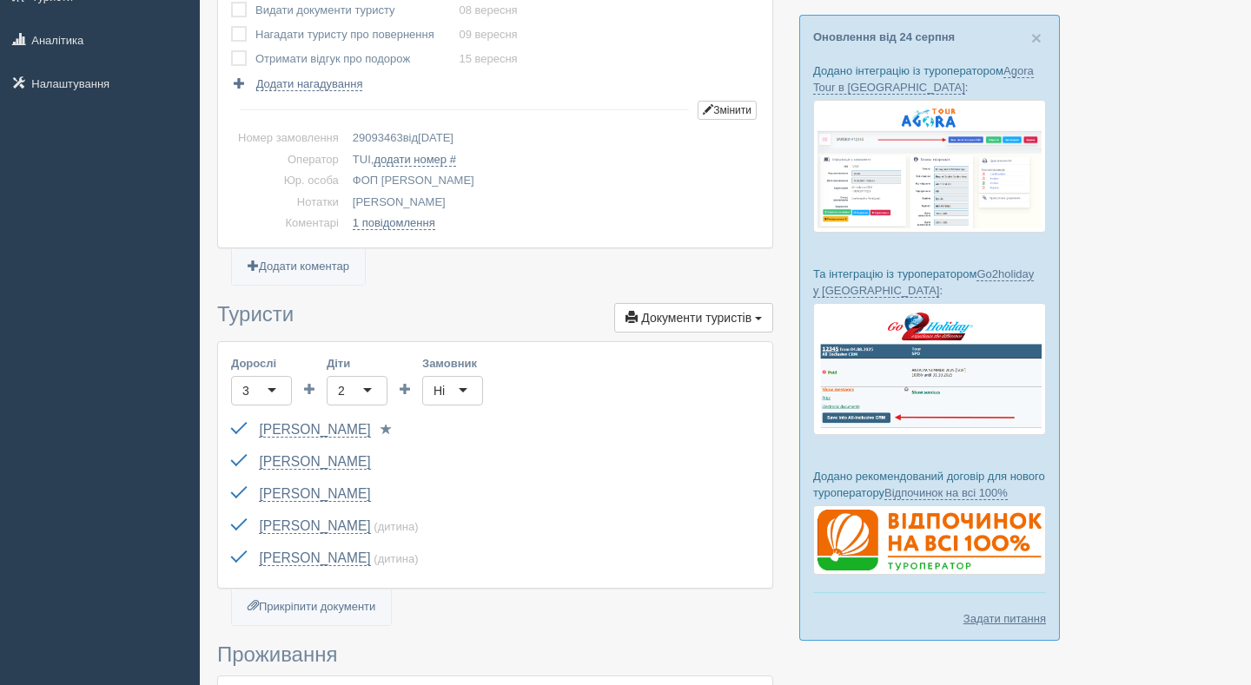
scroll to position [272, 0]
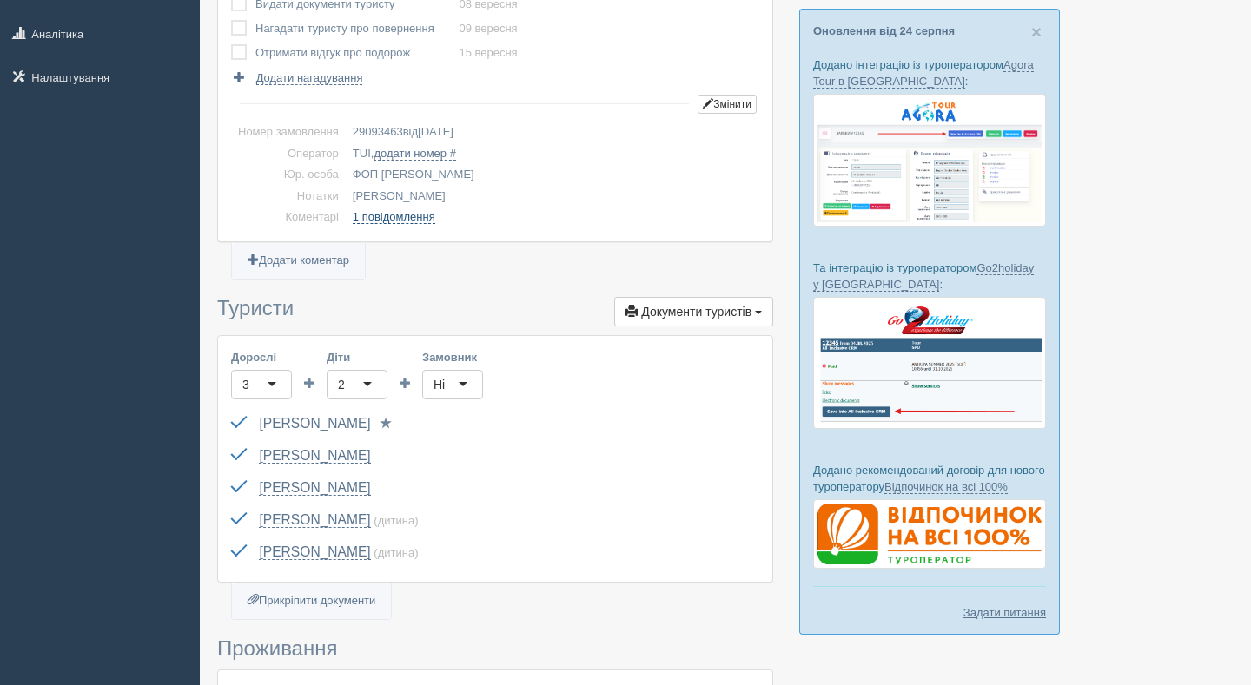
click at [407, 221] on link "1 повідомлення" at bounding box center [394, 217] width 83 height 14
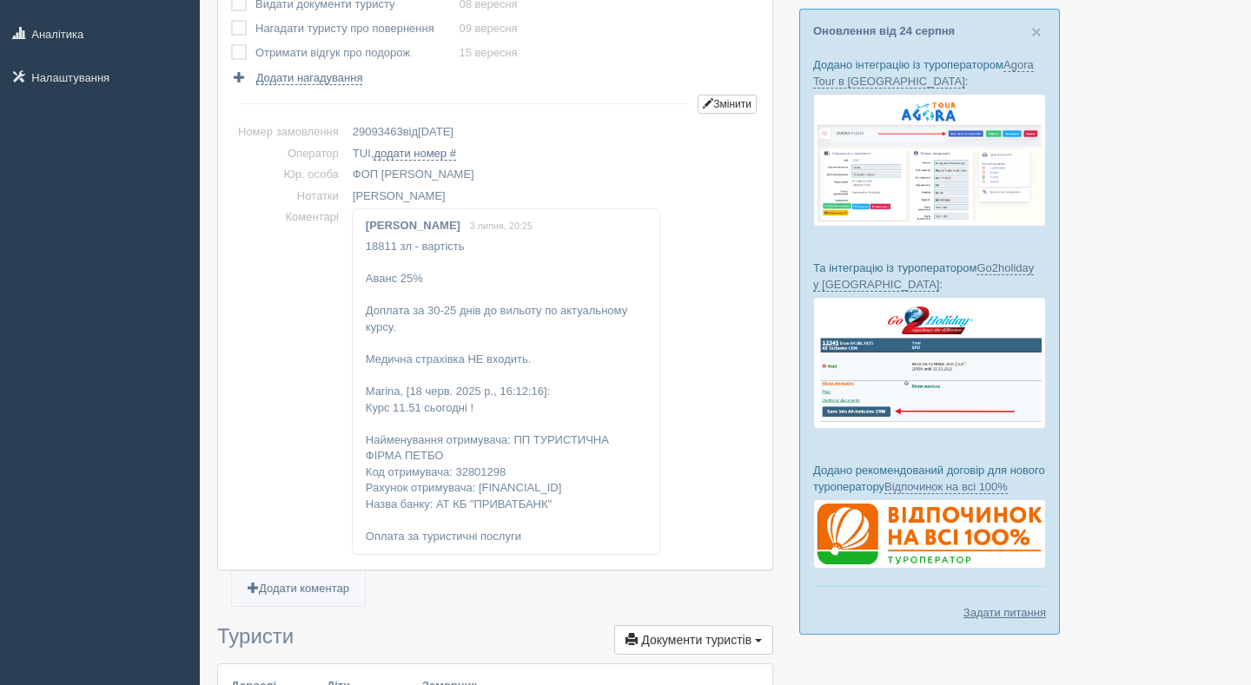
click at [312, 384] on td "Коментарі" at bounding box center [288, 381] width 115 height 349
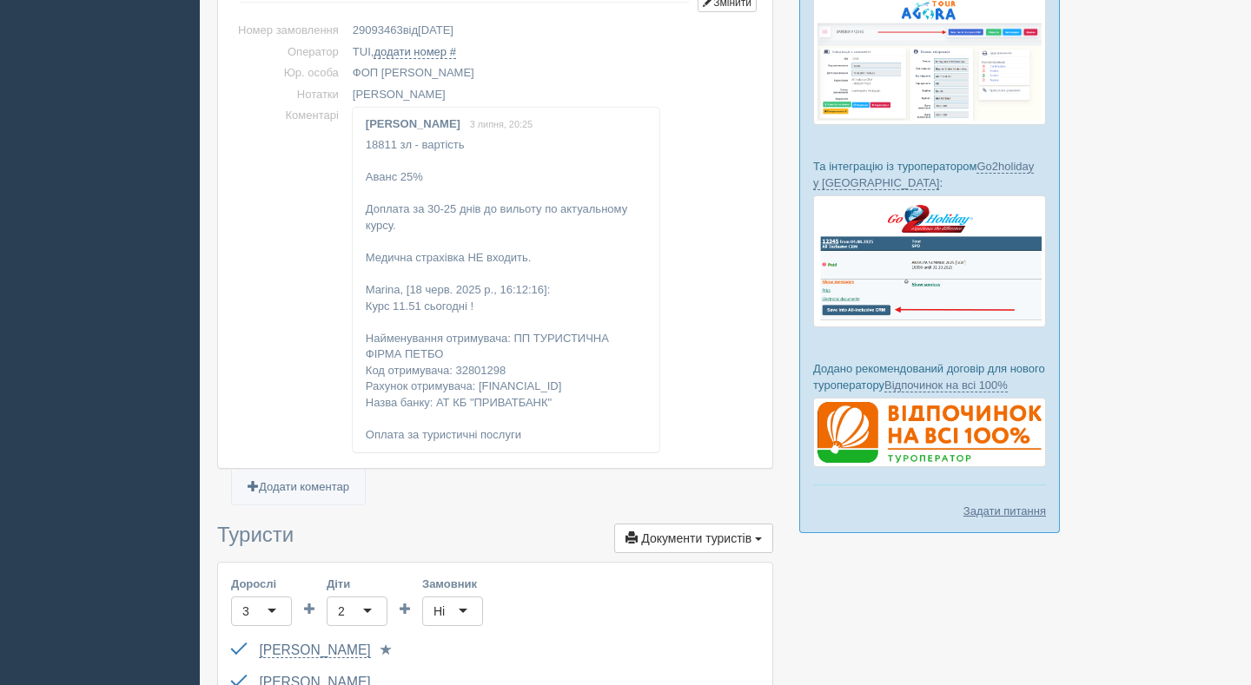
scroll to position [376, 0]
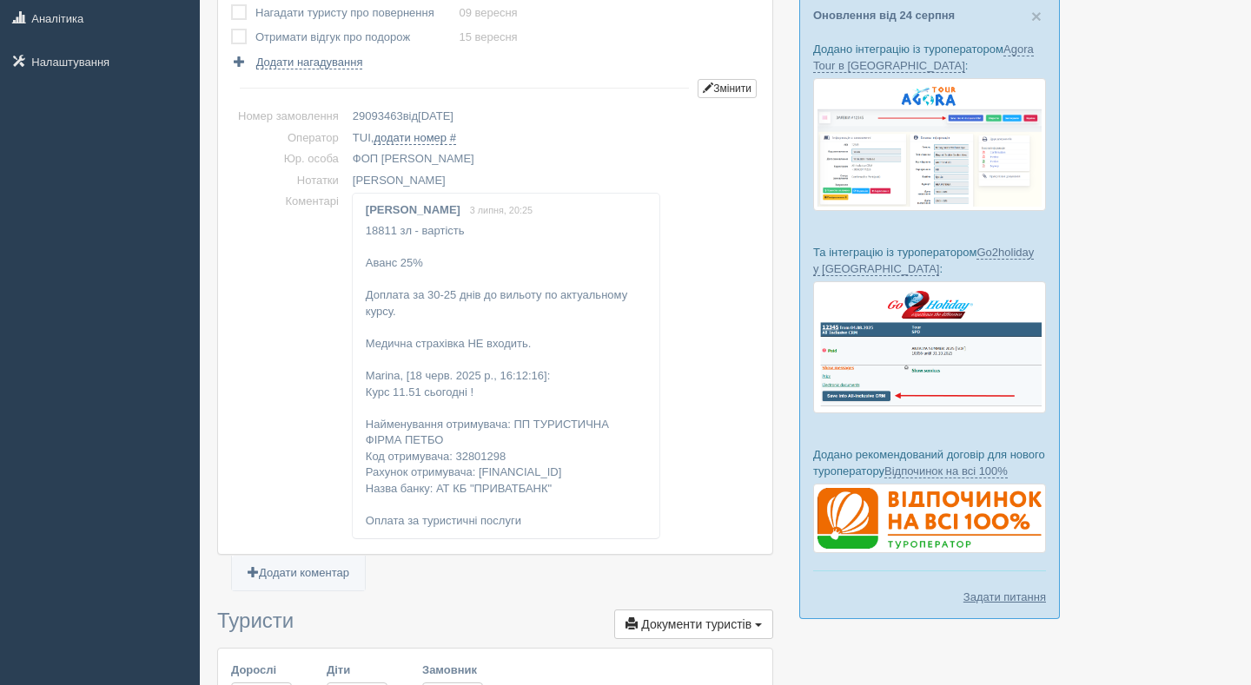
scroll to position [0, 0]
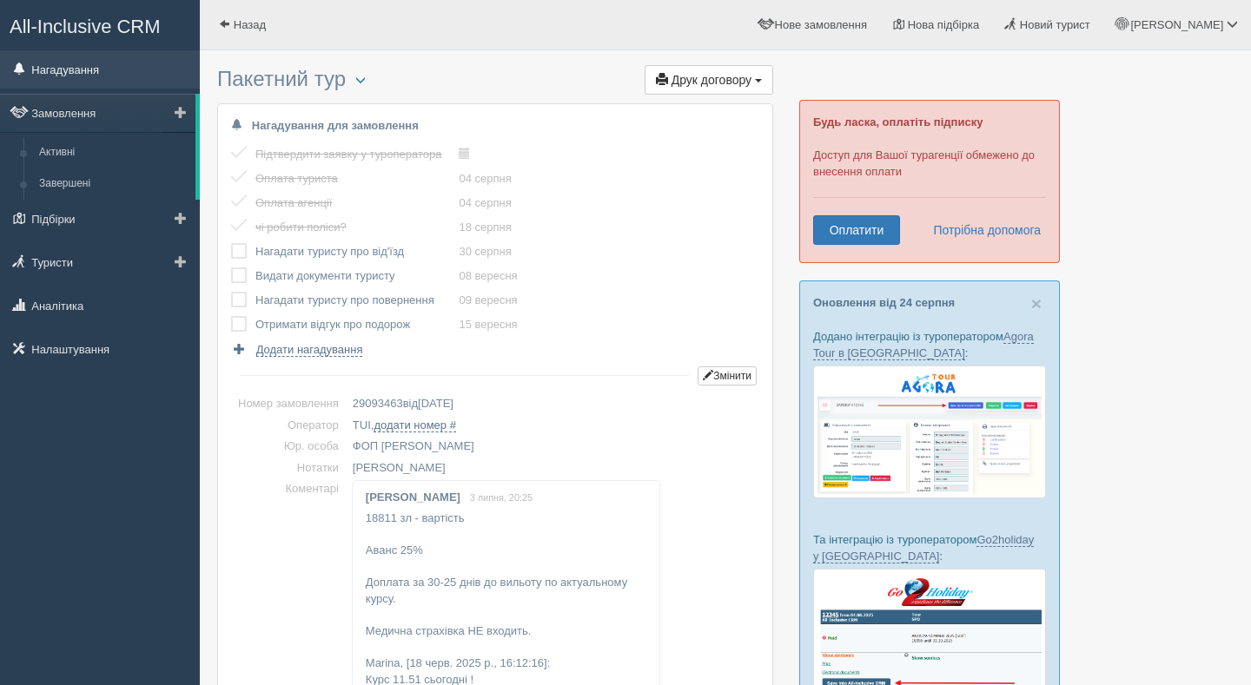
click at [54, 66] on link "Нагадування" at bounding box center [100, 69] width 200 height 38
